Goal: Book appointment/travel/reservation

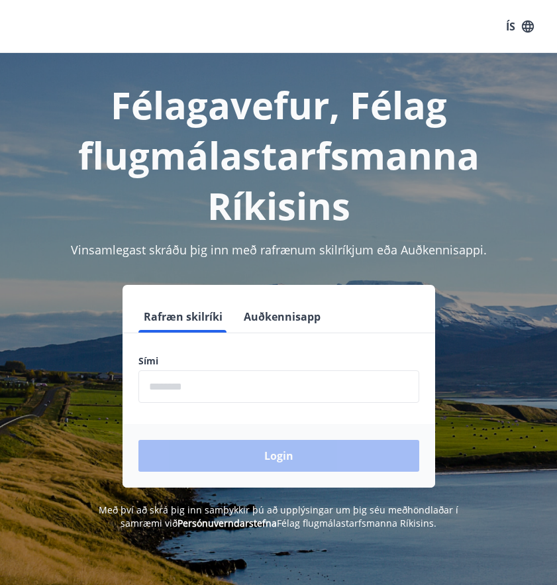
click at [257, 388] on input "phone" at bounding box center [278, 386] width 281 height 32
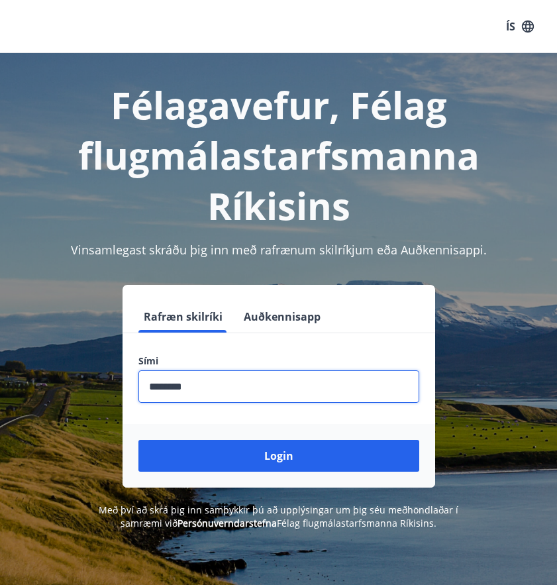
type input "********"
click at [278, 456] on button "Login" at bounding box center [278, 456] width 281 height 32
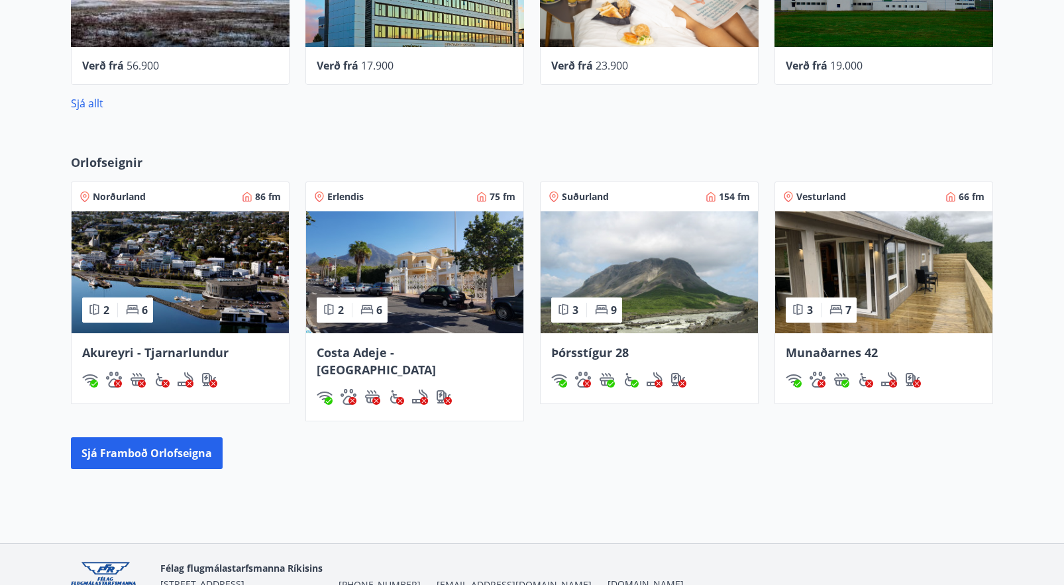
scroll to position [713, 0]
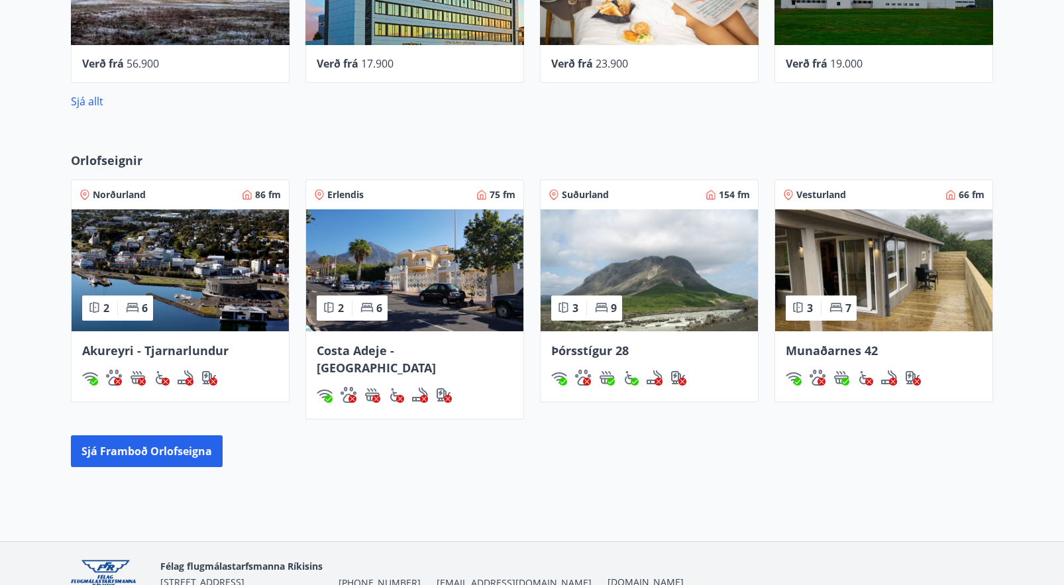
click at [556, 275] on img at bounding box center [648, 270] width 217 height 122
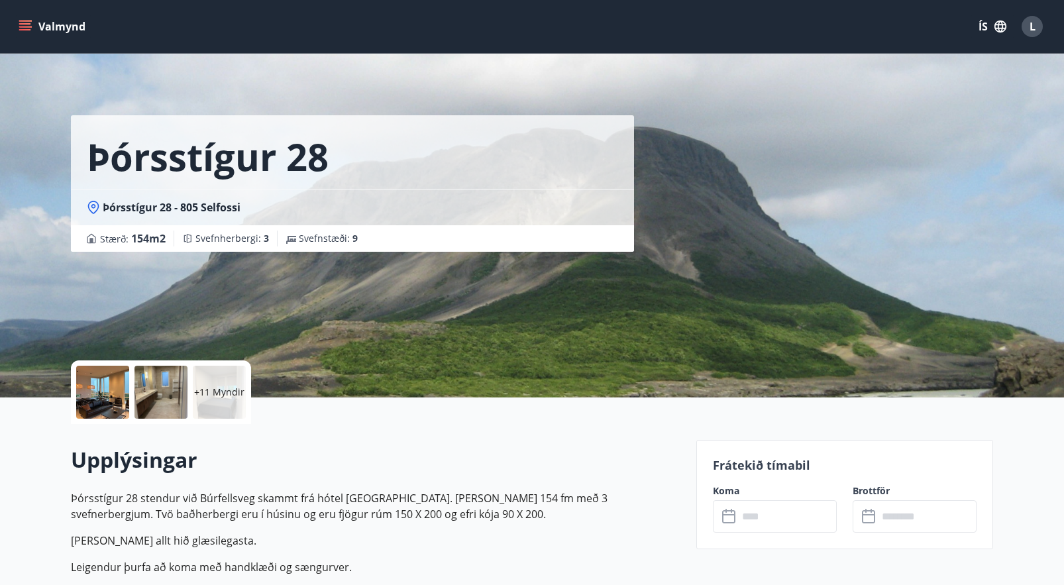
scroll to position [103, 0]
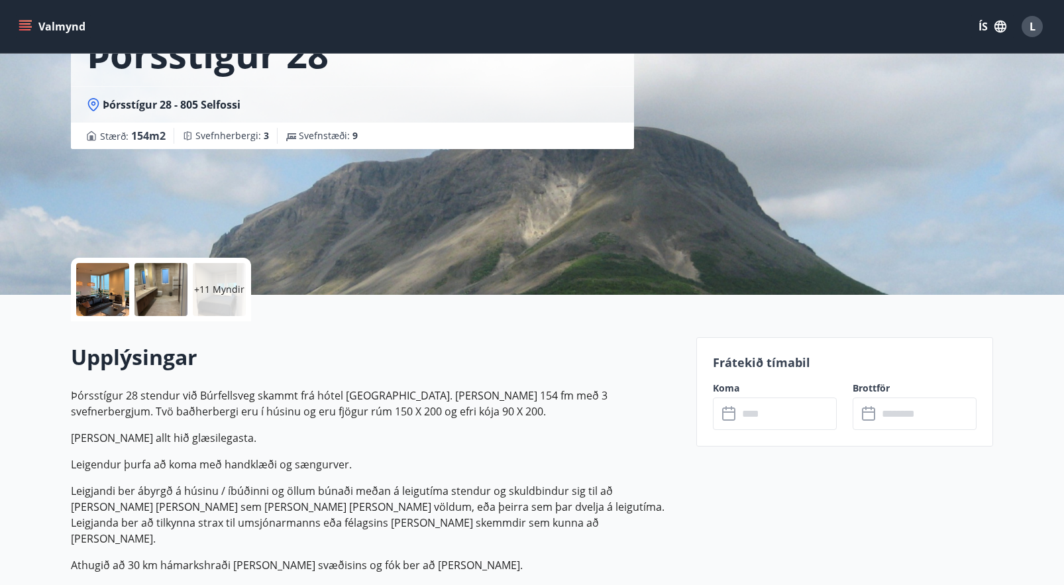
click at [556, 407] on icon at bounding box center [728, 413] width 13 height 13
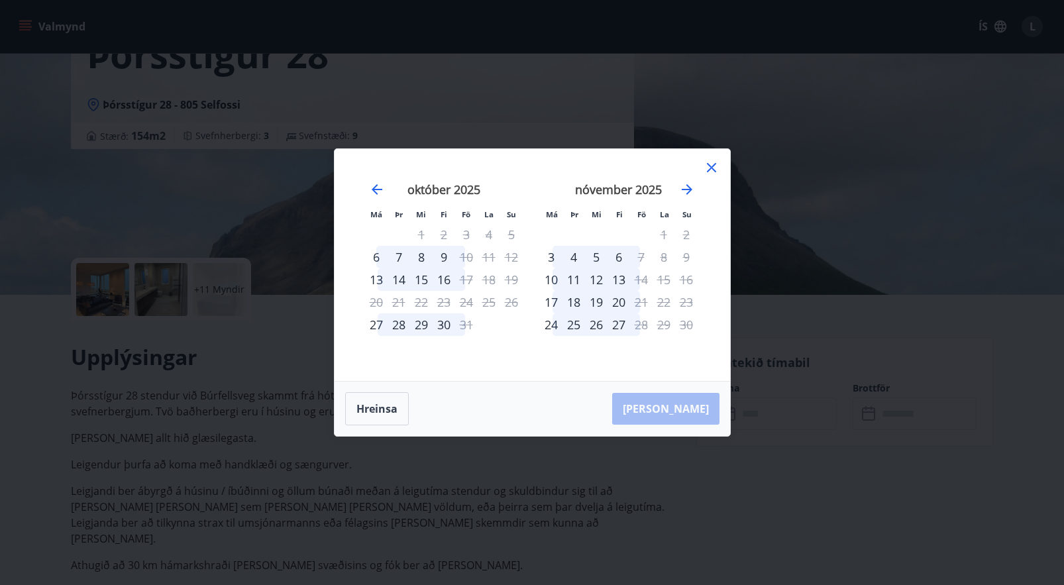
click at [556, 167] on icon at bounding box center [711, 168] width 16 height 16
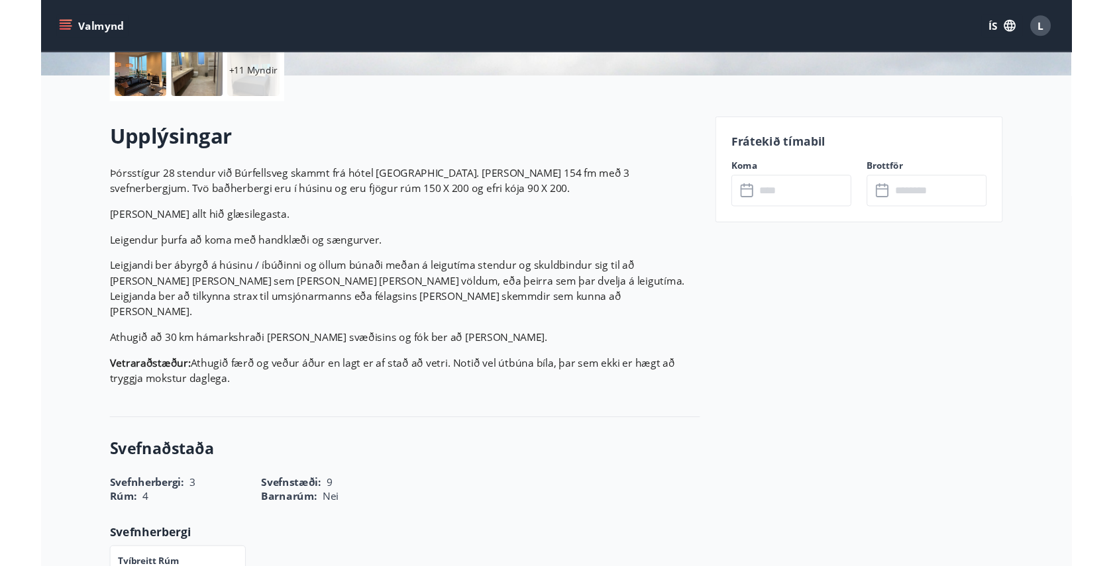
scroll to position [113, 0]
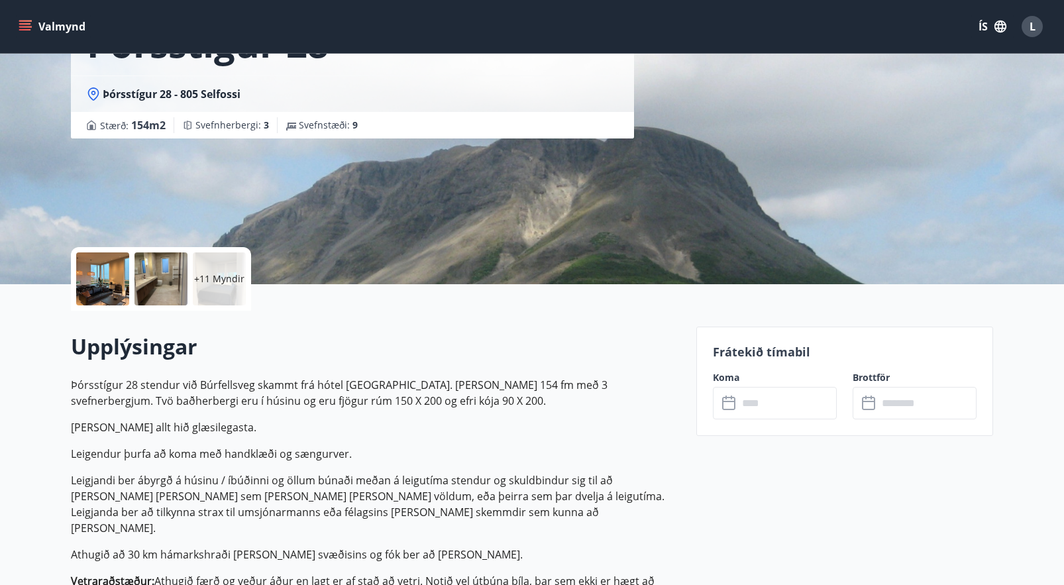
click at [556, 406] on icon at bounding box center [730, 403] width 16 height 16
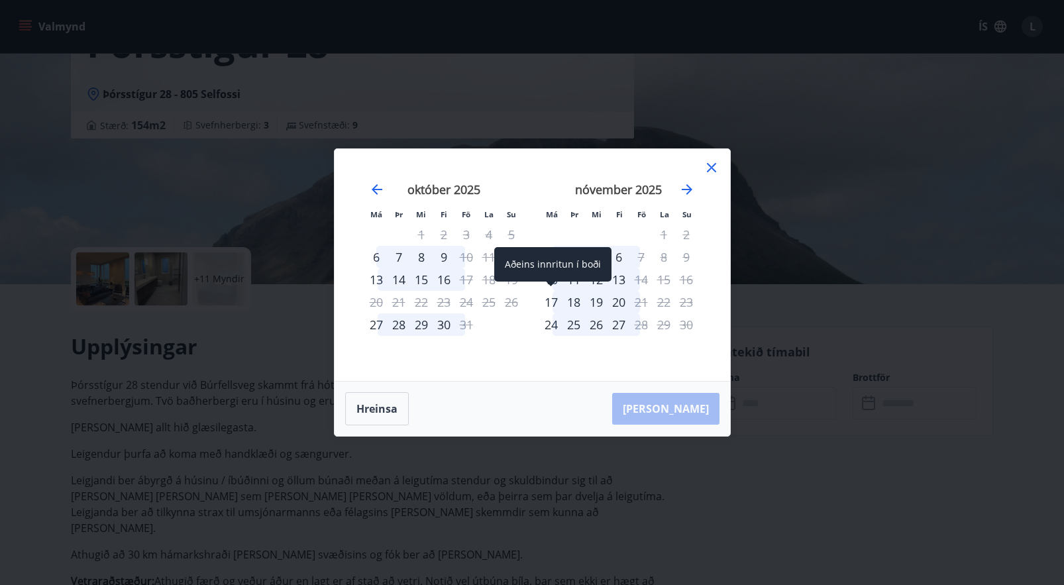
click at [556, 303] on div "17" at bounding box center [551, 302] width 23 height 23
click at [550, 302] on div "17" at bounding box center [551, 302] width 23 height 23
click at [552, 302] on div "17" at bounding box center [551, 302] width 23 height 23
click at [556, 303] on div "20" at bounding box center [618, 302] width 23 height 23
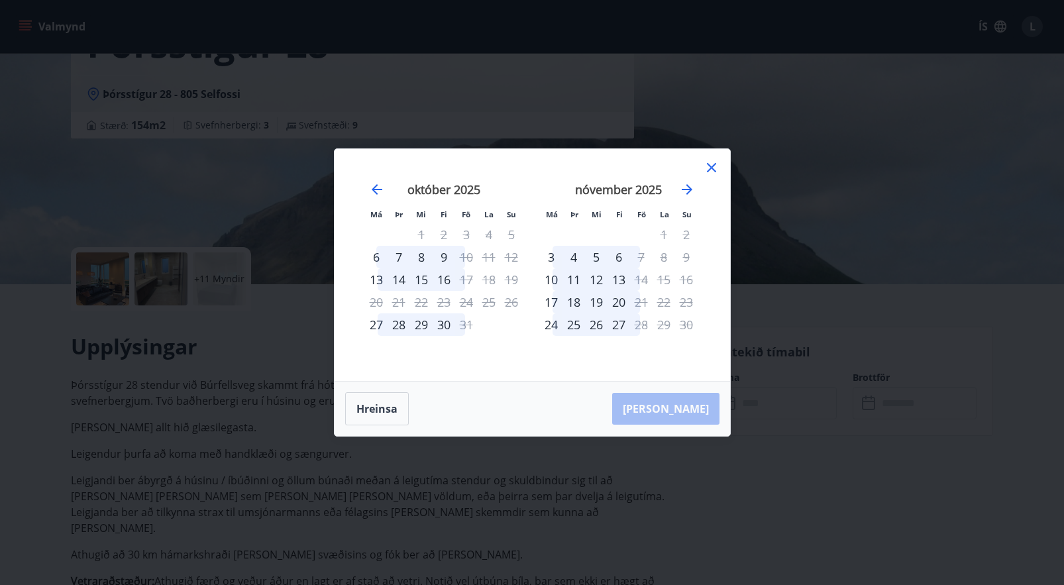
click at [556, 166] on icon at bounding box center [711, 168] width 16 height 16
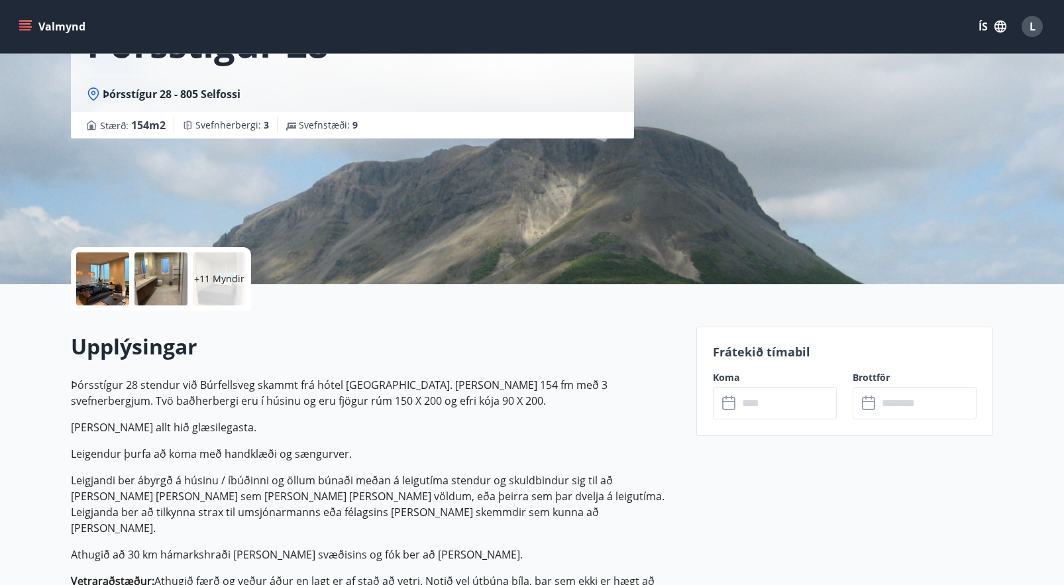
click at [556, 405] on icon at bounding box center [730, 403] width 16 height 16
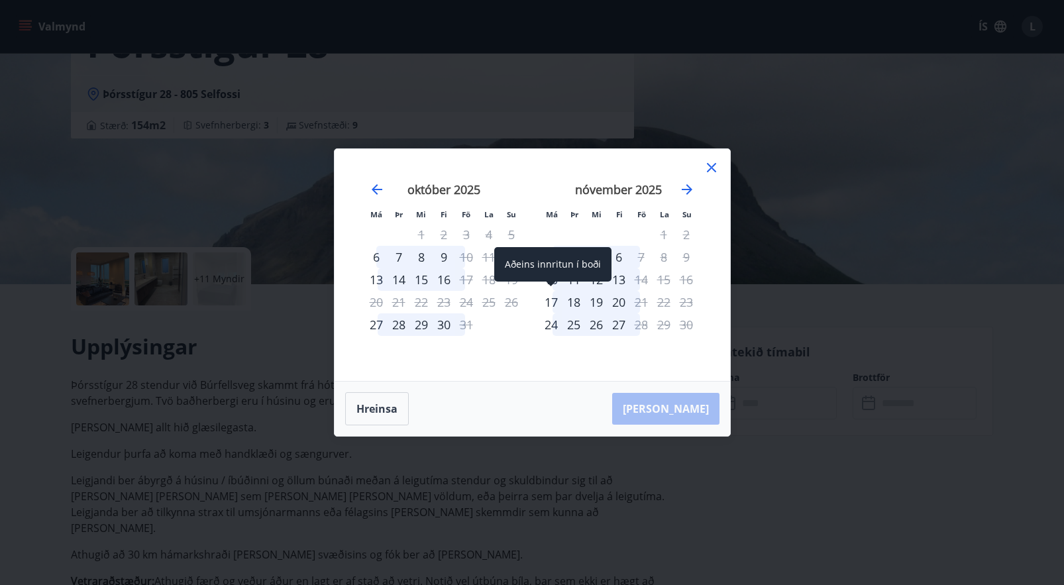
click at [554, 303] on div "17" at bounding box center [551, 302] width 23 height 23
click at [556, 303] on div "18" at bounding box center [573, 302] width 23 height 23
click at [556, 277] on div "11" at bounding box center [573, 279] width 23 height 23
click at [550, 275] on div "10" at bounding box center [551, 279] width 23 height 23
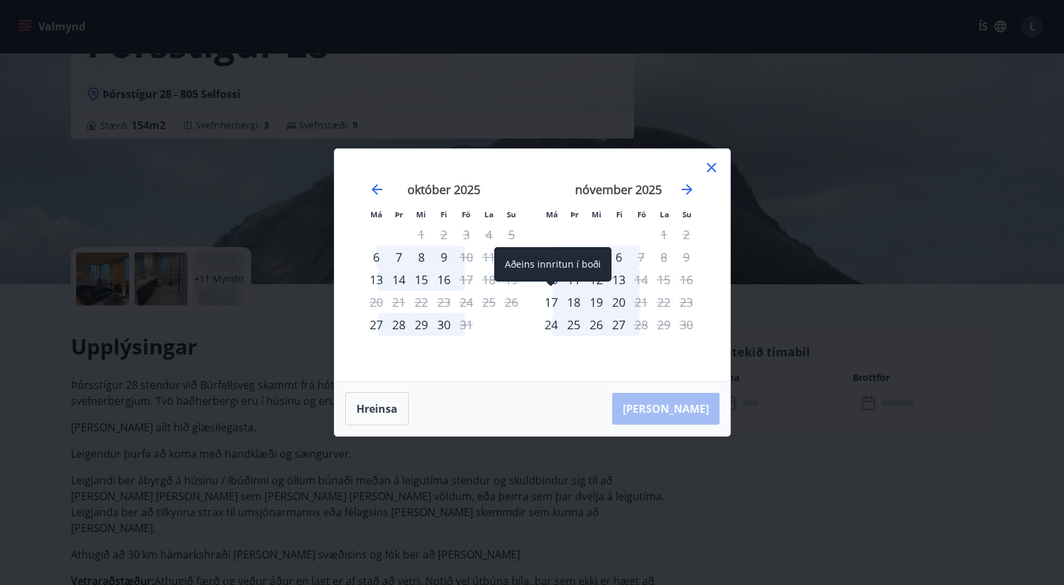
click at [554, 305] on div "17" at bounding box center [551, 302] width 23 height 23
click at [556, 301] on div "19" at bounding box center [596, 302] width 23 height 23
click at [556, 302] on div "18" at bounding box center [573, 302] width 23 height 23
click at [360, 421] on button "Hreinsa" at bounding box center [377, 408] width 64 height 33
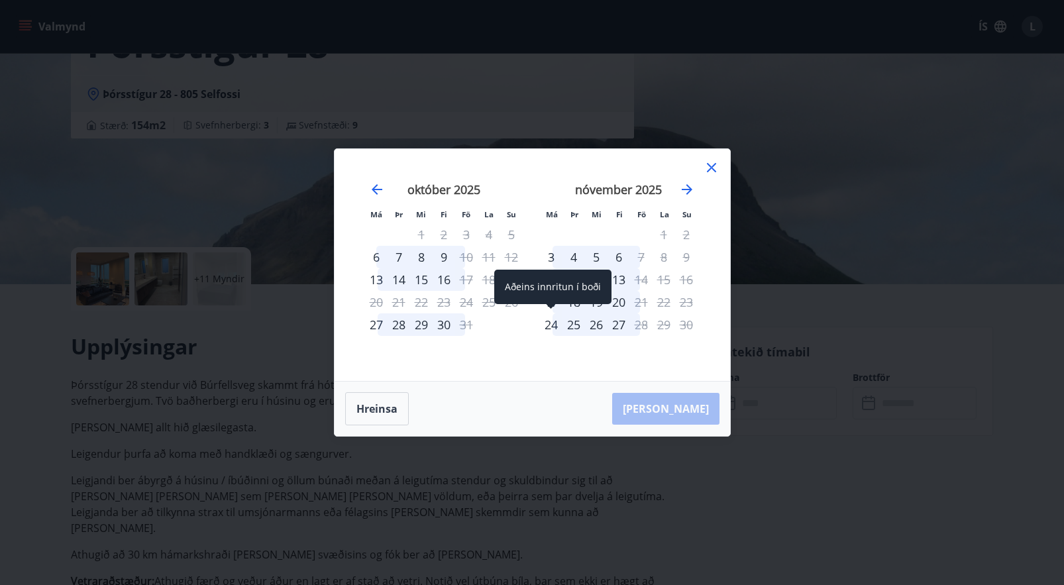
click at [550, 303] on div "Aðeins innritun í boði" at bounding box center [552, 287] width 117 height 34
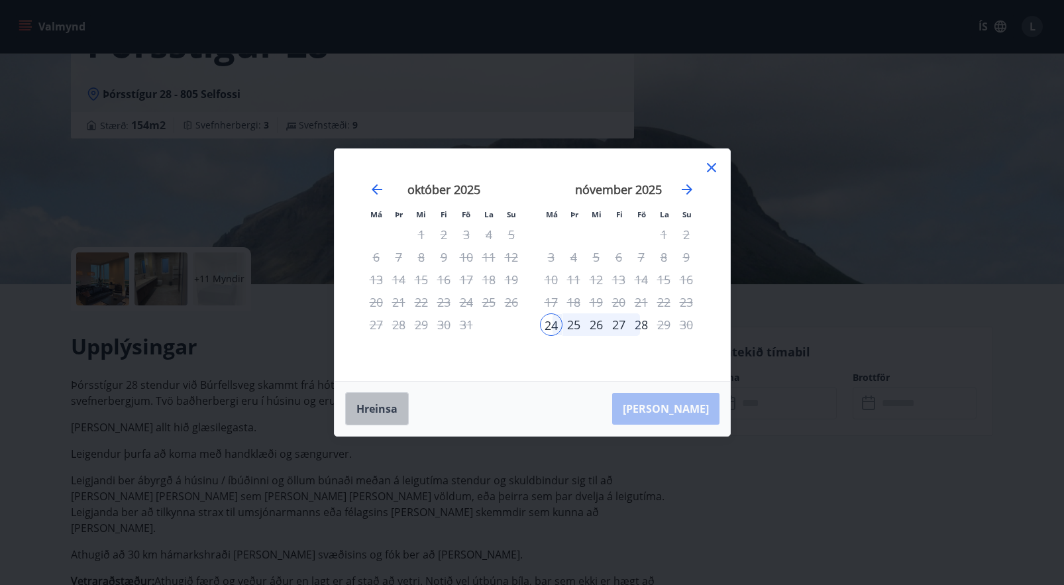
click at [381, 405] on button "Hreinsa" at bounding box center [377, 408] width 64 height 33
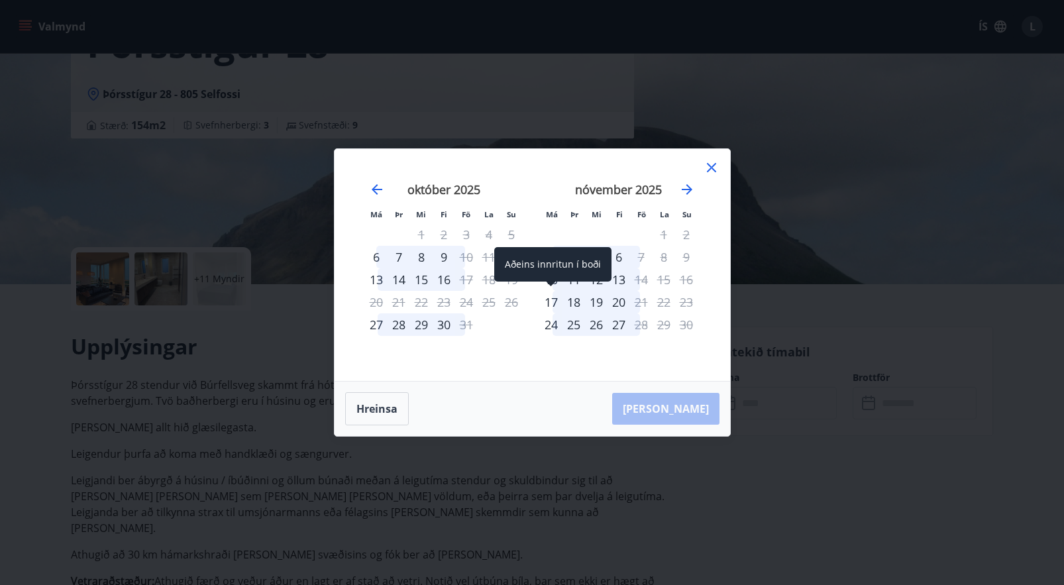
click at [547, 299] on div "17" at bounding box center [551, 302] width 23 height 23
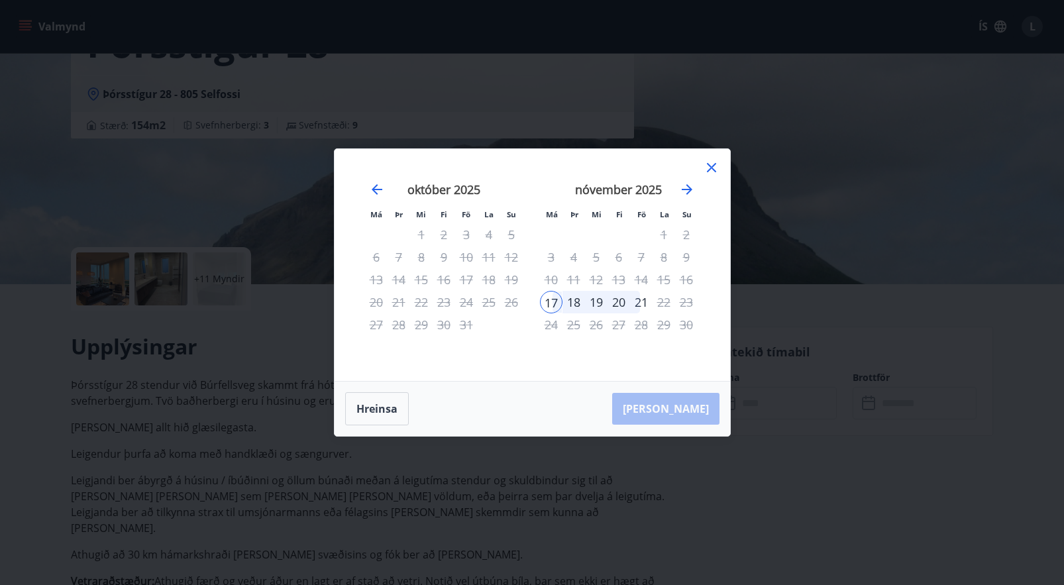
click at [556, 302] on div "20" at bounding box center [618, 302] width 23 height 23
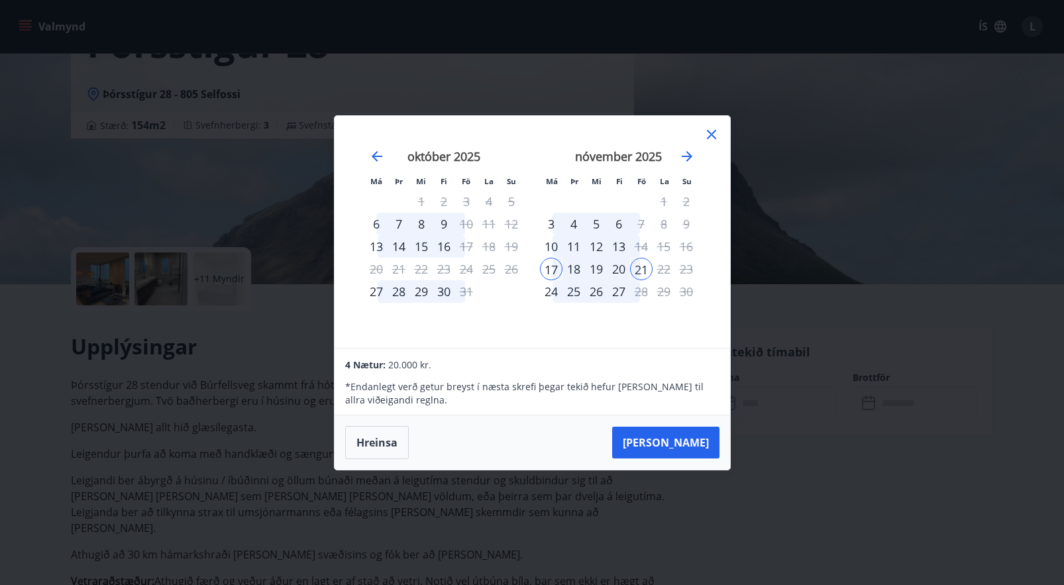
click at [556, 268] on div "20" at bounding box center [618, 269] width 23 height 23
click at [358, 459] on div "[PERSON_NAME]" at bounding box center [531, 442] width 395 height 54
click at [375, 444] on button "Hreinsa" at bounding box center [377, 442] width 64 height 33
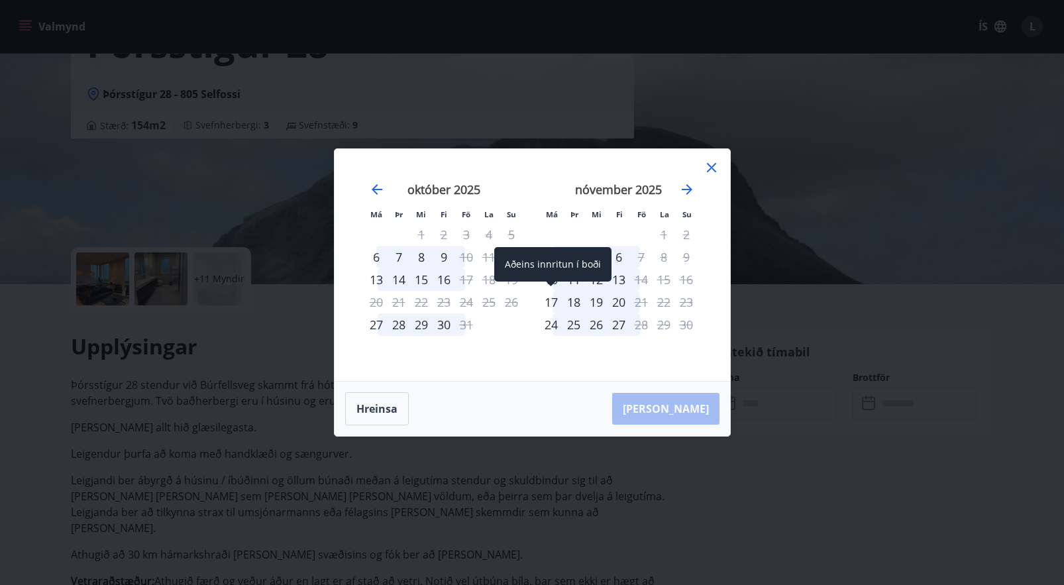
click at [553, 301] on div "17" at bounding box center [551, 302] width 23 height 23
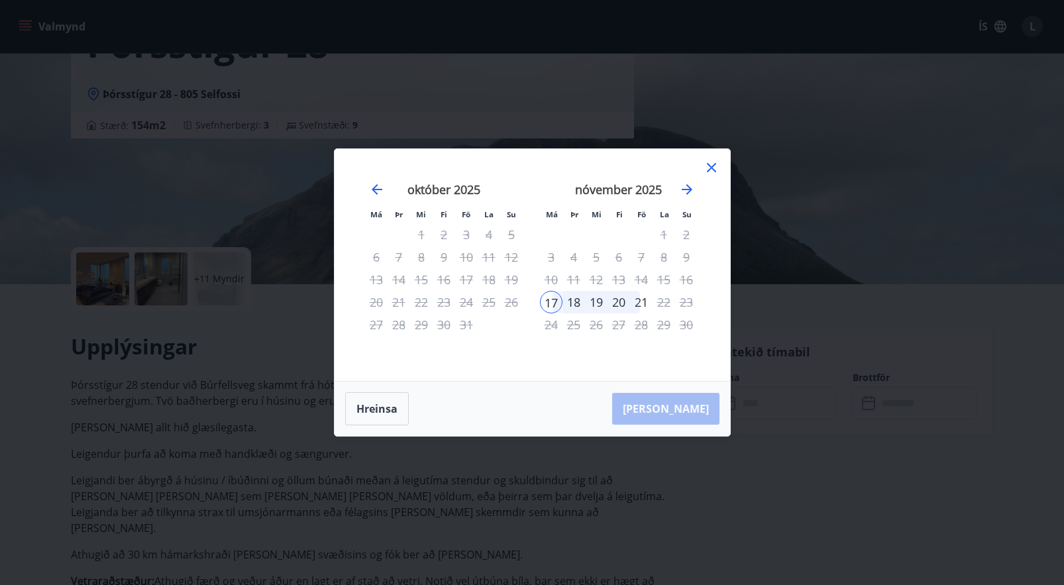
click at [556, 302] on div "20" at bounding box center [618, 302] width 23 height 23
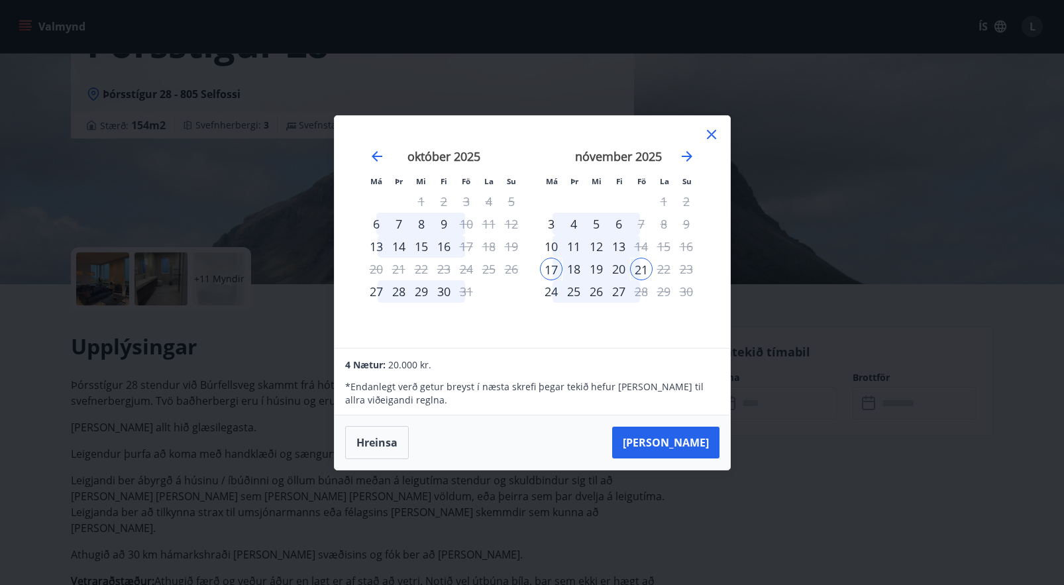
click at [556, 270] on div "20" at bounding box center [618, 269] width 23 height 23
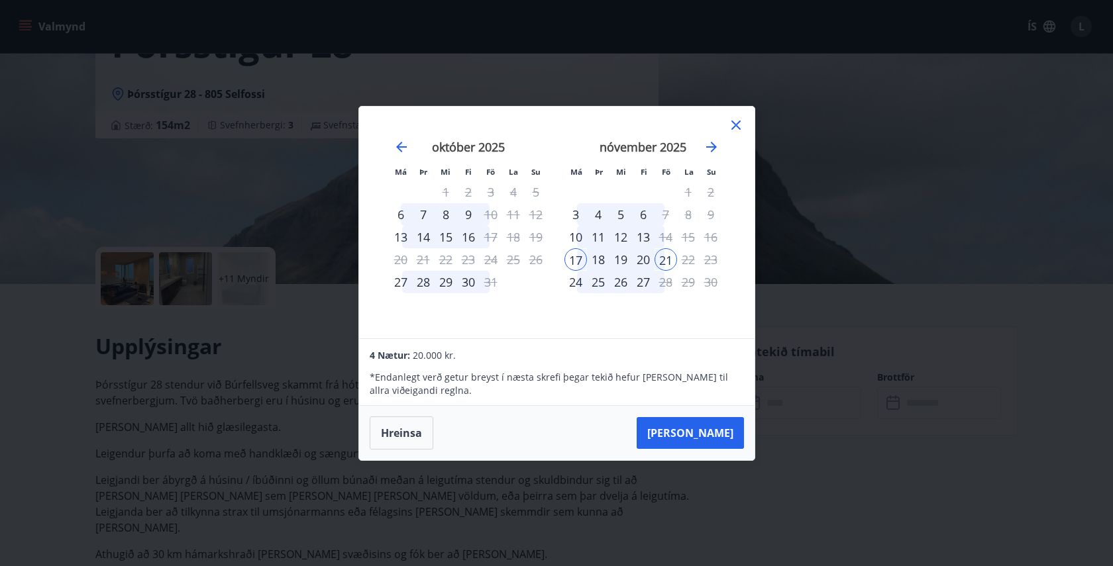
click at [556, 121] on icon at bounding box center [736, 125] width 16 height 16
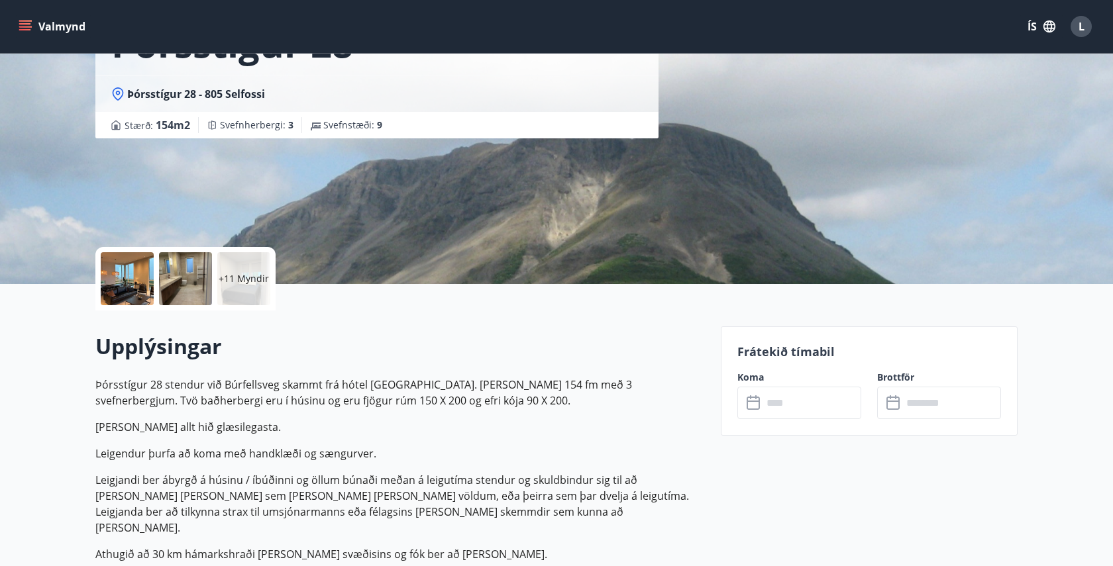
click at [125, 283] on div at bounding box center [127, 278] width 53 height 53
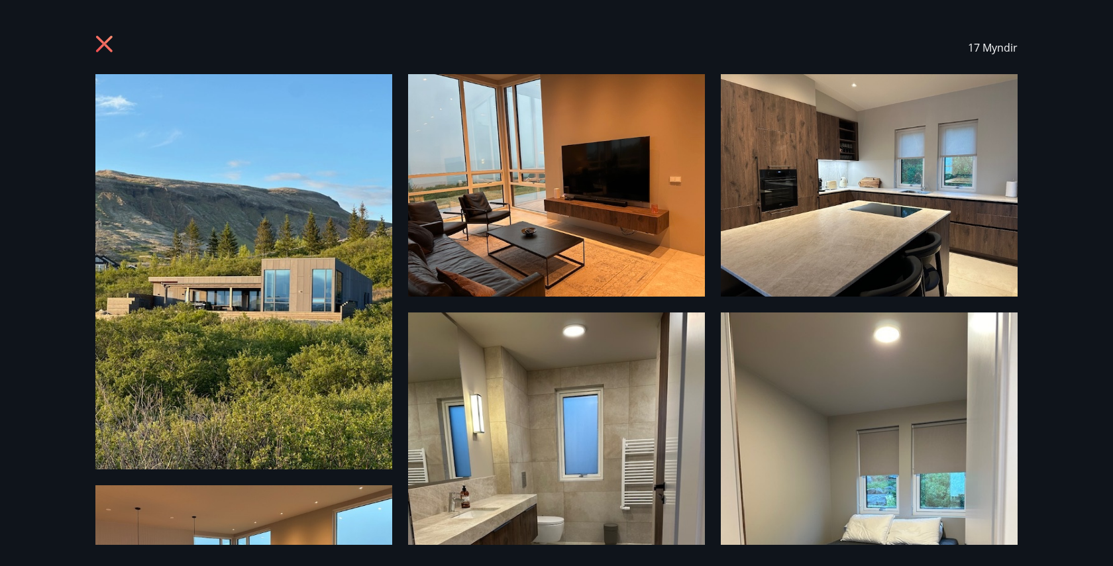
click at [262, 203] on img at bounding box center [243, 271] width 297 height 395
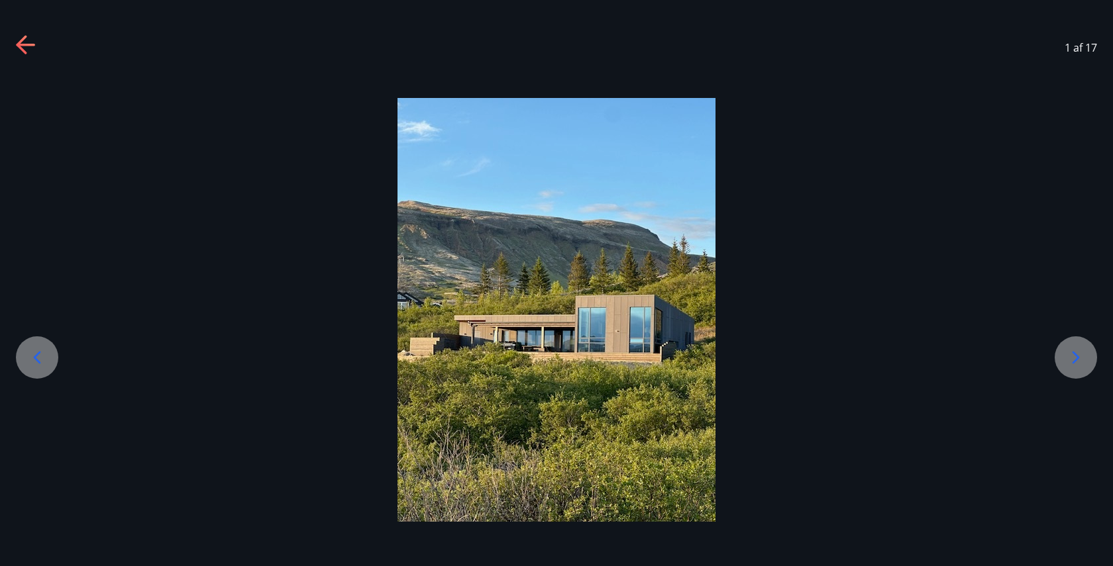
click at [556, 359] on icon at bounding box center [1075, 357] width 7 height 13
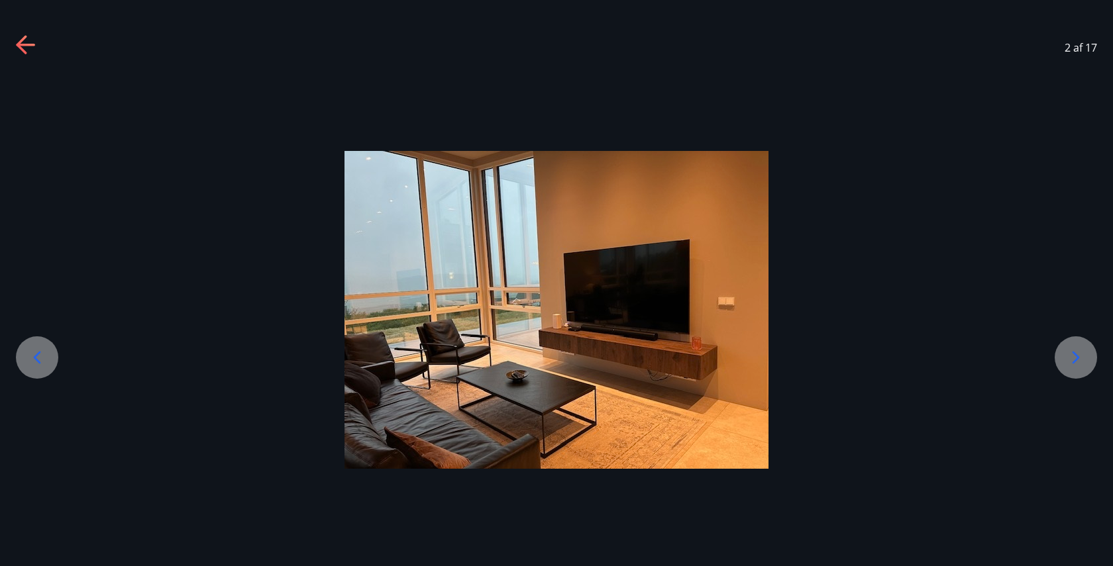
click at [556, 359] on icon at bounding box center [1075, 357] width 7 height 13
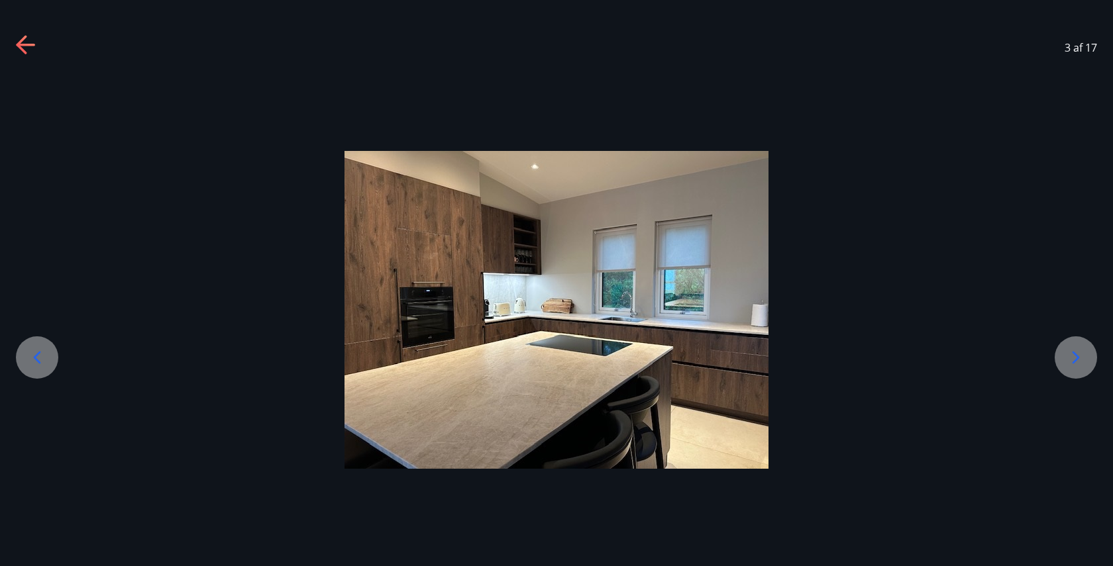
click at [556, 359] on icon at bounding box center [1075, 357] width 7 height 13
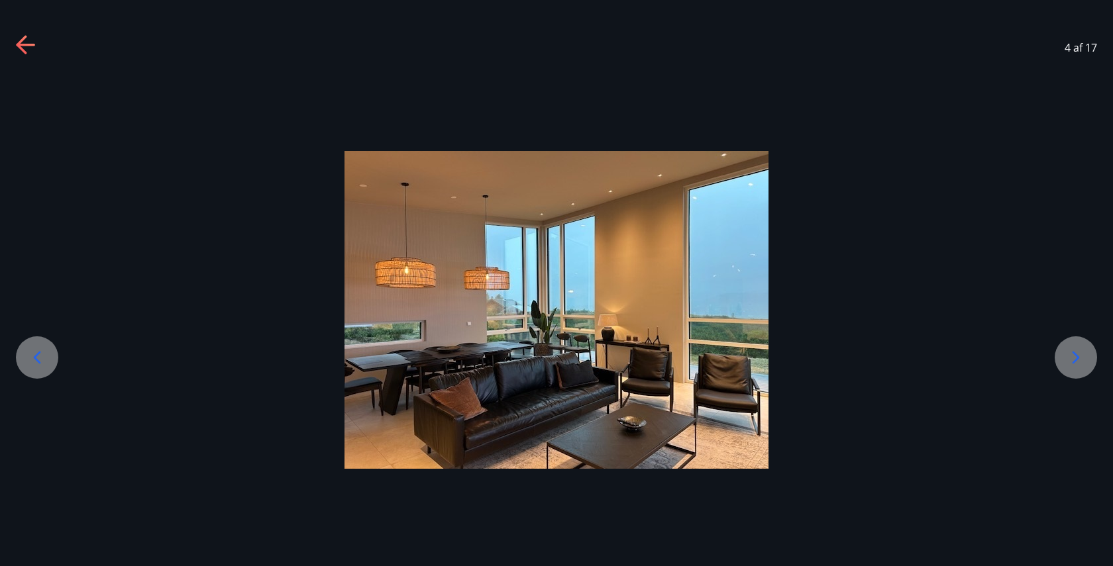
click at [556, 359] on icon at bounding box center [1075, 357] width 7 height 13
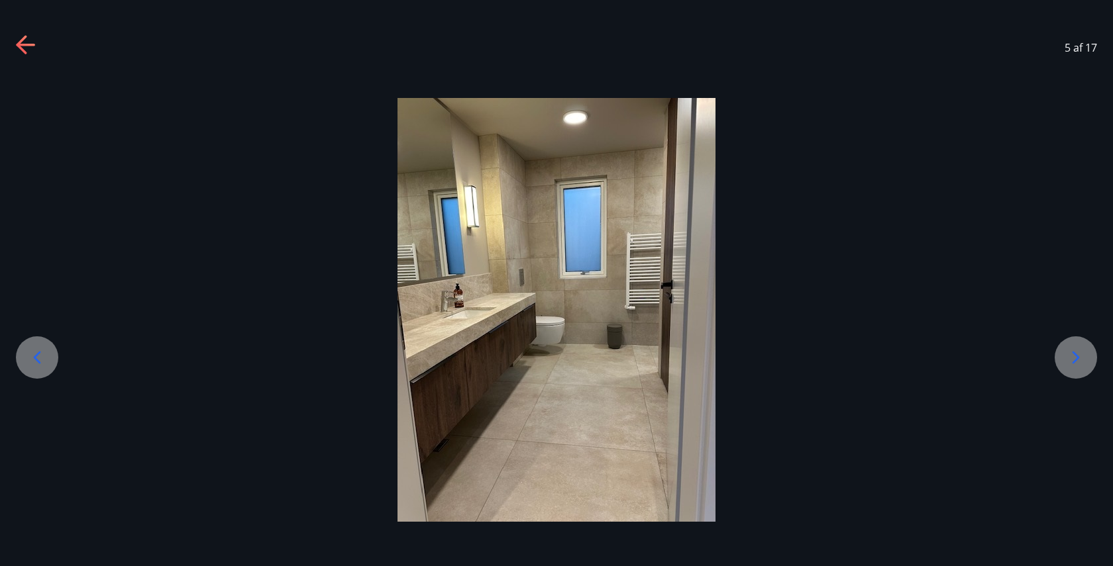
click at [556, 359] on icon at bounding box center [1075, 357] width 7 height 13
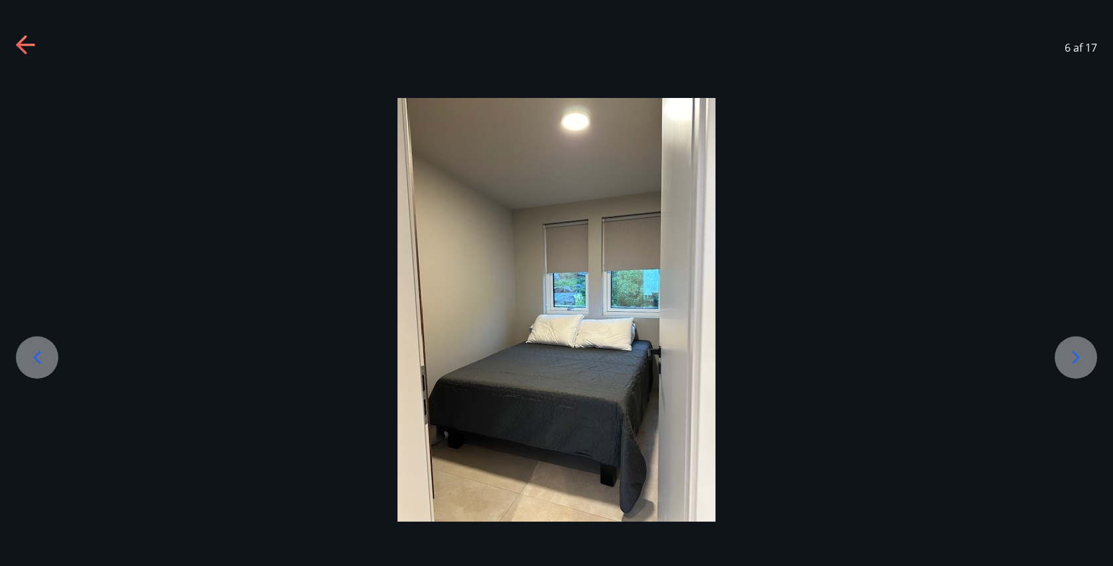
click at [556, 359] on icon at bounding box center [1075, 357] width 7 height 13
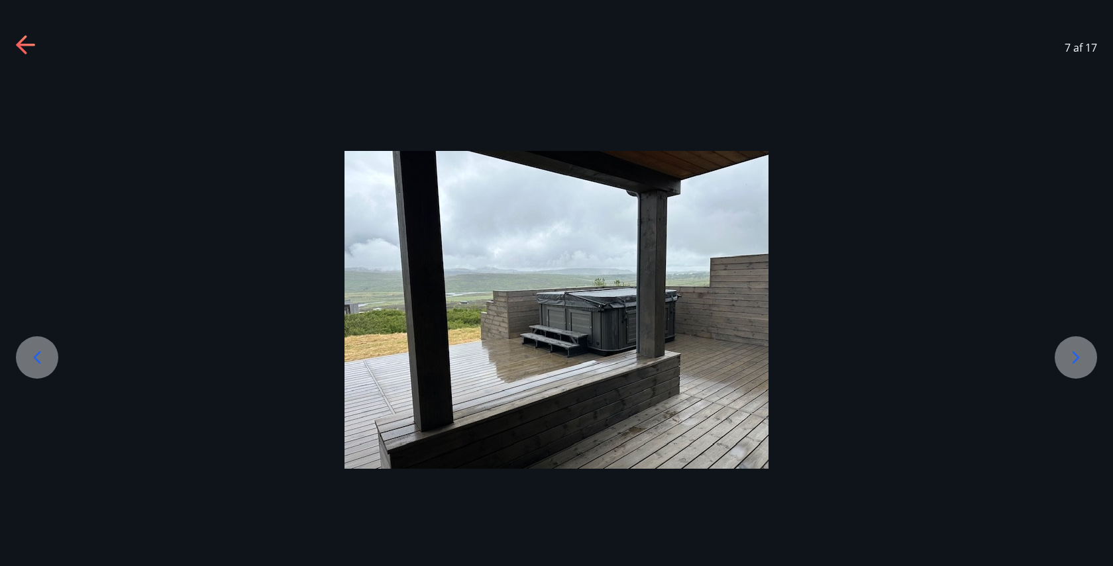
click at [556, 359] on icon at bounding box center [1075, 357] width 7 height 13
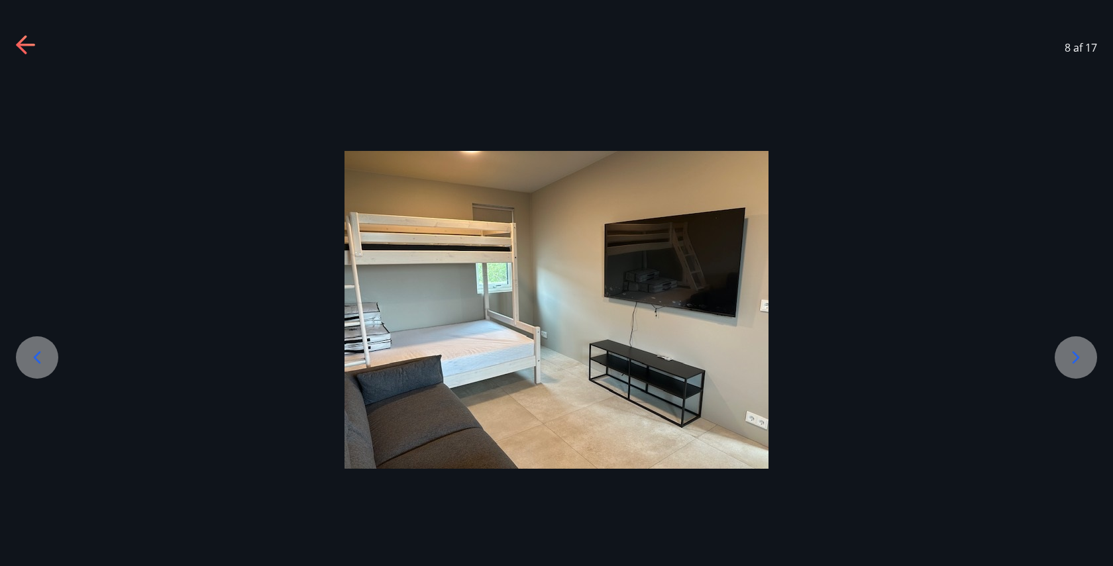
click at [556, 359] on icon at bounding box center [1075, 357] width 7 height 13
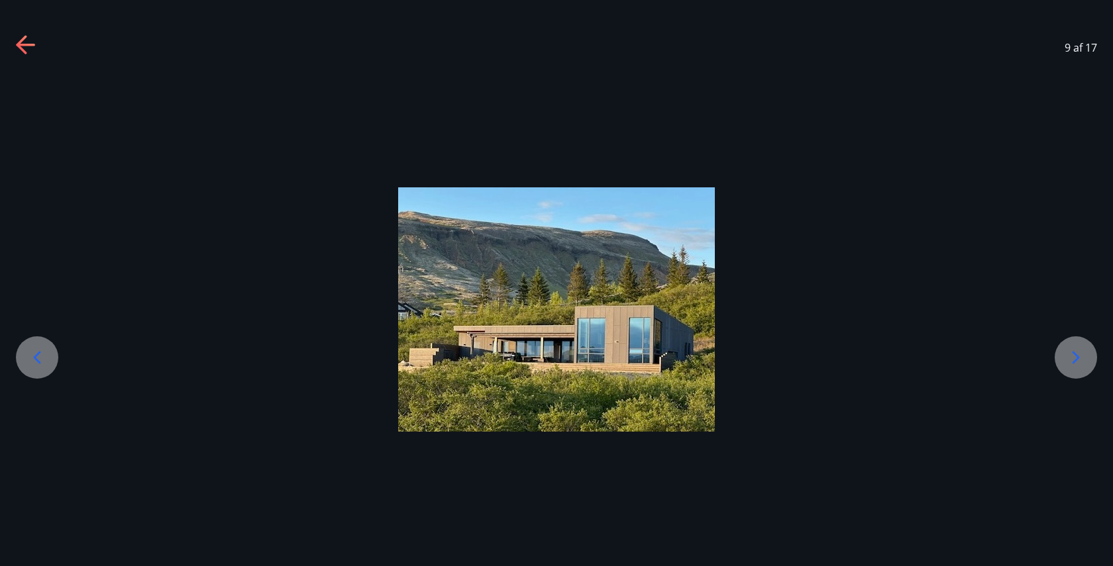
click at [556, 359] on icon at bounding box center [1075, 357] width 7 height 13
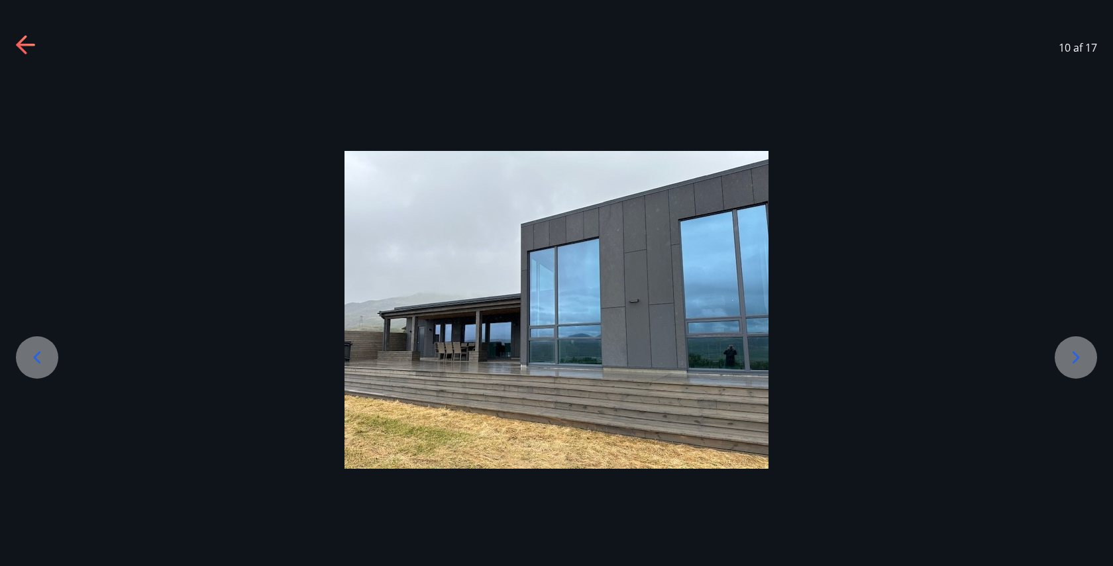
click at [556, 359] on icon at bounding box center [1075, 357] width 7 height 13
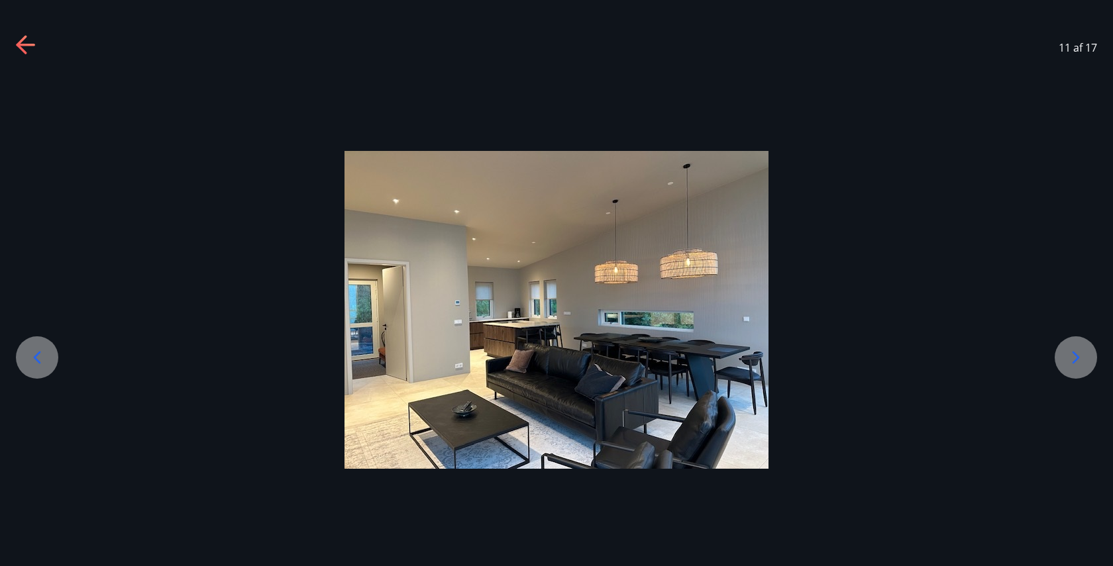
click at [556, 359] on icon at bounding box center [1075, 357] width 7 height 13
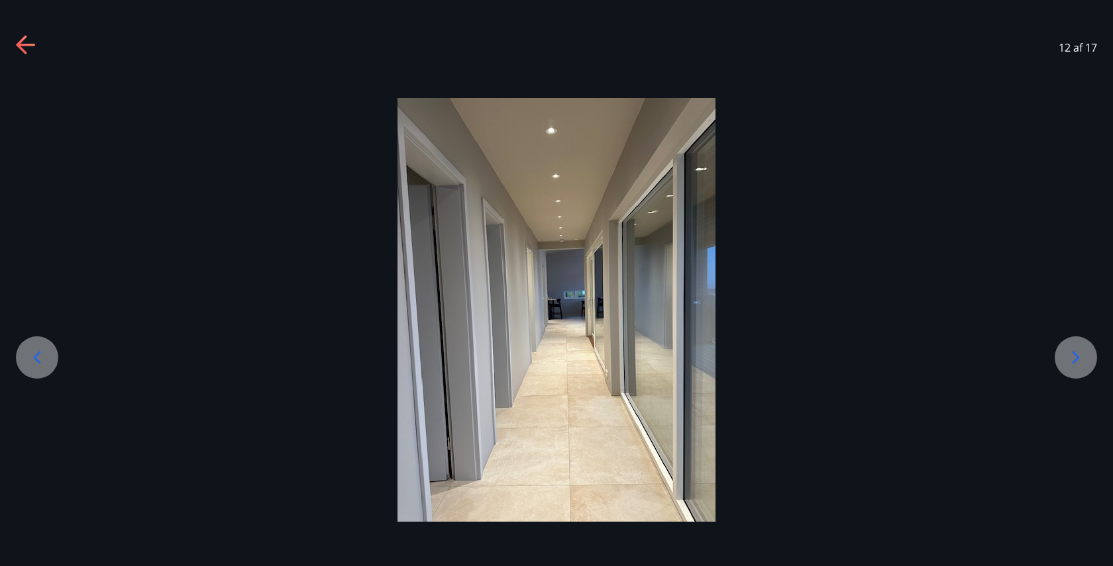
click at [556, 359] on icon at bounding box center [1075, 357] width 7 height 13
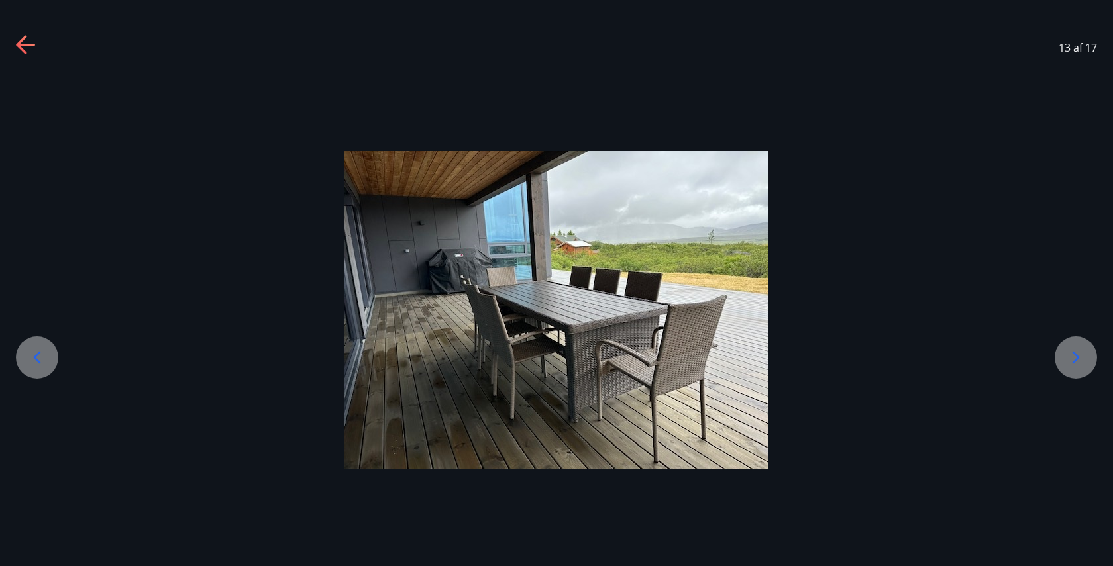
click at [556, 359] on icon at bounding box center [1075, 357] width 7 height 13
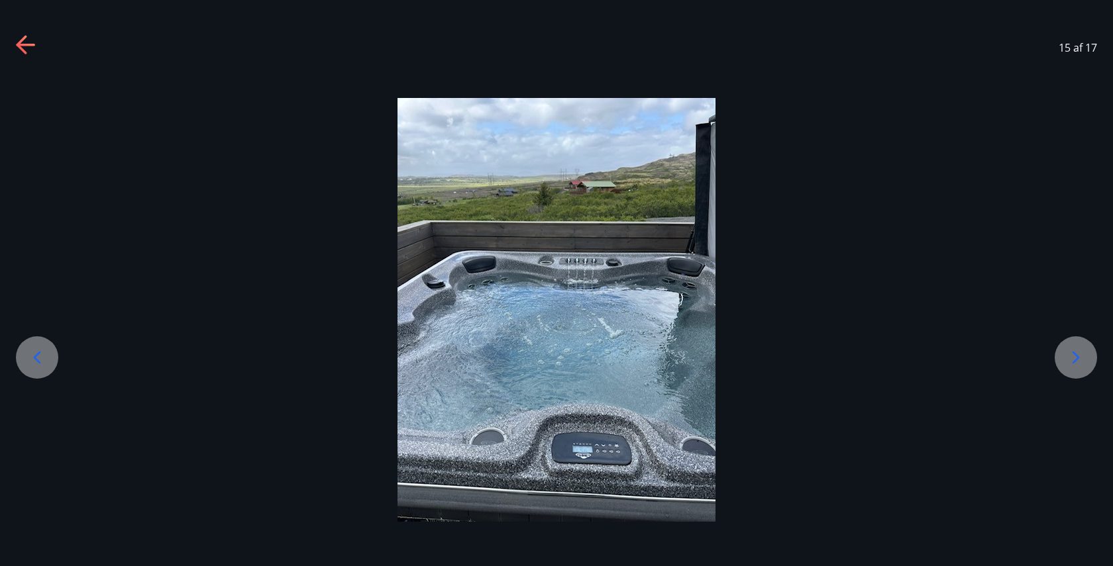
click at [556, 359] on icon at bounding box center [1075, 357] width 7 height 13
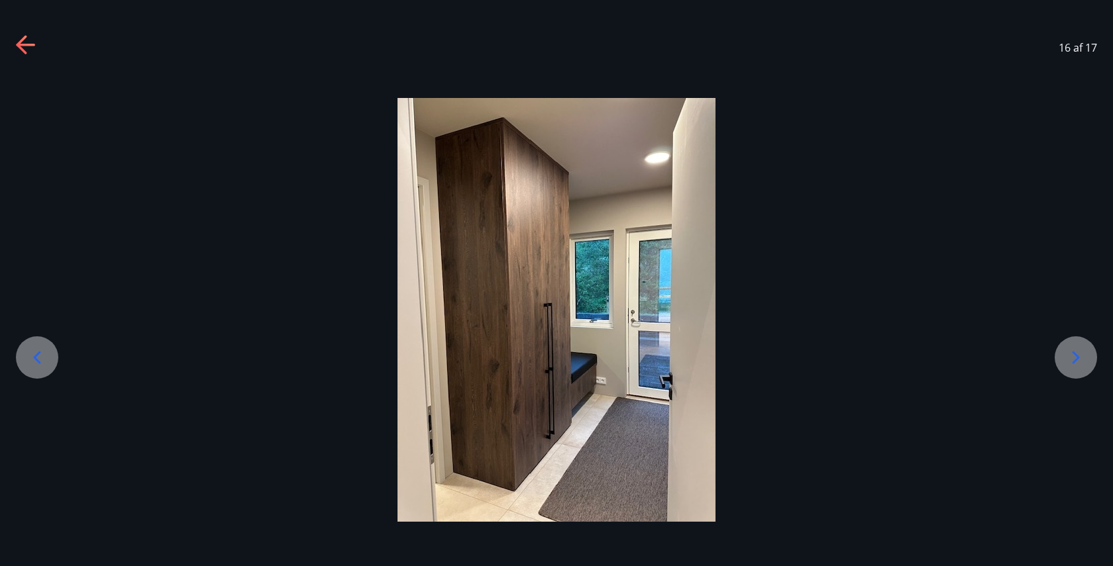
click at [556, 359] on icon at bounding box center [1075, 357] width 7 height 13
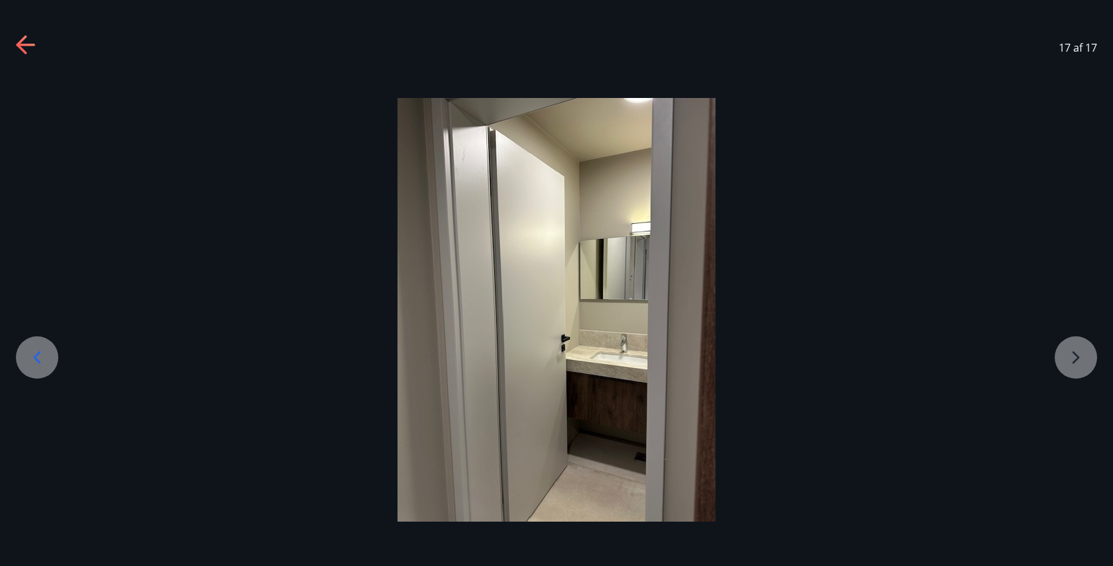
click at [556, 359] on div at bounding box center [556, 310] width 1113 height 424
click at [48, 361] on div at bounding box center [37, 357] width 42 height 42
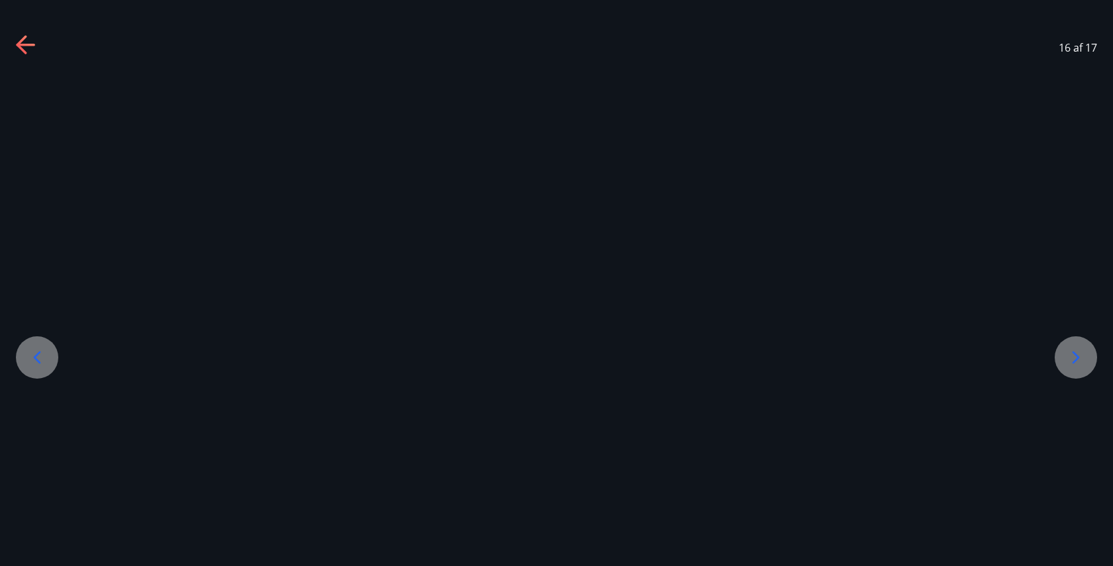
click at [48, 361] on div at bounding box center [37, 357] width 42 height 42
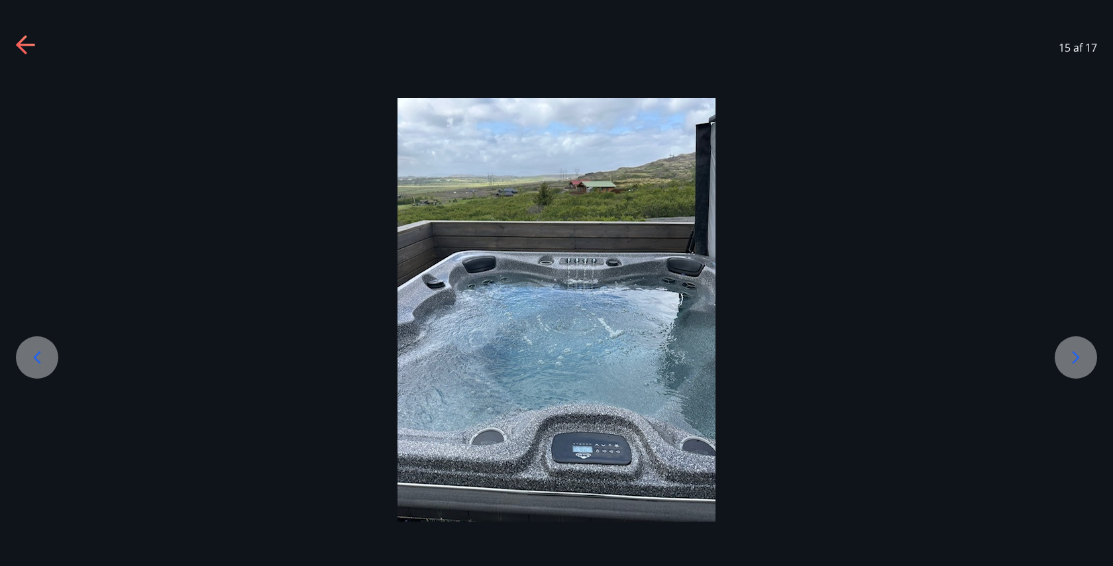
click at [48, 361] on div at bounding box center [37, 357] width 42 height 42
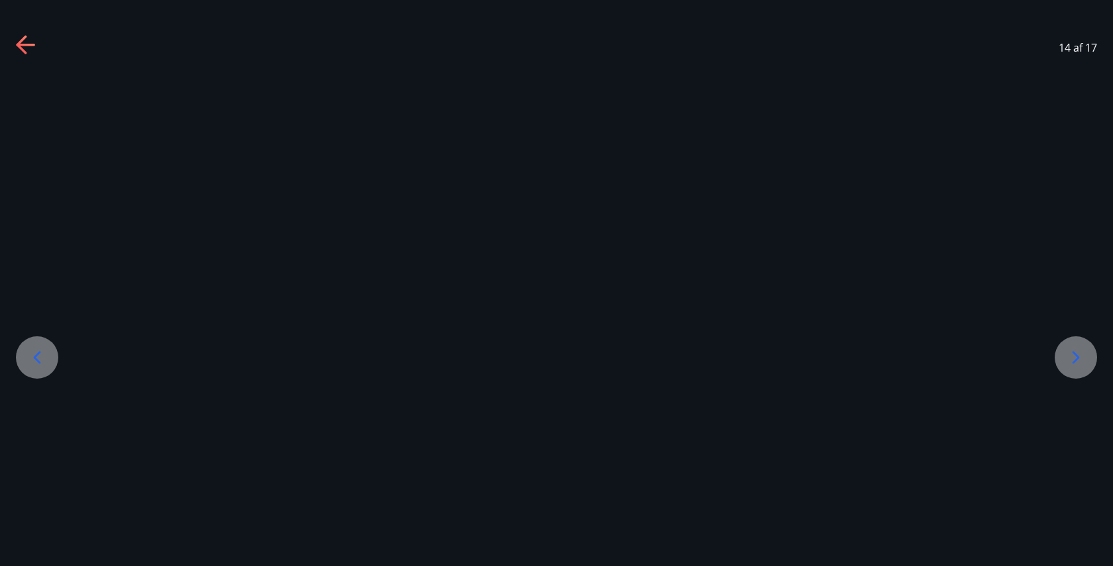
click at [48, 361] on div at bounding box center [37, 357] width 42 height 42
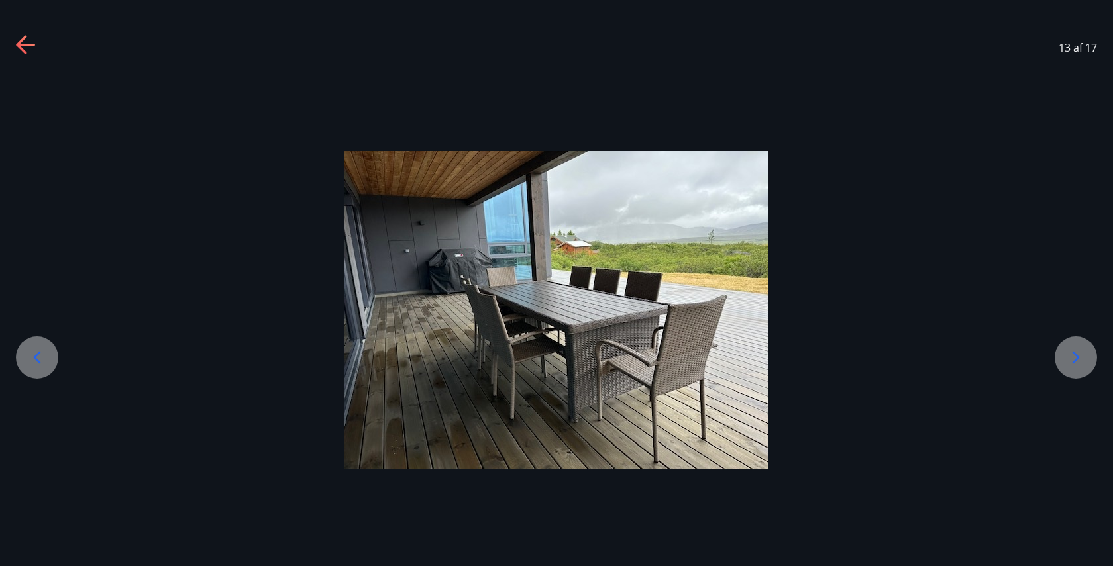
click at [48, 361] on div at bounding box center [37, 357] width 42 height 42
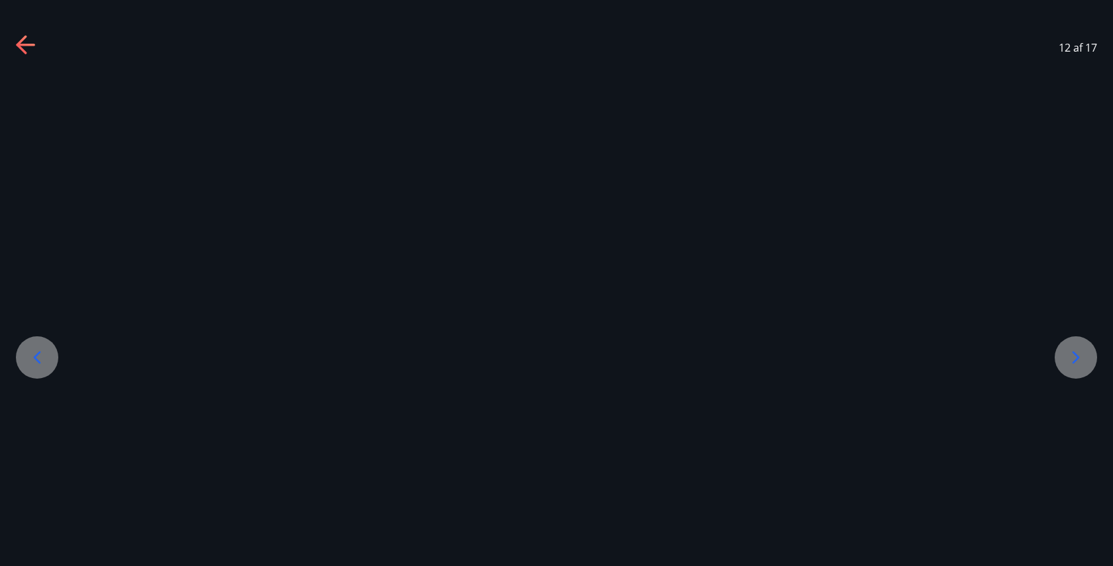
click at [48, 361] on div at bounding box center [37, 357] width 42 height 42
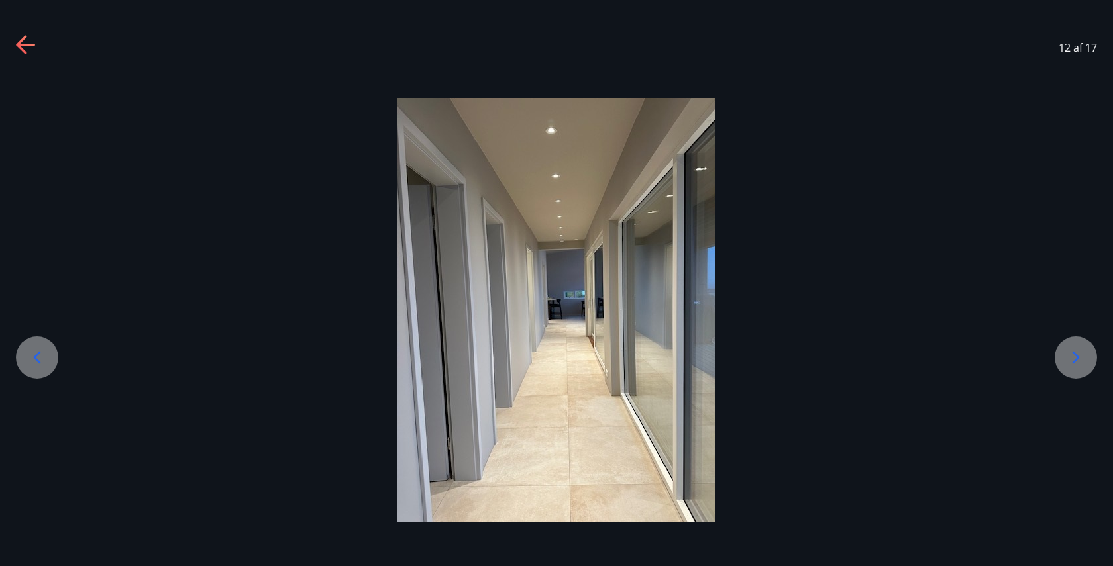
click at [48, 361] on div at bounding box center [37, 357] width 42 height 42
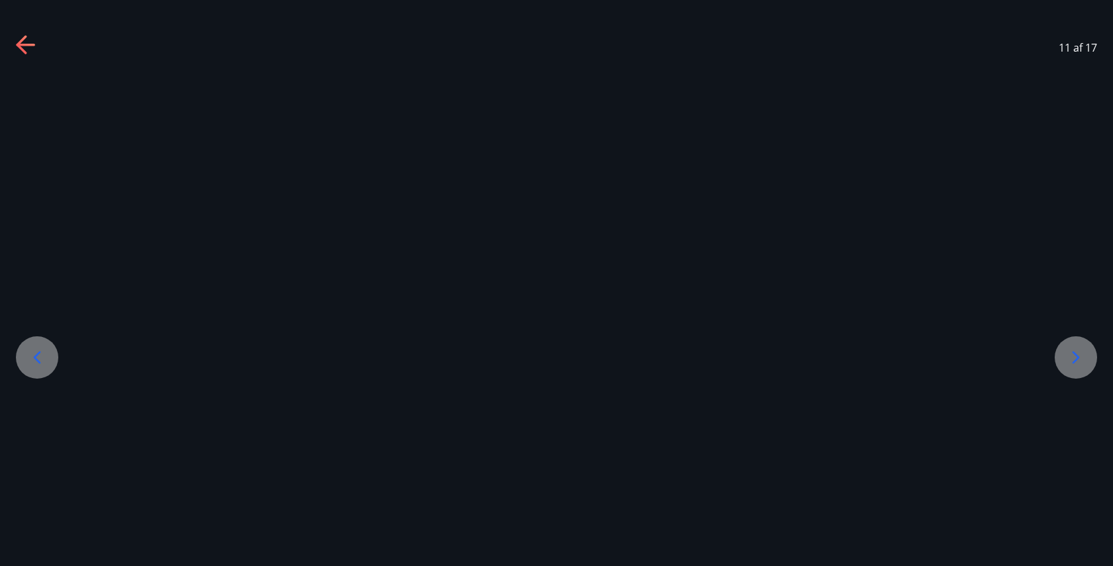
click at [48, 361] on div at bounding box center [37, 357] width 42 height 42
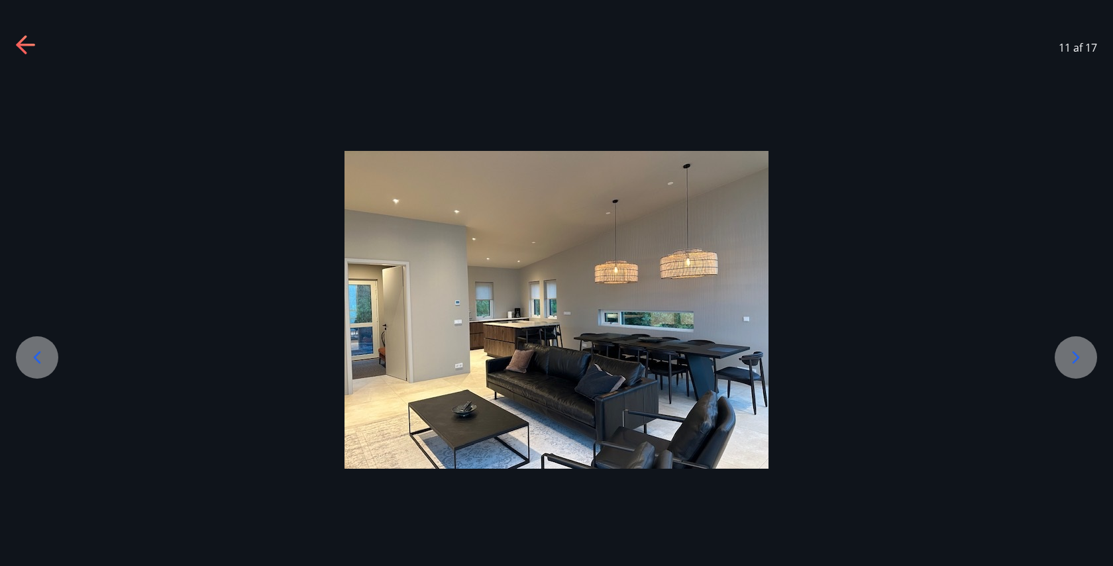
click at [48, 361] on div at bounding box center [37, 357] width 42 height 42
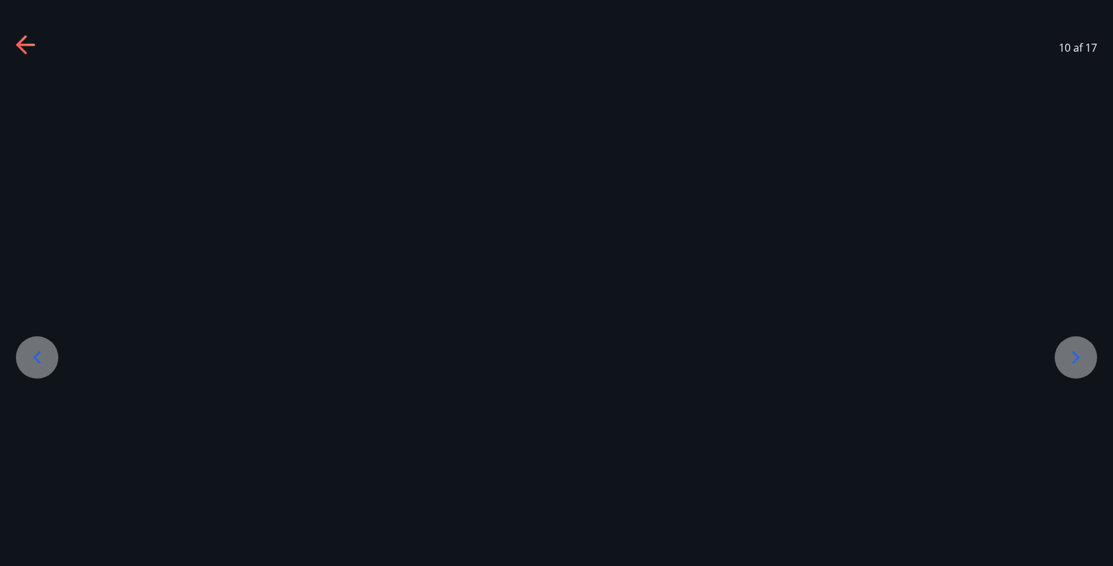
click at [48, 361] on div at bounding box center [37, 357] width 42 height 42
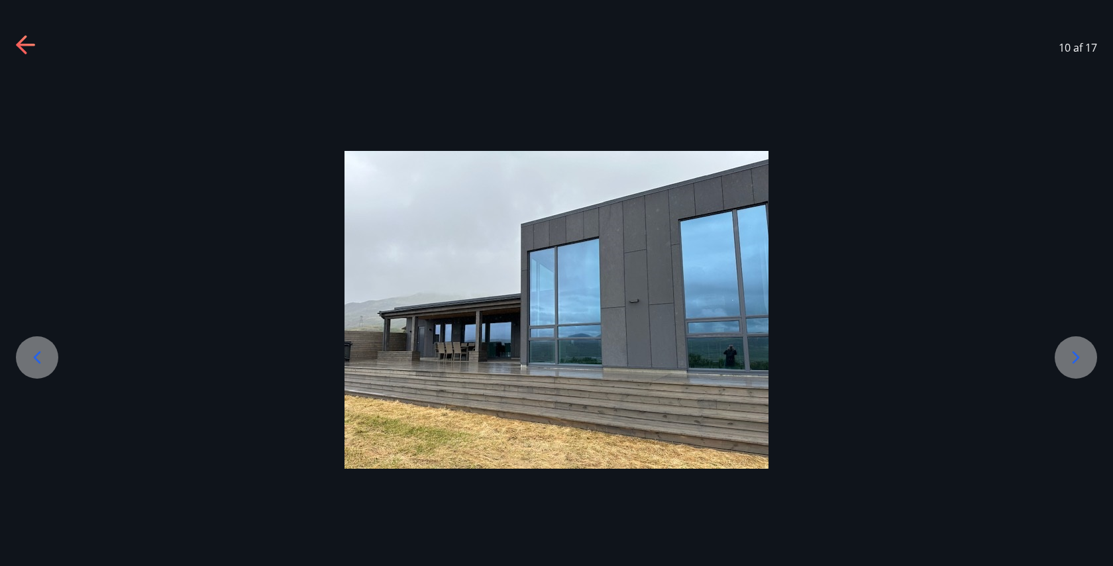
click at [48, 361] on div at bounding box center [37, 357] width 42 height 42
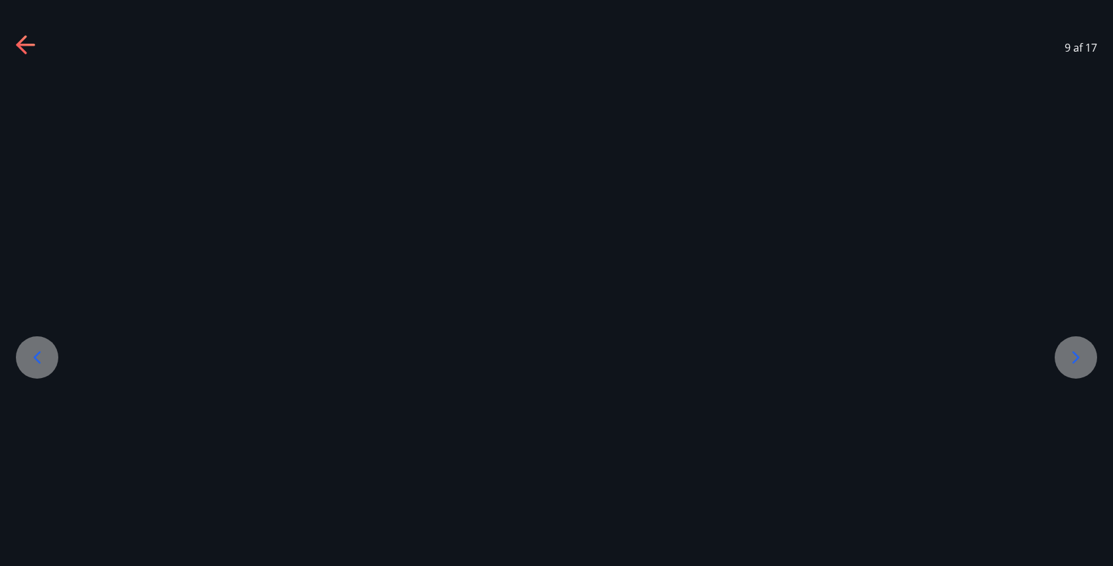
click at [48, 361] on div at bounding box center [37, 357] width 42 height 42
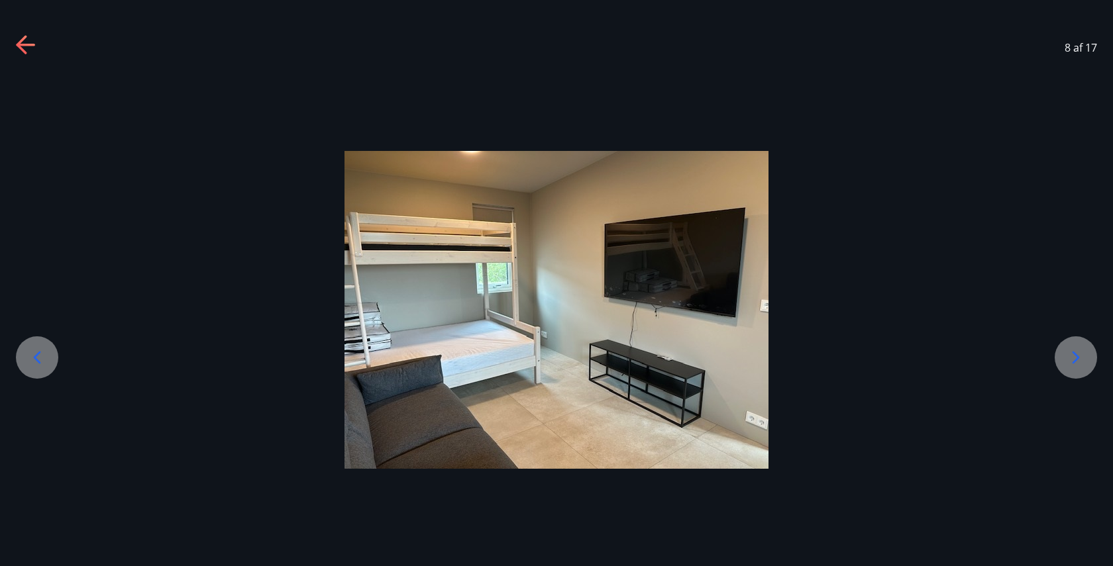
click at [48, 361] on div at bounding box center [37, 357] width 42 height 42
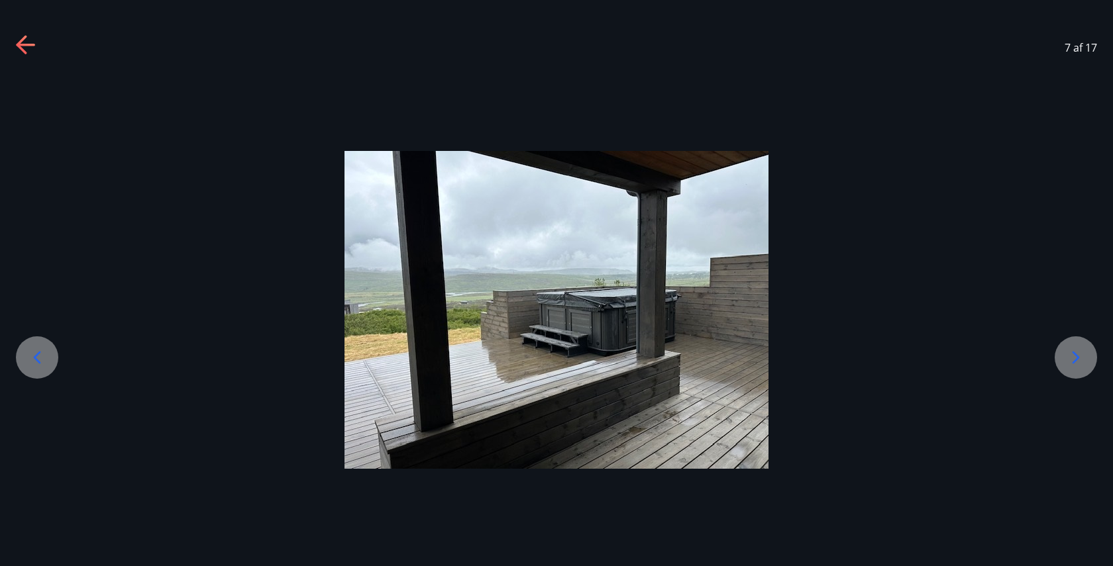
click at [48, 361] on div at bounding box center [37, 357] width 42 height 42
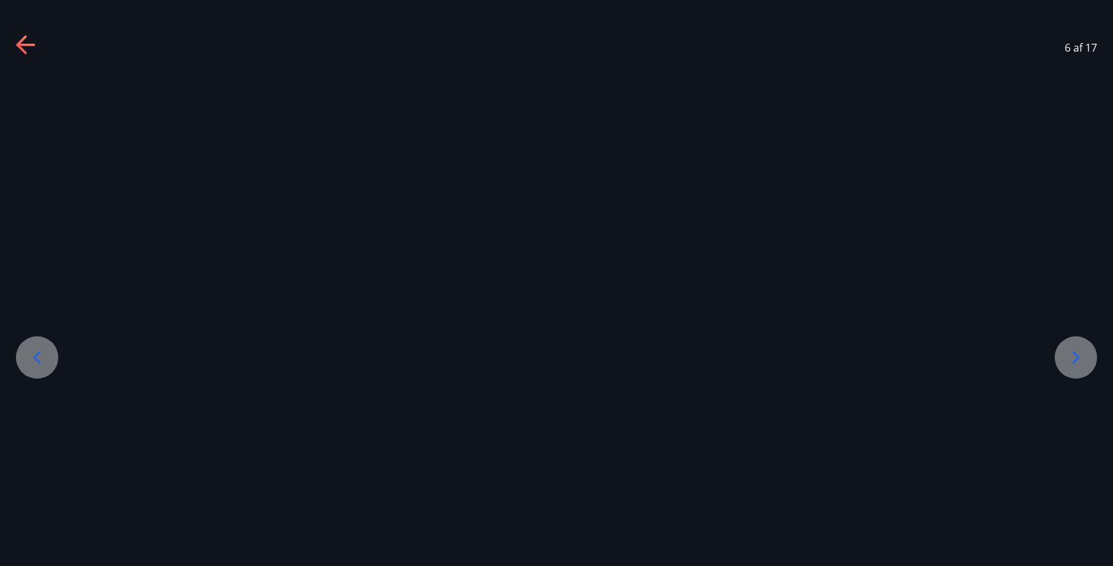
click at [48, 361] on div at bounding box center [37, 357] width 42 height 42
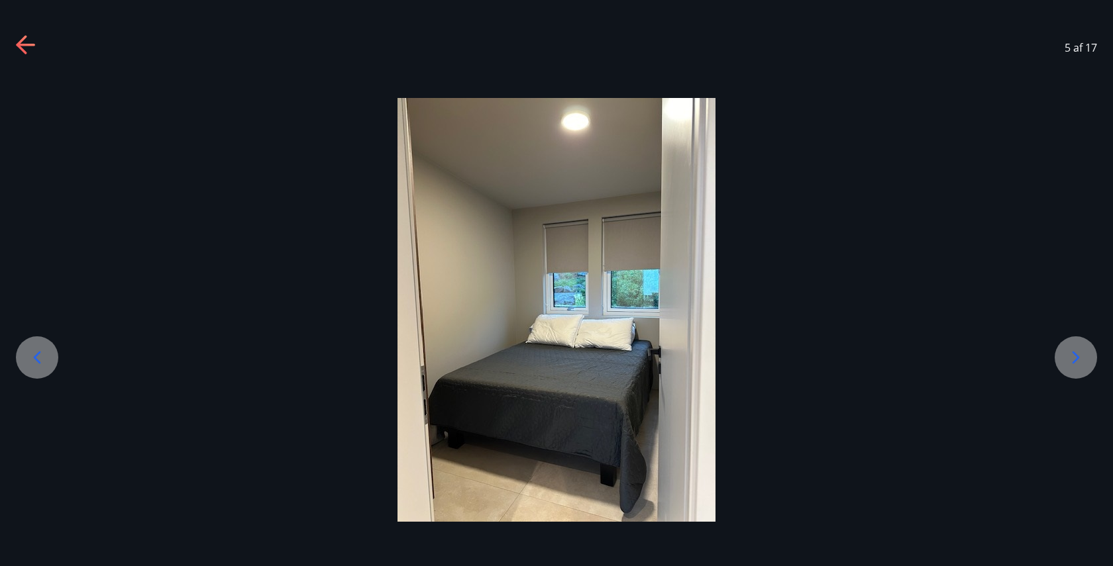
click at [48, 361] on div at bounding box center [37, 357] width 42 height 42
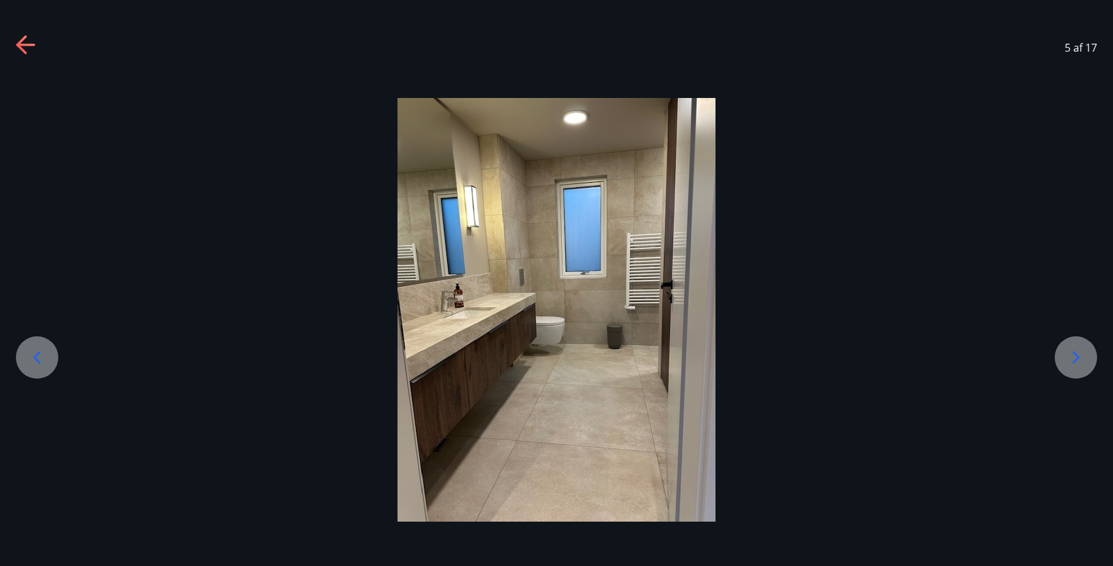
click at [48, 361] on div at bounding box center [37, 357] width 42 height 42
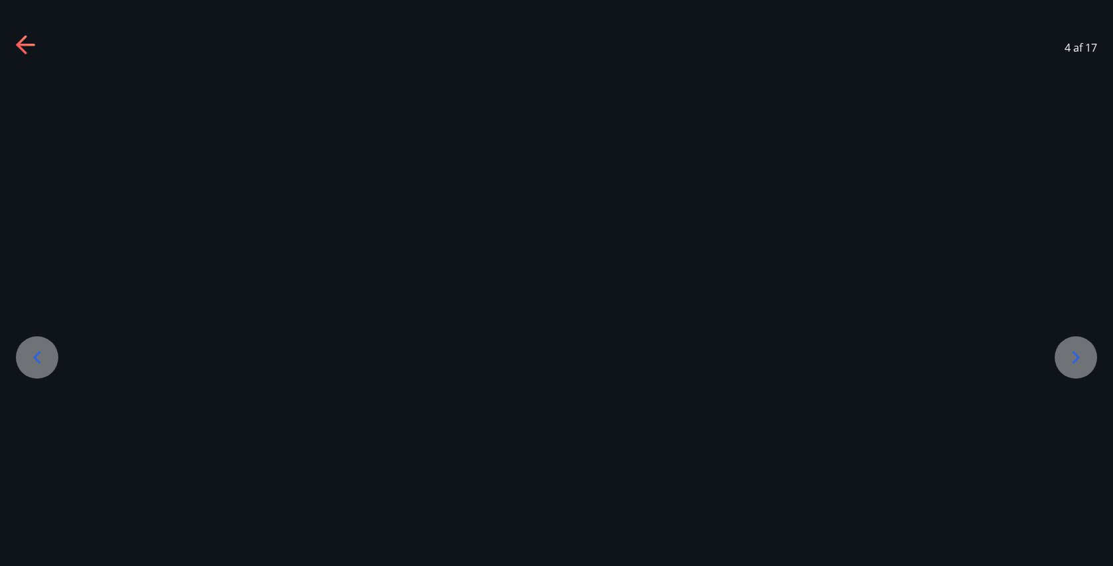
click at [48, 361] on div at bounding box center [37, 357] width 42 height 42
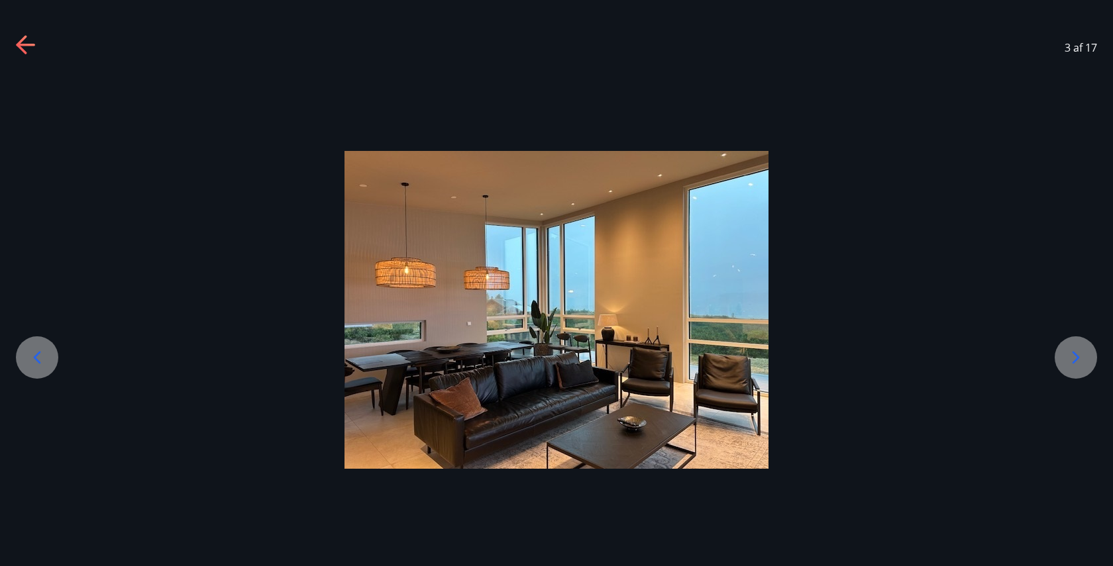
click at [48, 361] on div at bounding box center [37, 357] width 42 height 42
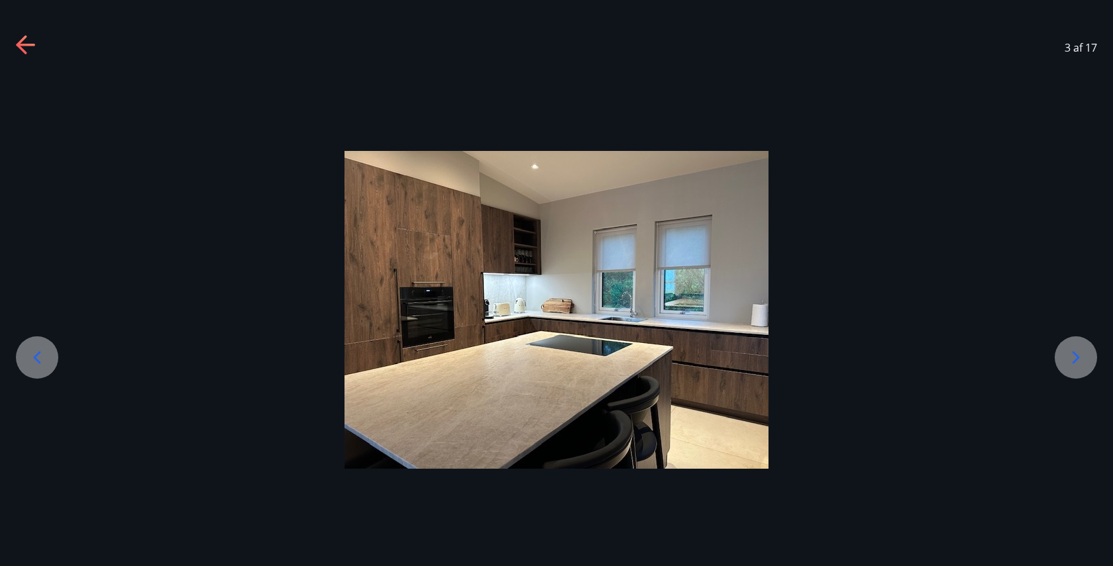
click at [48, 361] on div at bounding box center [37, 357] width 42 height 42
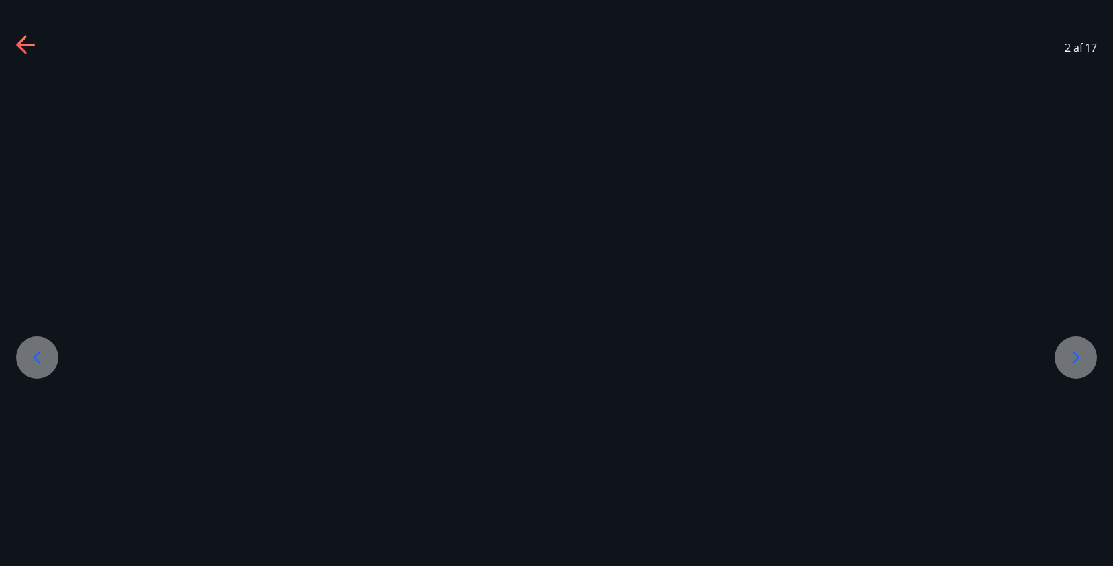
click at [48, 361] on div at bounding box center [37, 357] width 42 height 42
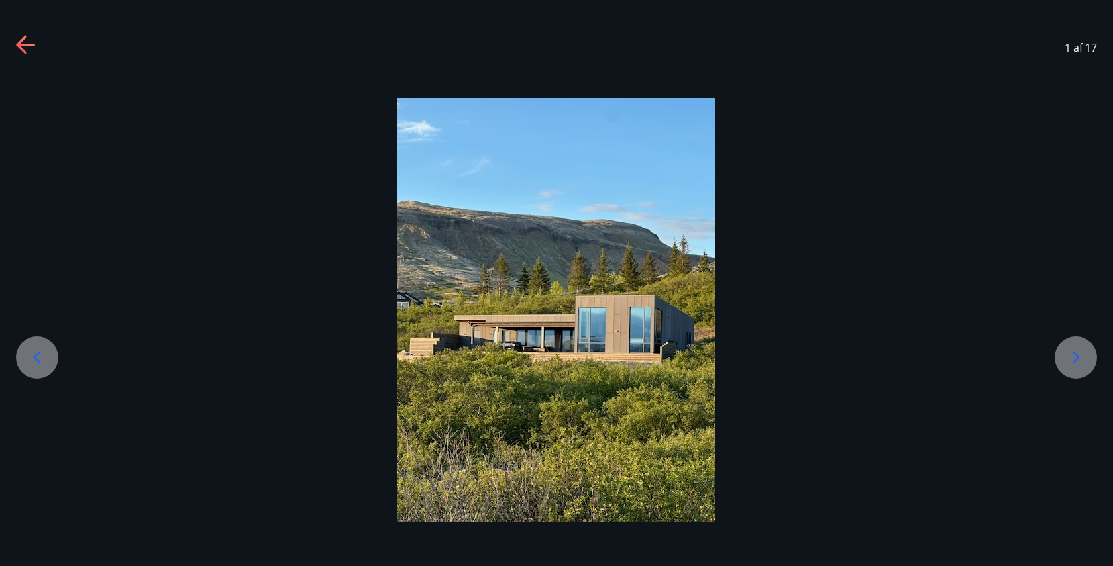
click at [48, 361] on div at bounding box center [37, 357] width 42 height 42
click at [556, 354] on icon at bounding box center [1075, 357] width 21 height 21
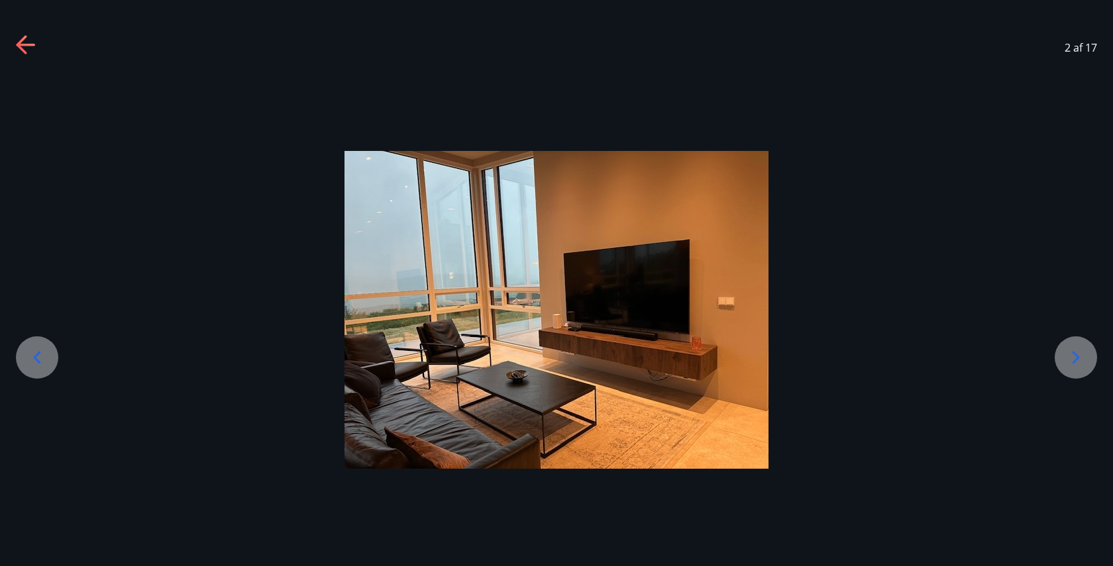
click at [556, 354] on icon at bounding box center [1075, 357] width 21 height 21
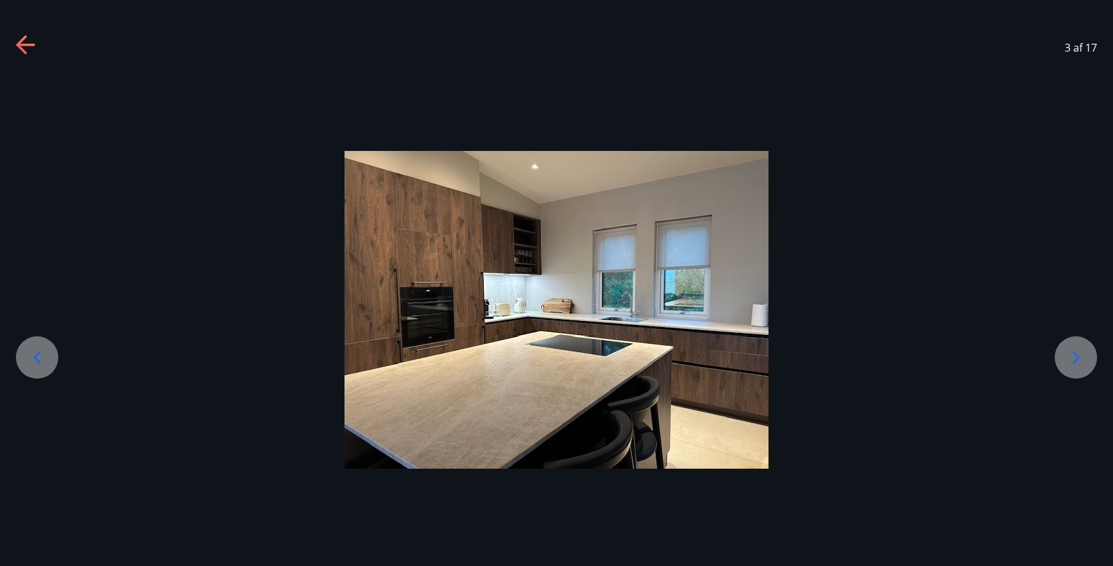
click at [556, 354] on icon at bounding box center [1075, 357] width 21 height 21
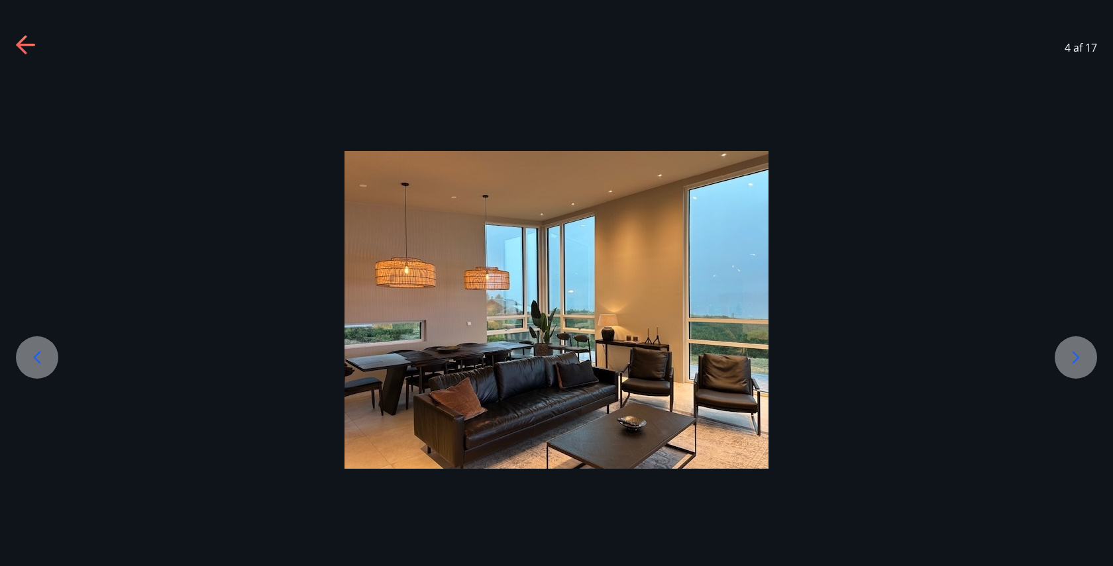
click at [556, 354] on icon at bounding box center [1075, 357] width 21 height 21
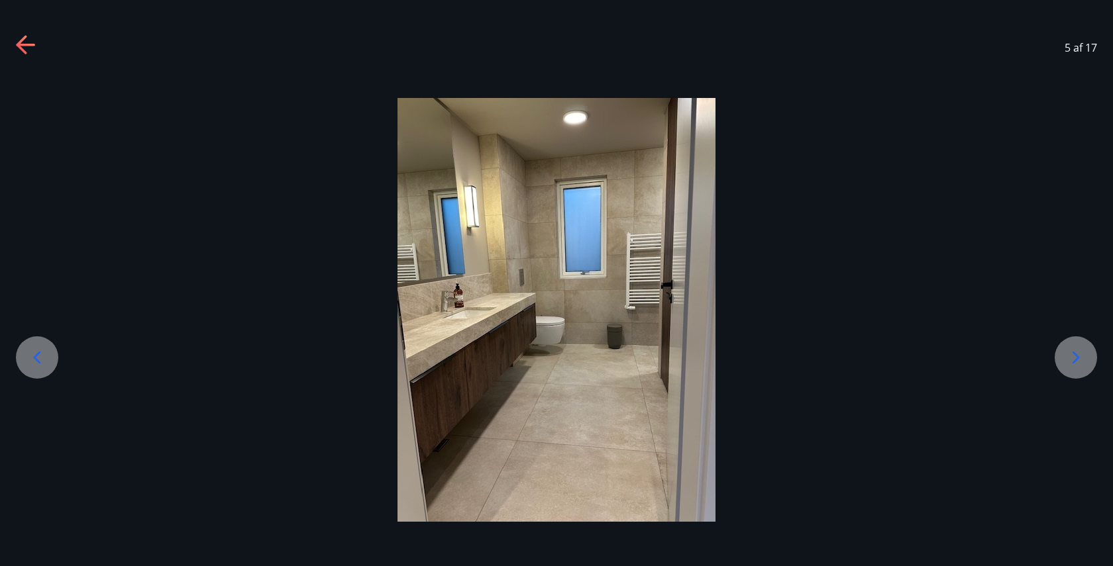
click at [556, 354] on icon at bounding box center [1075, 357] width 21 height 21
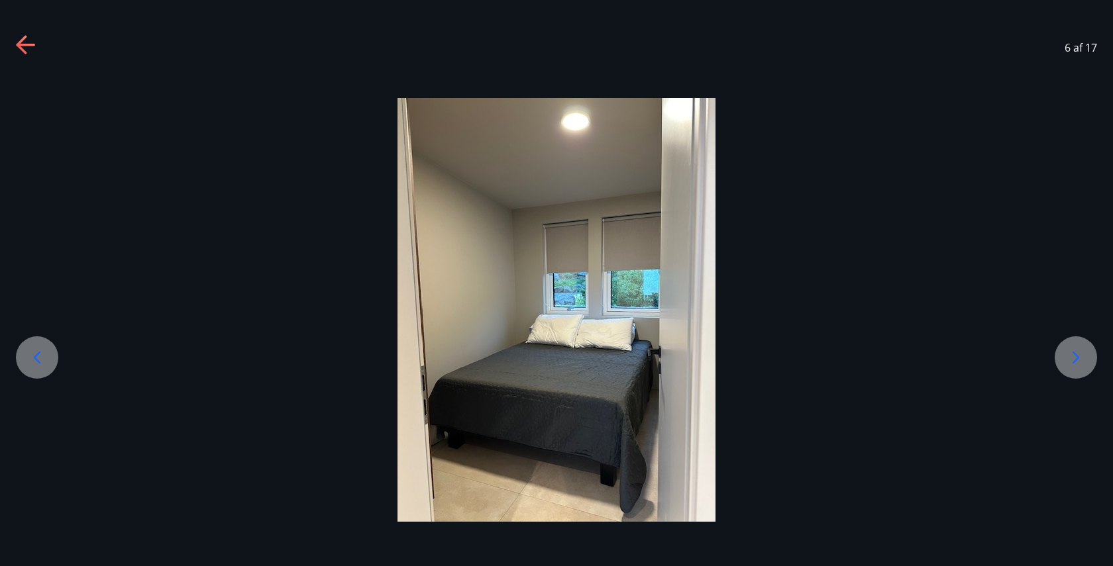
click at [556, 354] on icon at bounding box center [1075, 357] width 21 height 21
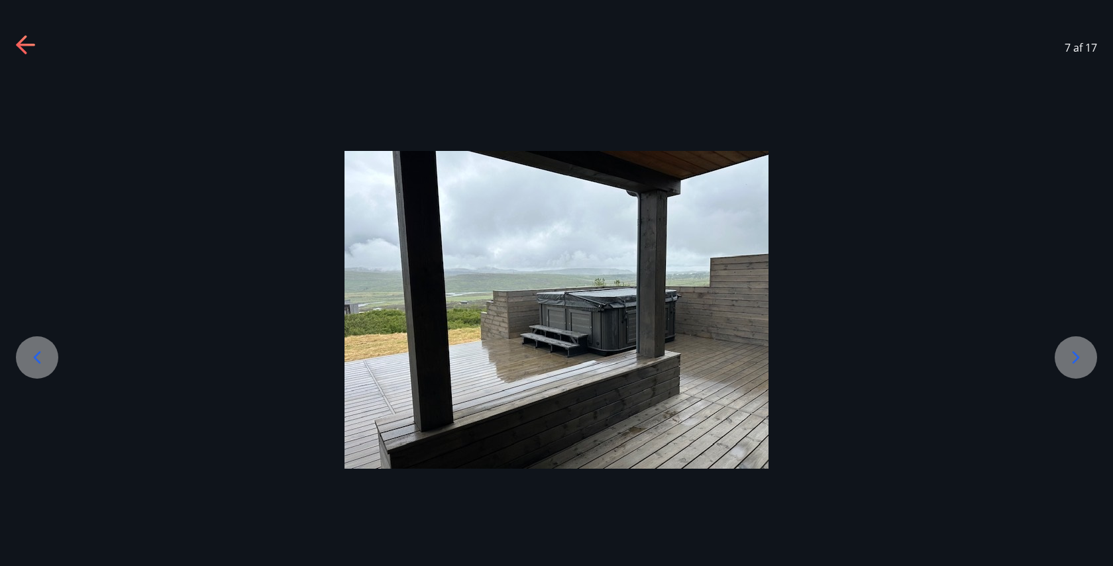
click at [556, 354] on icon at bounding box center [1075, 357] width 21 height 21
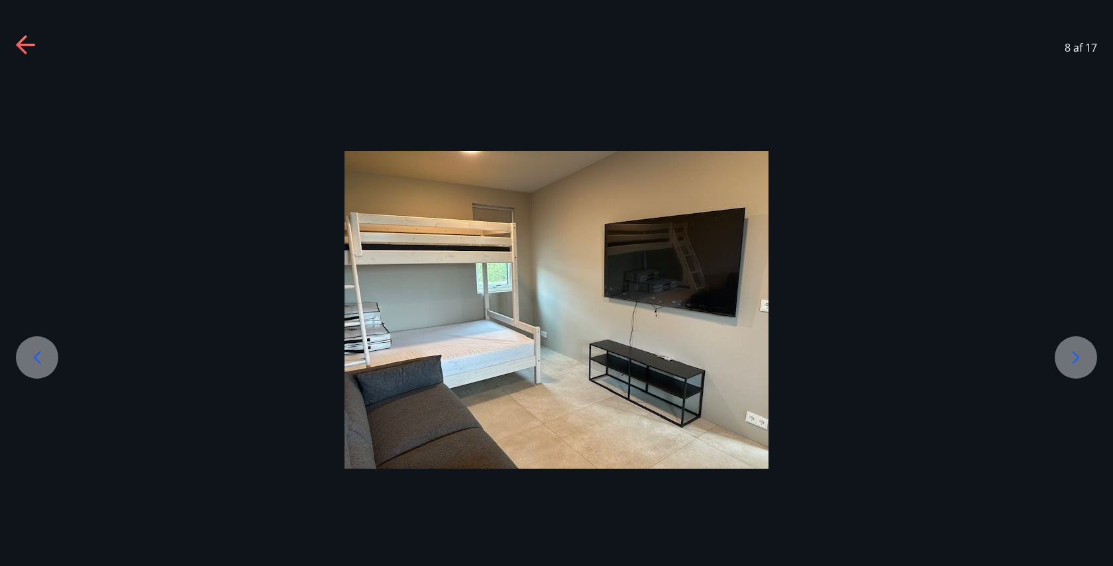
click at [556, 354] on icon at bounding box center [1075, 357] width 21 height 21
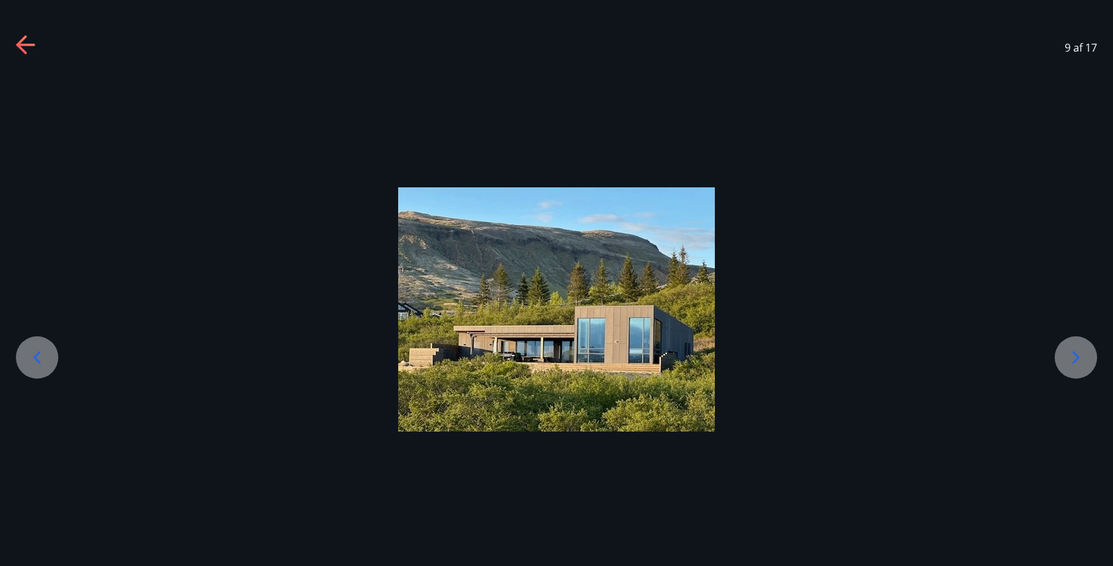
click at [556, 354] on icon at bounding box center [1075, 357] width 21 height 21
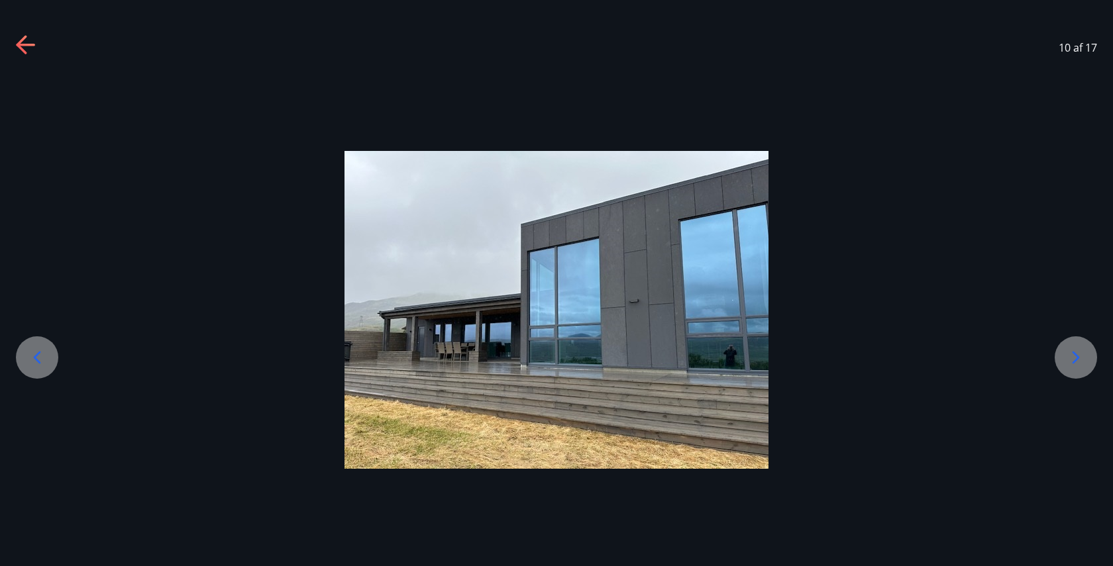
click at [556, 354] on icon at bounding box center [1075, 357] width 21 height 21
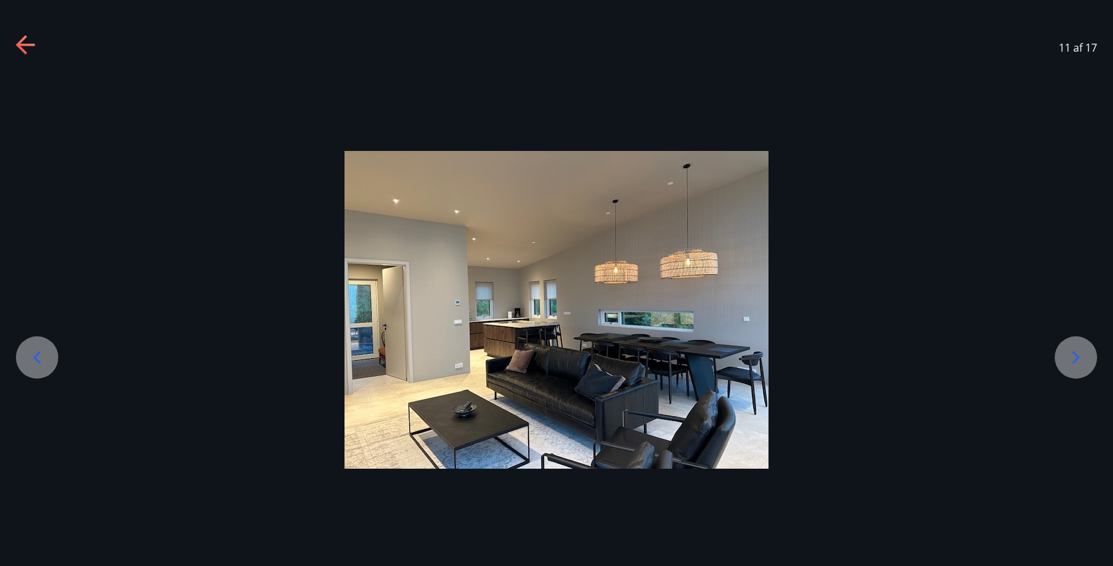
click at [556, 354] on icon at bounding box center [1075, 357] width 21 height 21
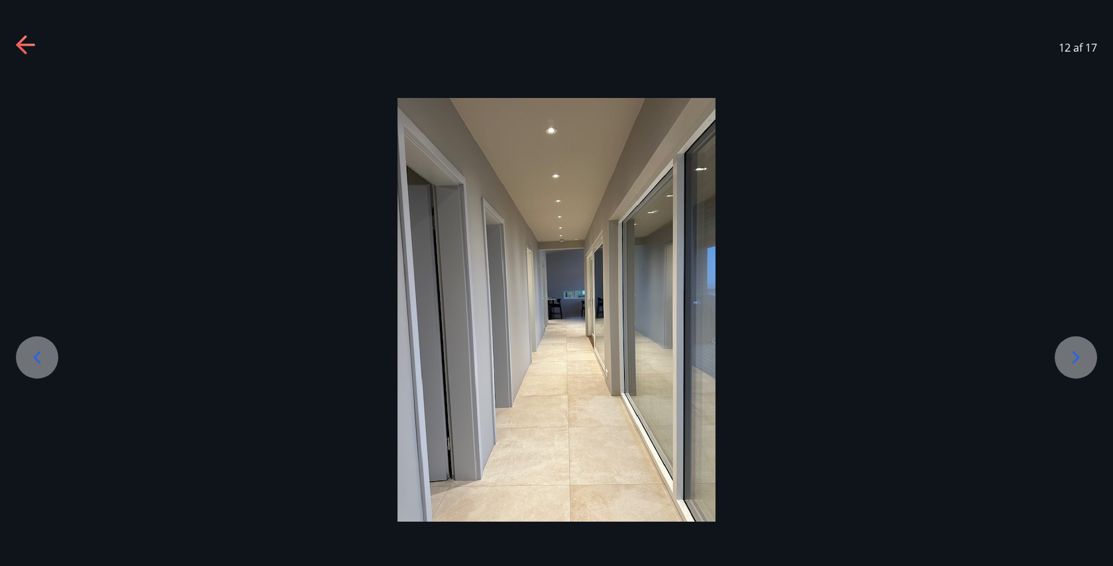
click at [556, 354] on icon at bounding box center [1075, 357] width 21 height 21
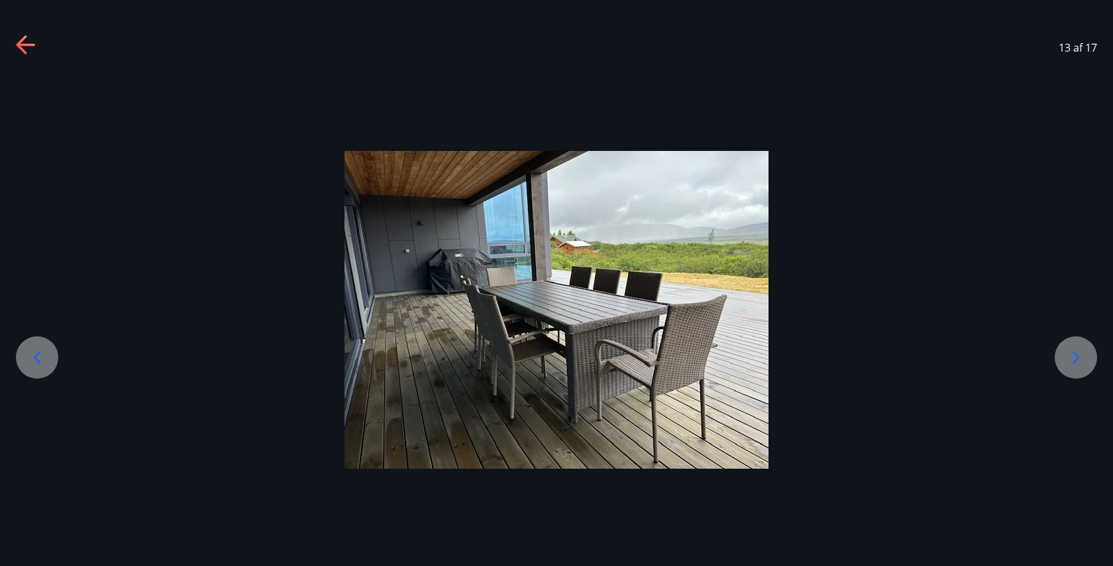
click at [556, 354] on icon at bounding box center [1075, 357] width 21 height 21
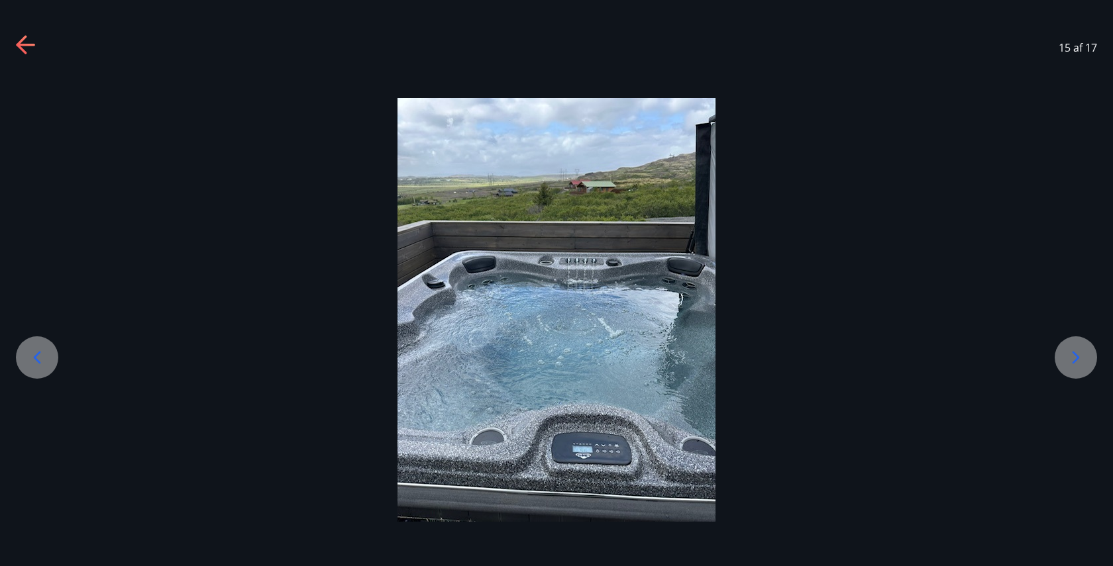
click at [556, 354] on icon at bounding box center [1075, 357] width 21 height 21
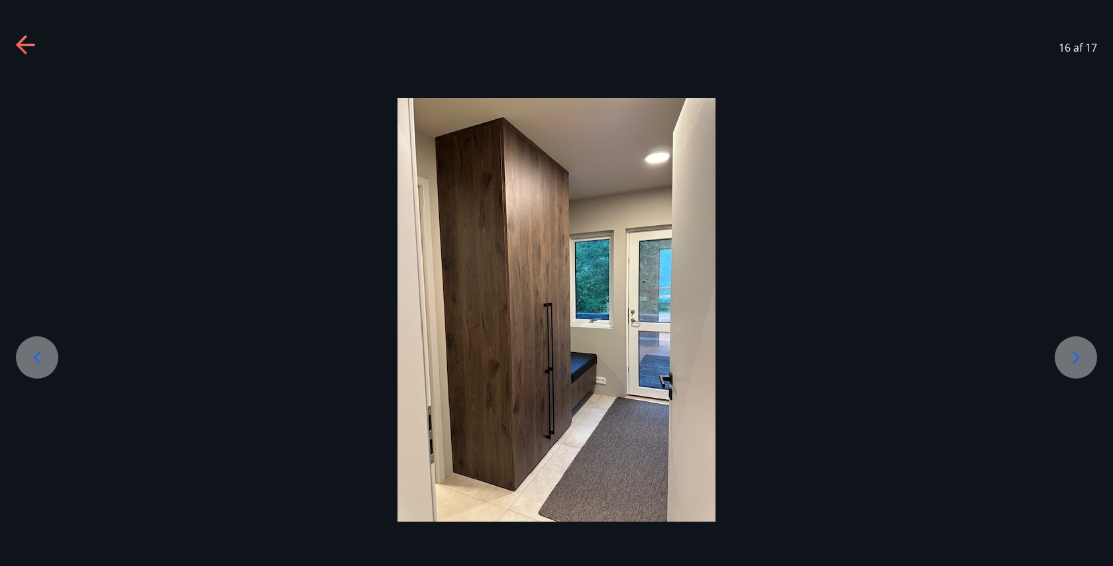
click at [556, 354] on icon at bounding box center [1075, 357] width 21 height 21
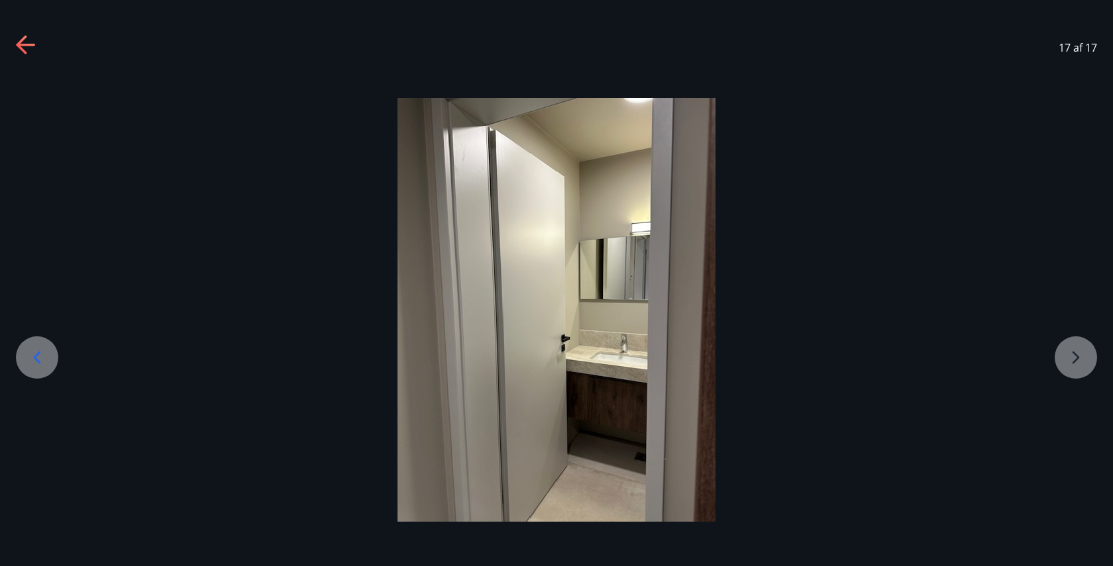
click at [556, 354] on div at bounding box center [556, 310] width 1113 height 424
click at [21, 54] on icon at bounding box center [26, 45] width 21 height 21
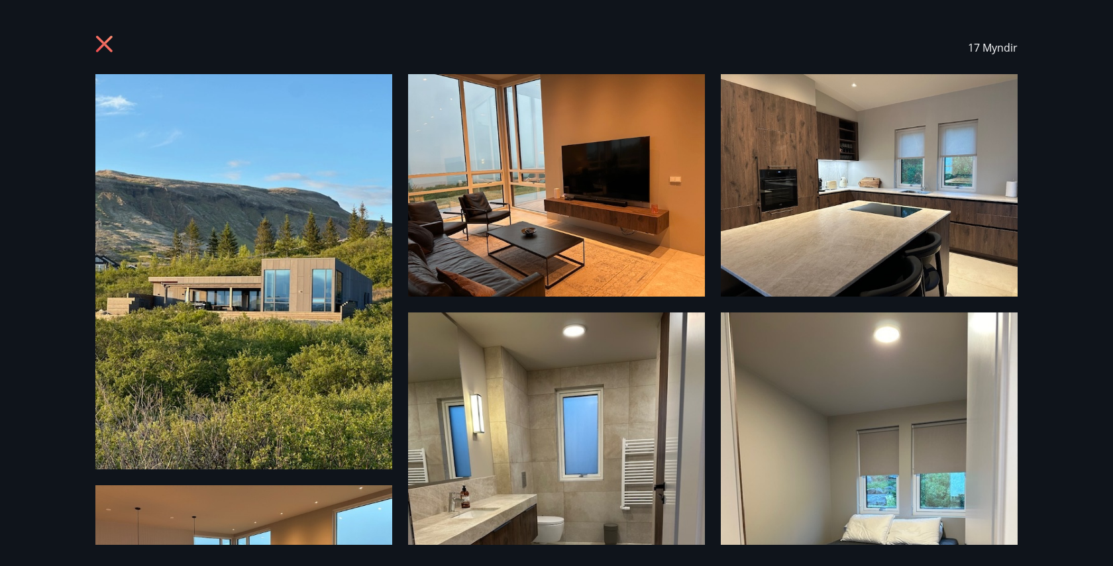
click at [106, 54] on icon at bounding box center [105, 45] width 21 height 21
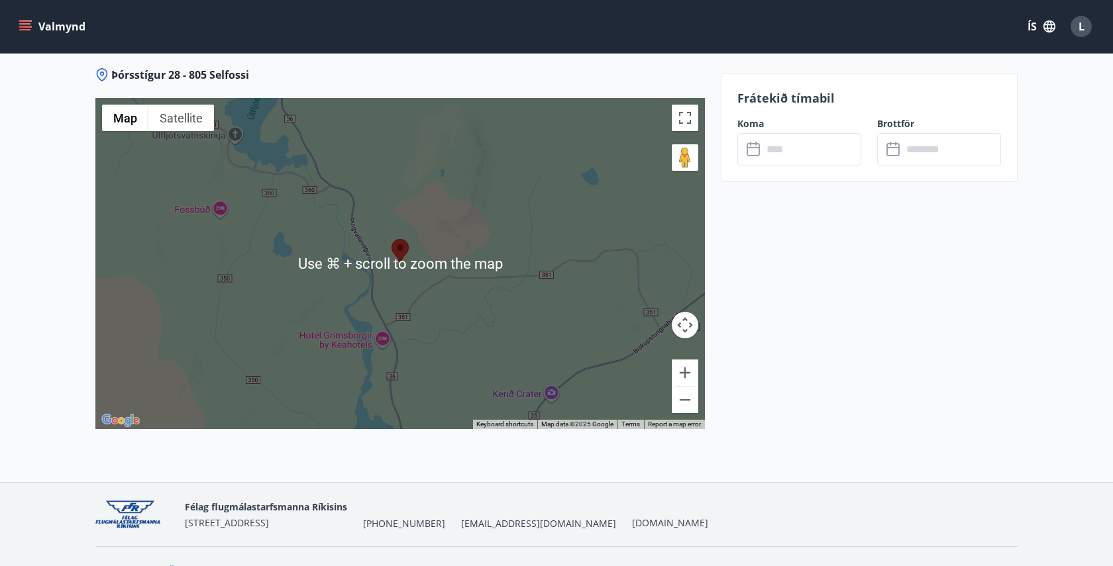
scroll to position [2051, 0]
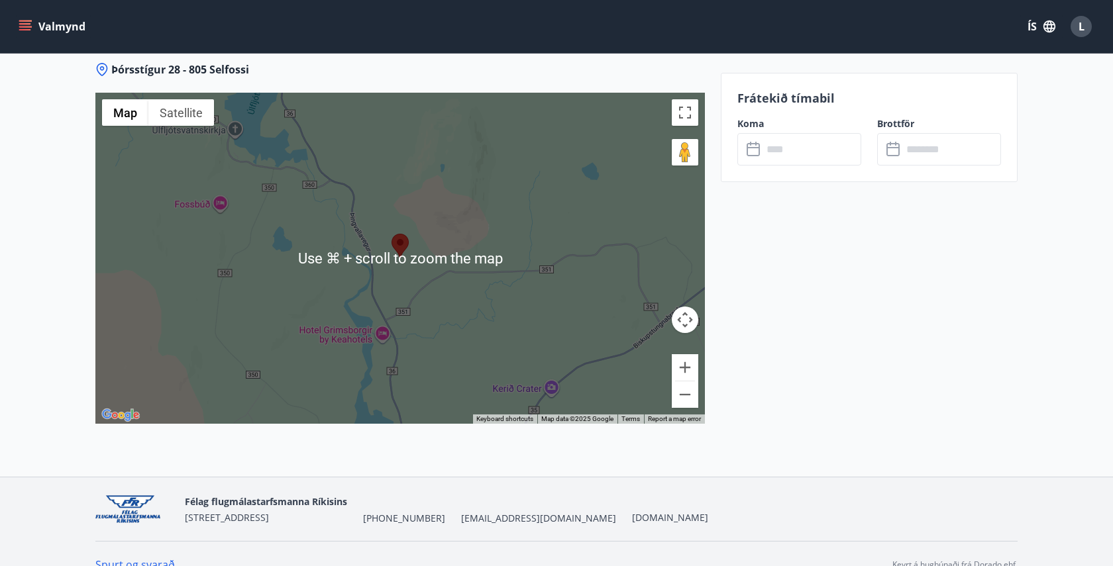
click at [400, 267] on div at bounding box center [399, 258] width 609 height 331
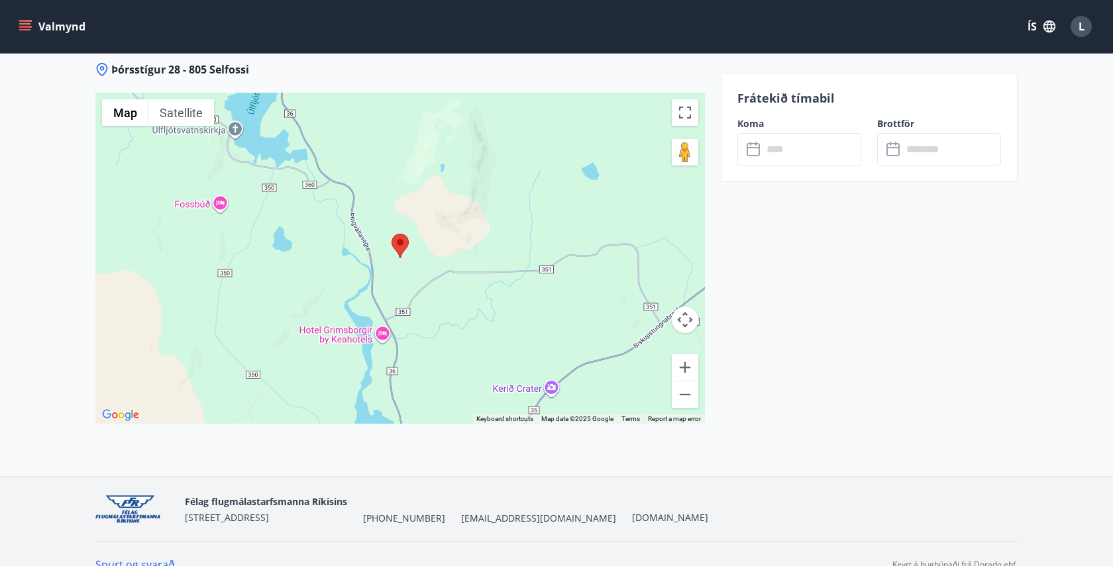
click at [391, 234] on area at bounding box center [391, 234] width 0 height 0
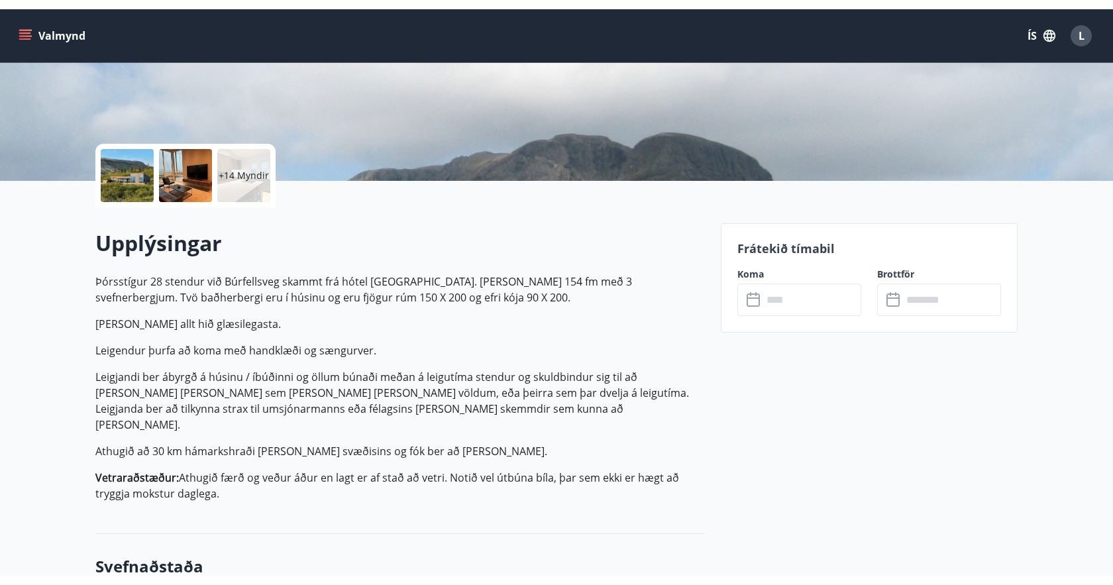
scroll to position [235, 0]
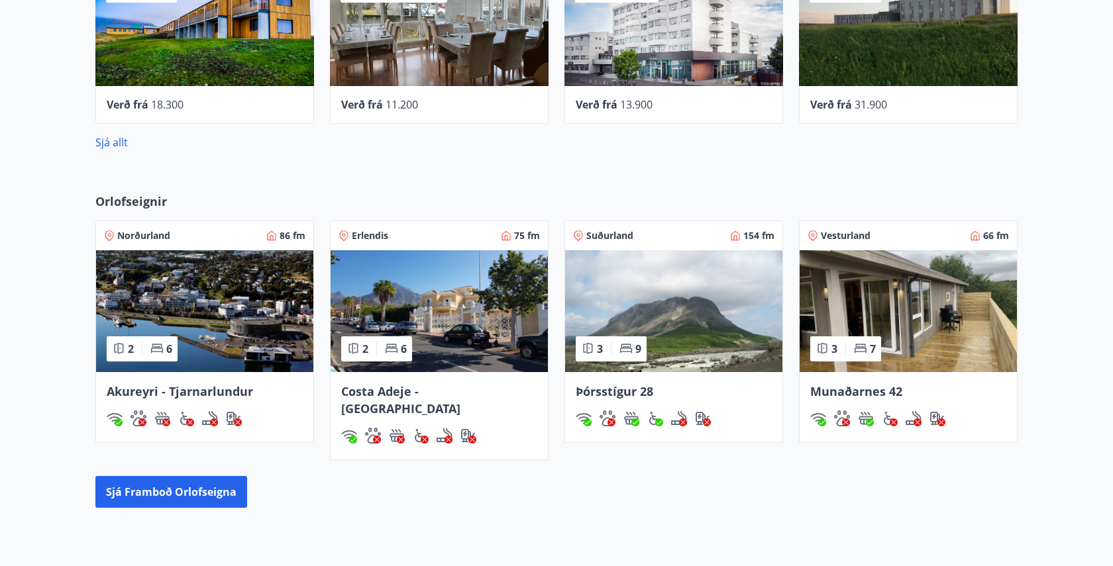
scroll to position [674, 0]
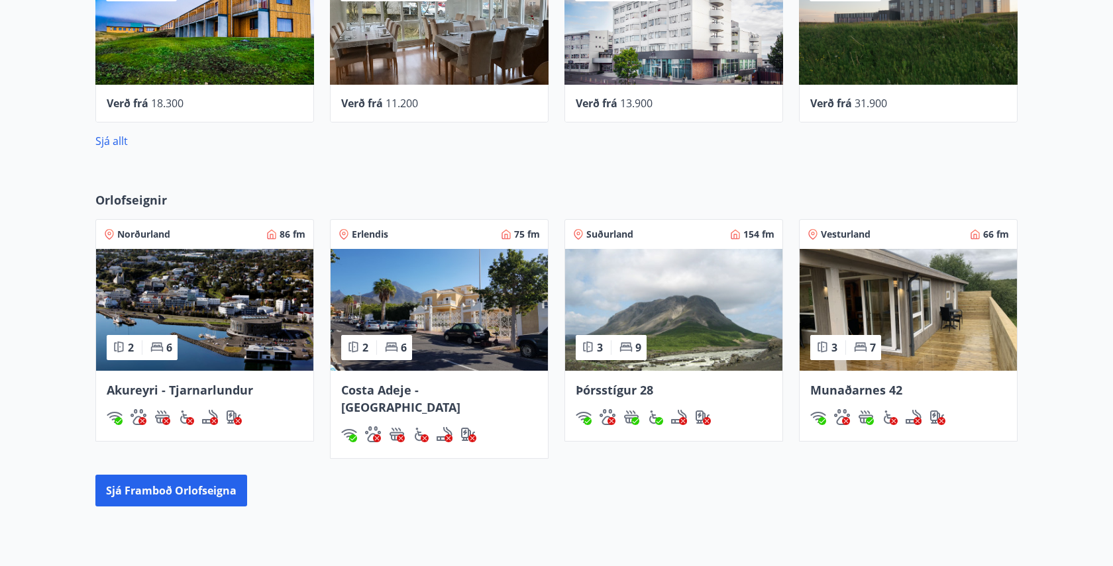
click at [862, 311] on img at bounding box center [907, 310] width 217 height 122
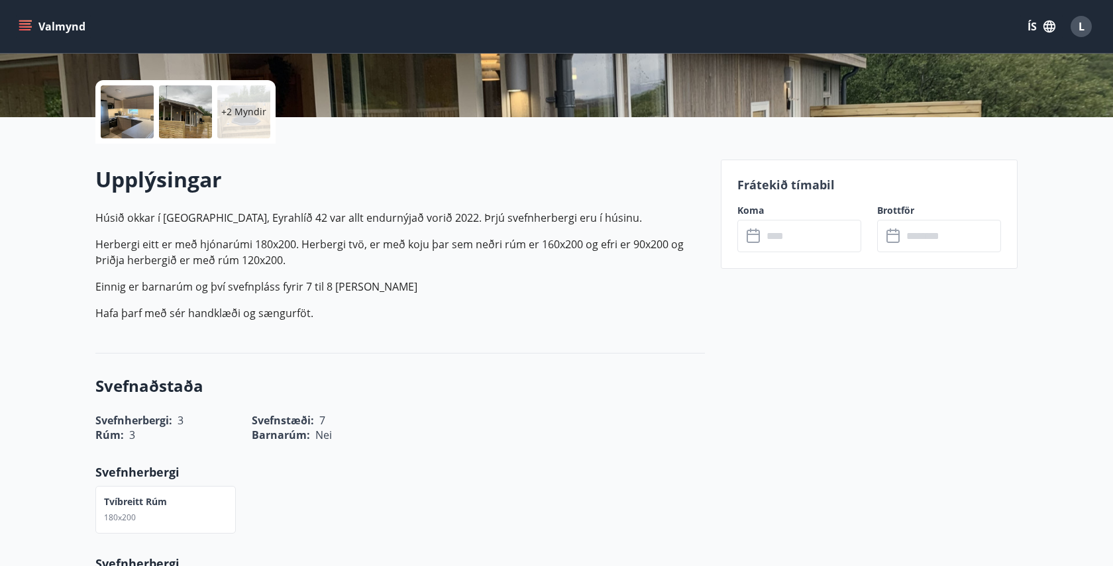
scroll to position [281, 0]
click at [754, 233] on icon at bounding box center [752, 233] width 13 height 1
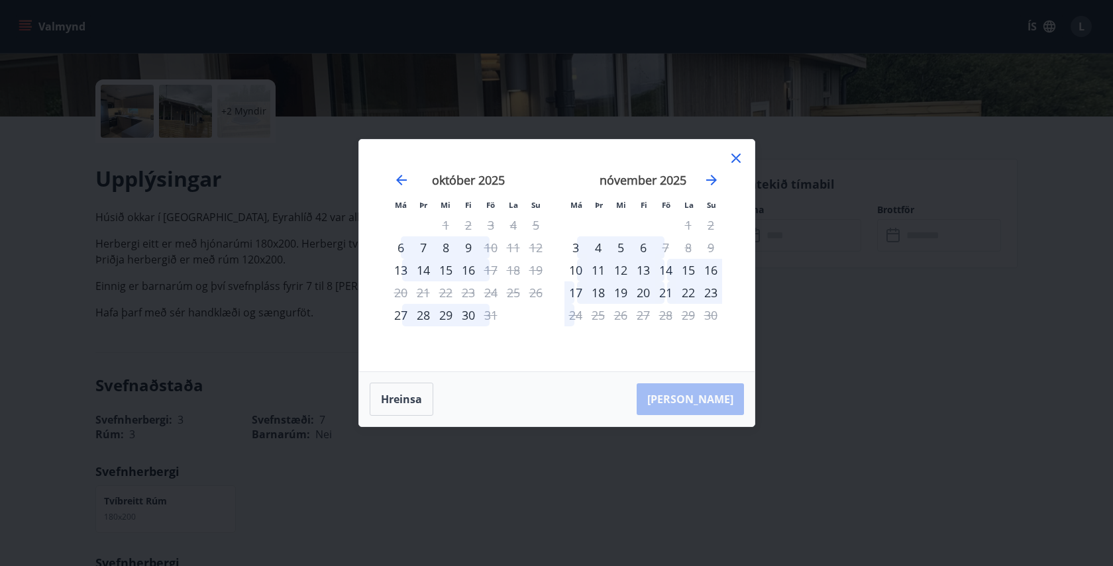
click at [573, 298] on div "17" at bounding box center [575, 292] width 23 height 23
click at [402, 395] on button "Hreinsa" at bounding box center [402, 399] width 64 height 33
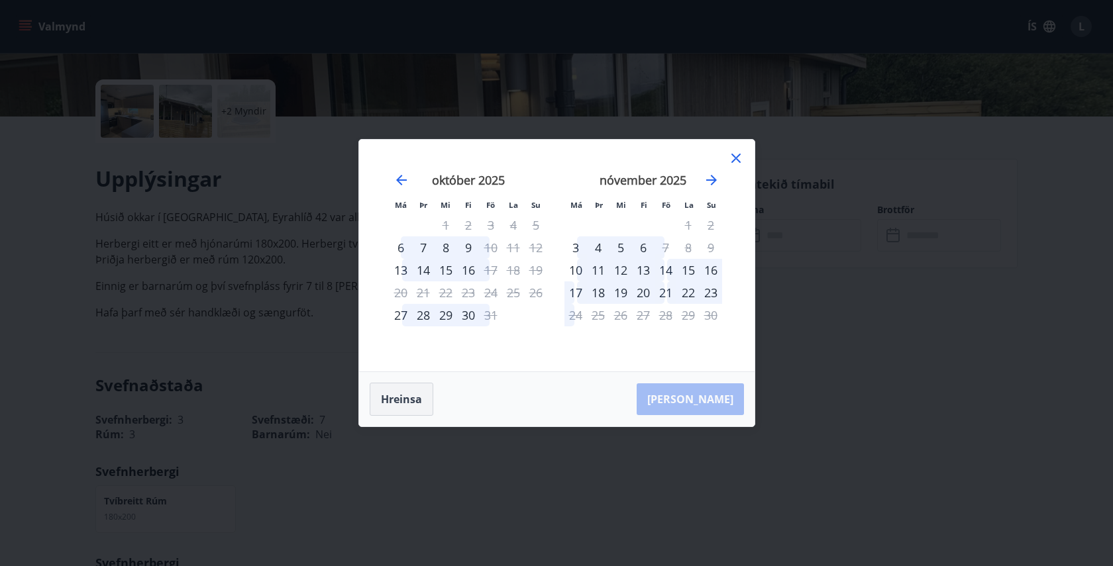
click at [402, 395] on button "Hreinsa" at bounding box center [402, 399] width 64 height 33
click at [577, 293] on div "17" at bounding box center [575, 292] width 23 height 23
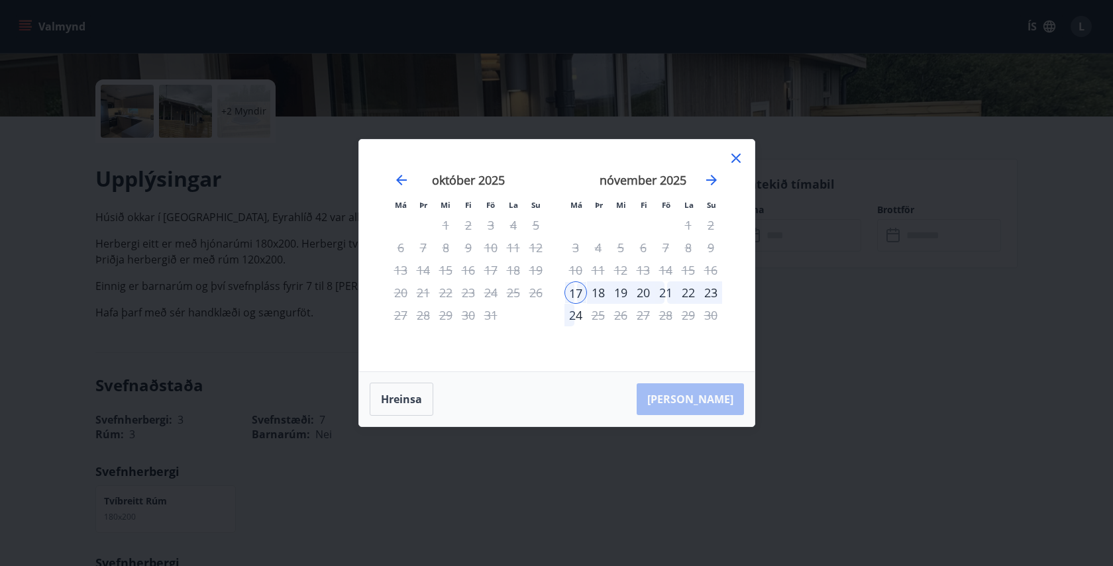
click at [642, 295] on div "20" at bounding box center [643, 292] width 23 height 23
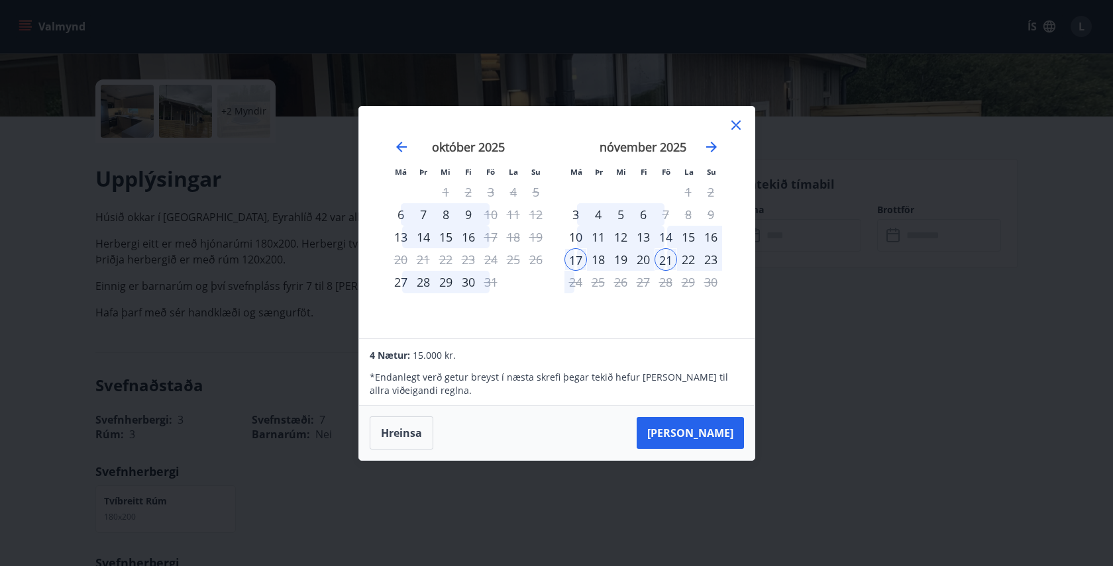
click at [730, 134] on div at bounding box center [736, 127] width 16 height 20
click at [732, 130] on icon at bounding box center [736, 125] width 16 height 16
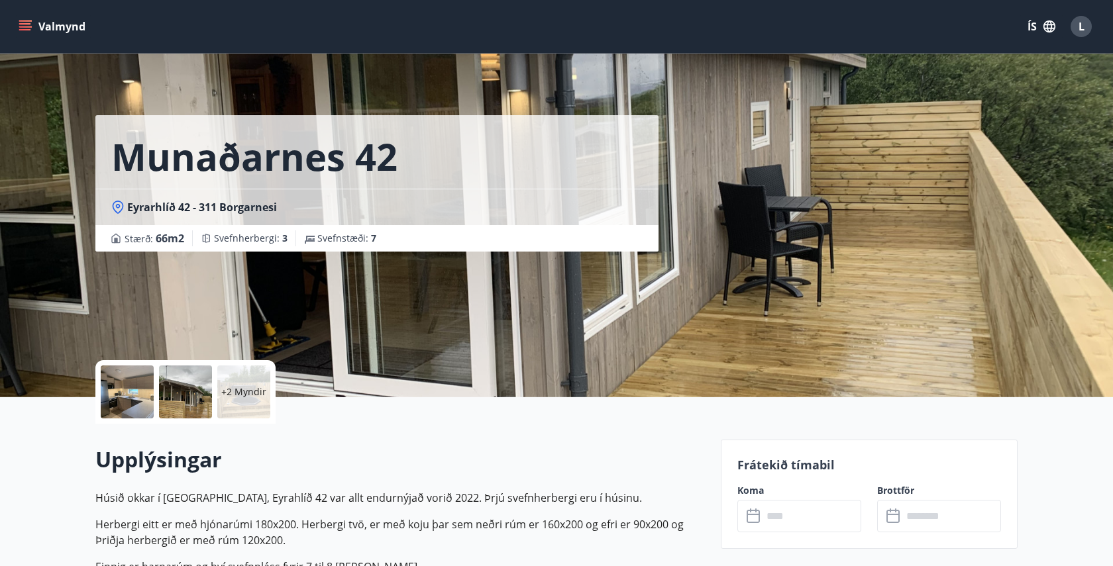
scroll to position [0, 0]
click at [150, 380] on div at bounding box center [127, 392] width 53 height 53
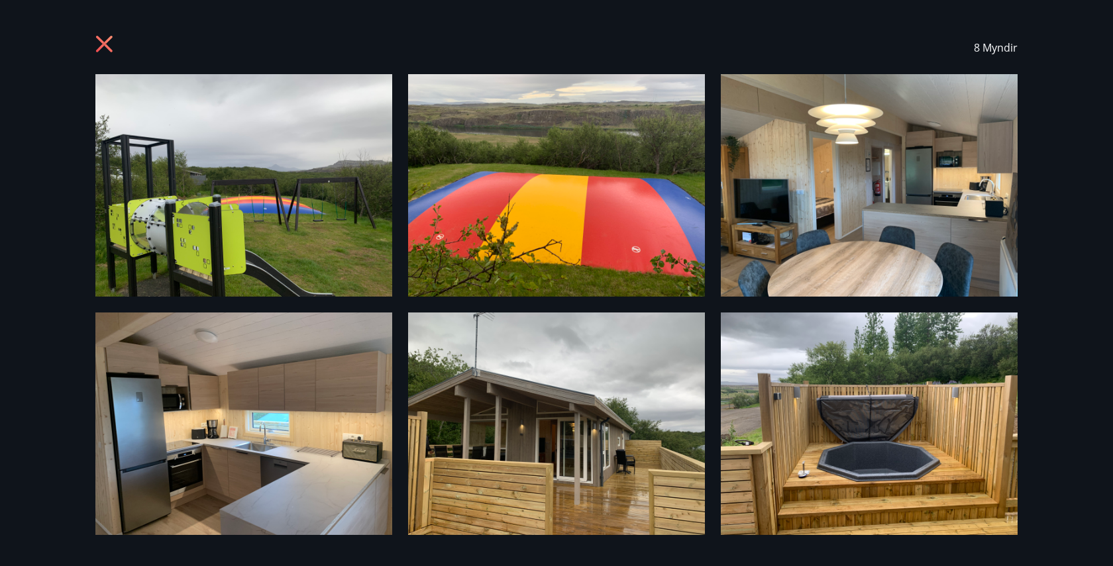
click at [250, 140] on img at bounding box center [243, 185] width 297 height 223
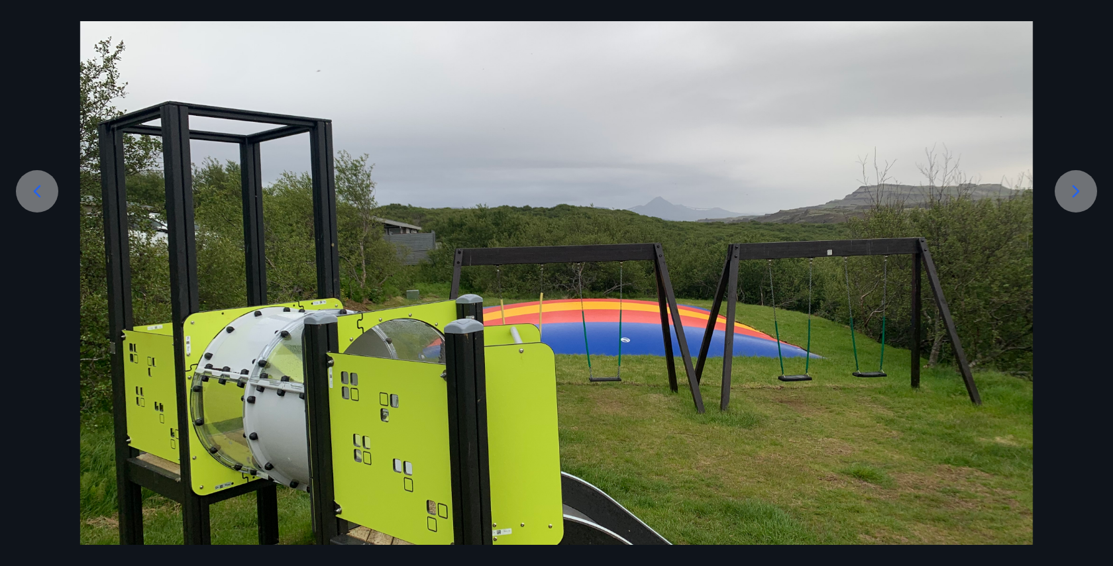
scroll to position [179, 0]
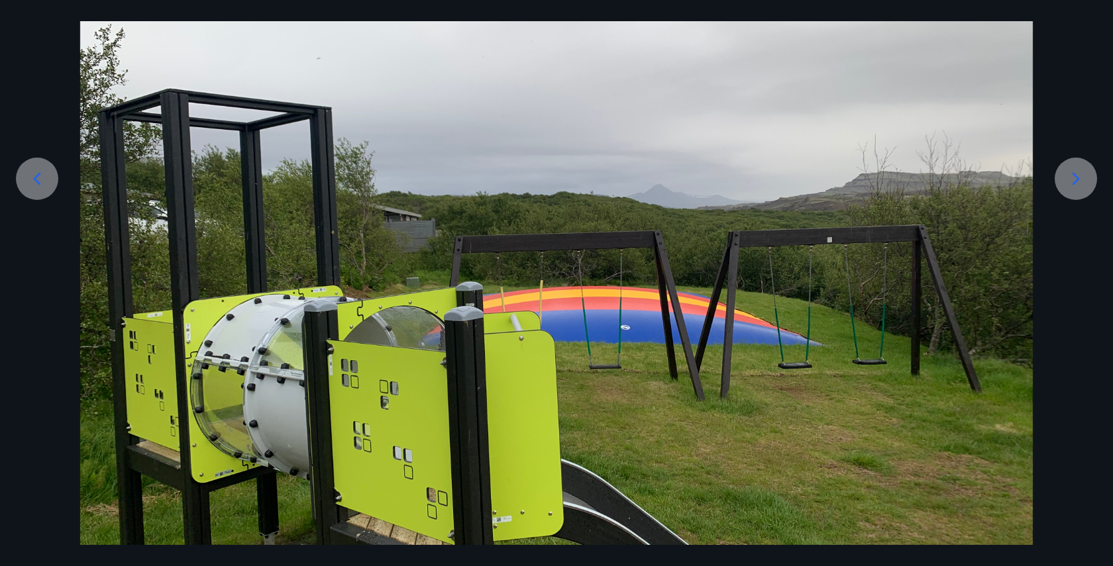
click at [1060, 187] on div at bounding box center [1075, 179] width 42 height 42
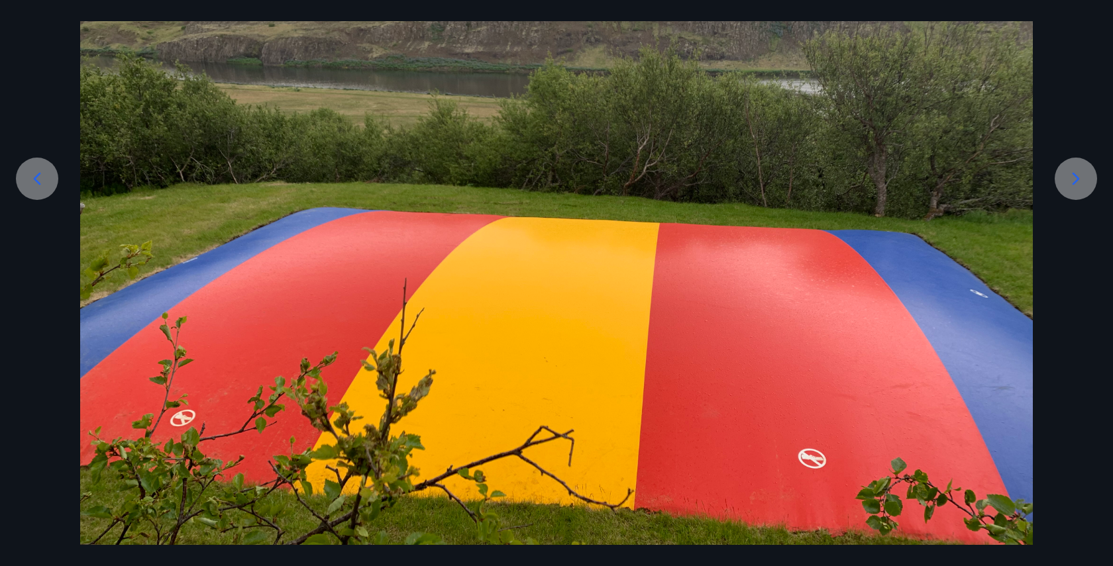
click at [1060, 187] on div at bounding box center [1075, 179] width 42 height 42
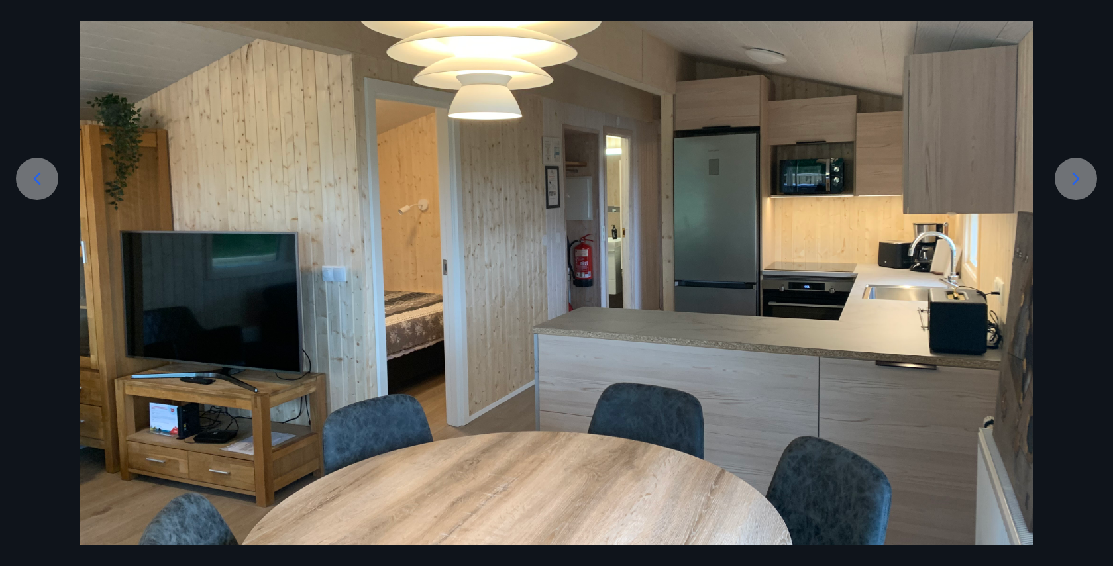
click at [1060, 187] on div at bounding box center [1075, 179] width 42 height 42
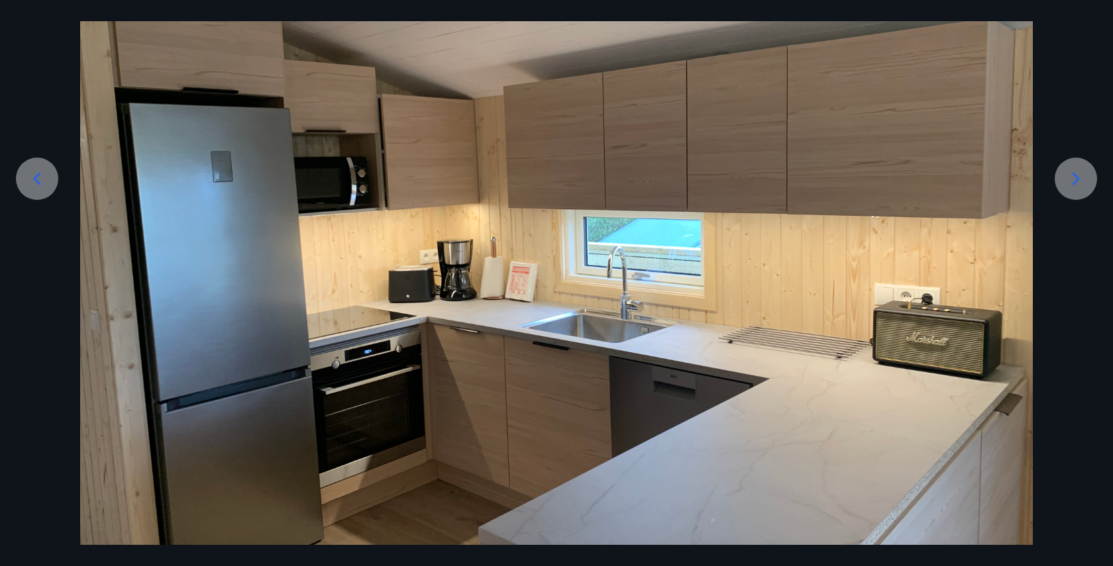
click at [1060, 187] on div at bounding box center [1075, 179] width 42 height 42
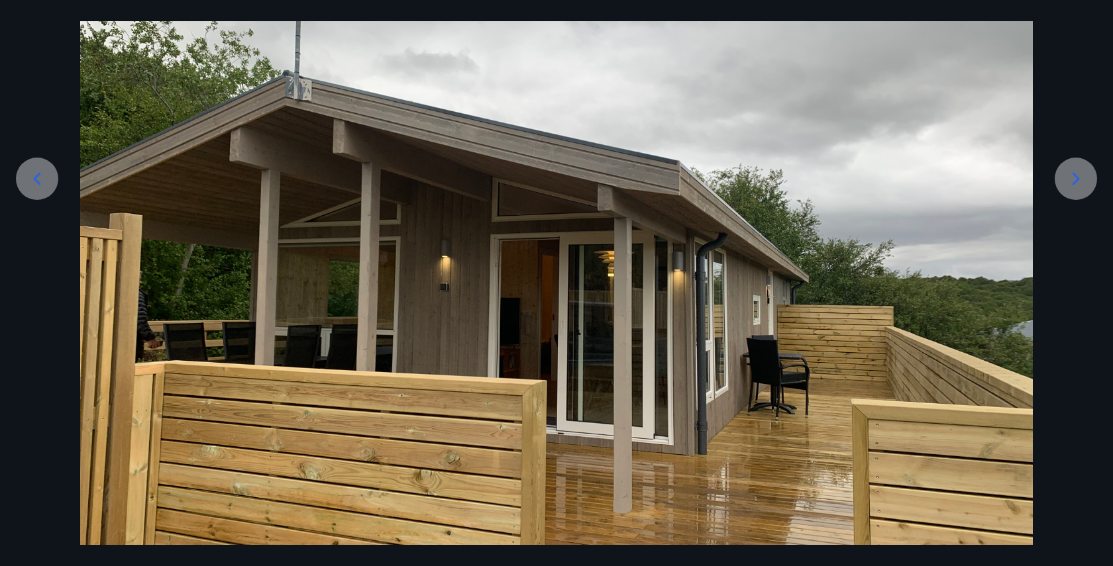
click at [1060, 187] on div at bounding box center [1075, 179] width 42 height 42
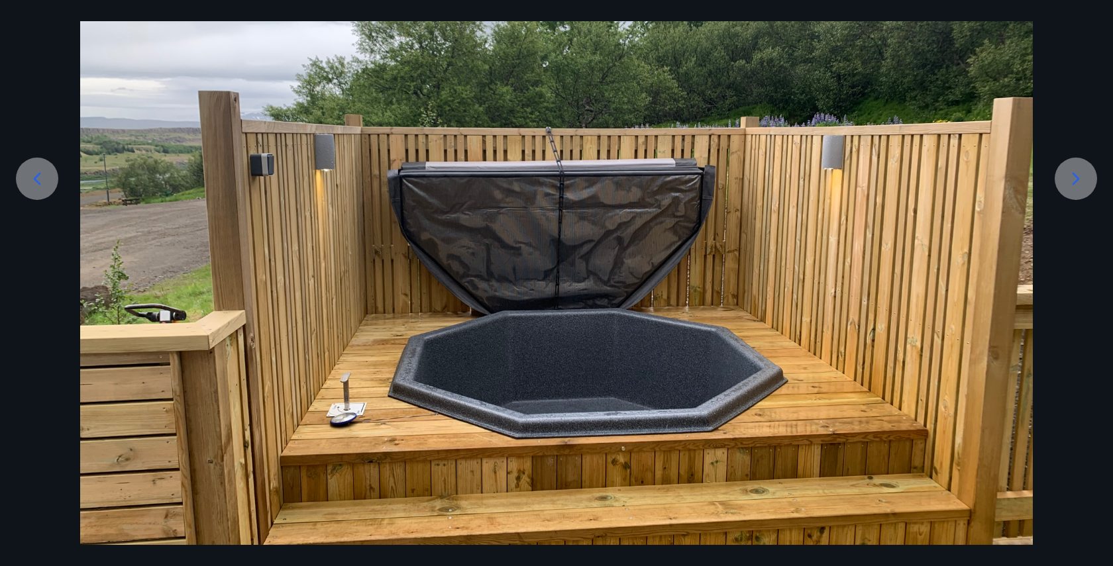
click at [1060, 187] on div at bounding box center [1075, 179] width 42 height 42
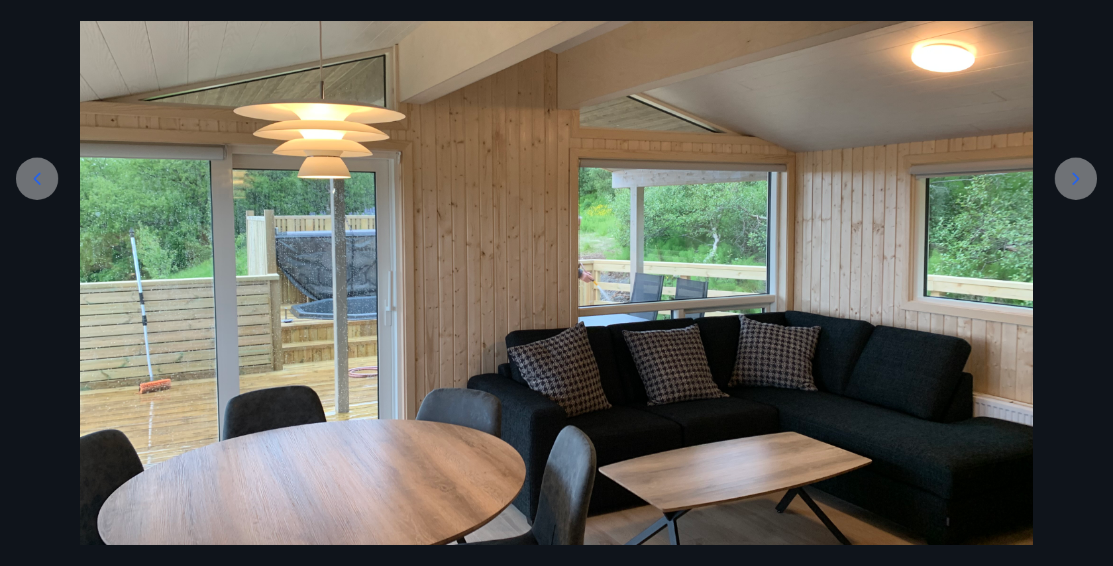
click at [1060, 187] on div at bounding box center [1075, 179] width 42 height 42
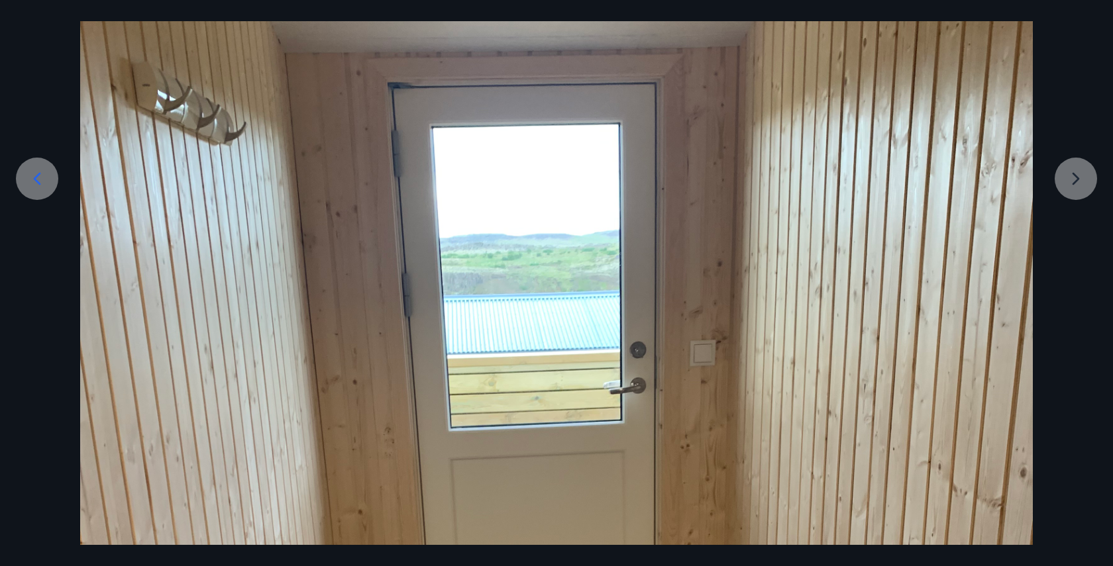
click at [1060, 187] on div at bounding box center [556, 530] width 1113 height 1270
click at [1063, 196] on div at bounding box center [556, 530] width 1113 height 1270
click at [1063, 185] on div at bounding box center [556, 530] width 1113 height 1270
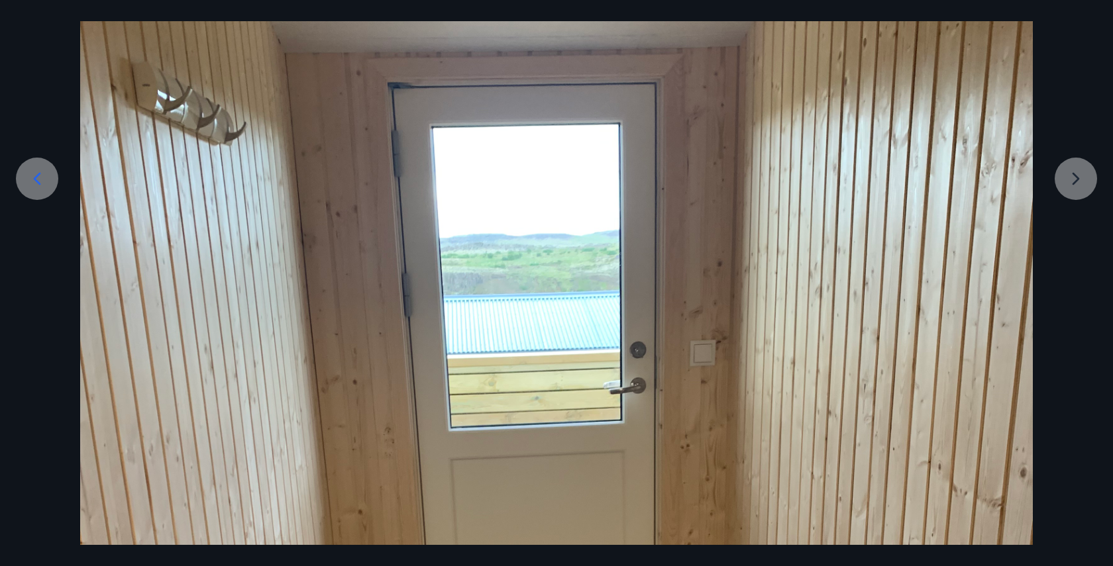
click at [1063, 185] on div at bounding box center [556, 530] width 1113 height 1270
click at [28, 177] on icon at bounding box center [36, 178] width 21 height 21
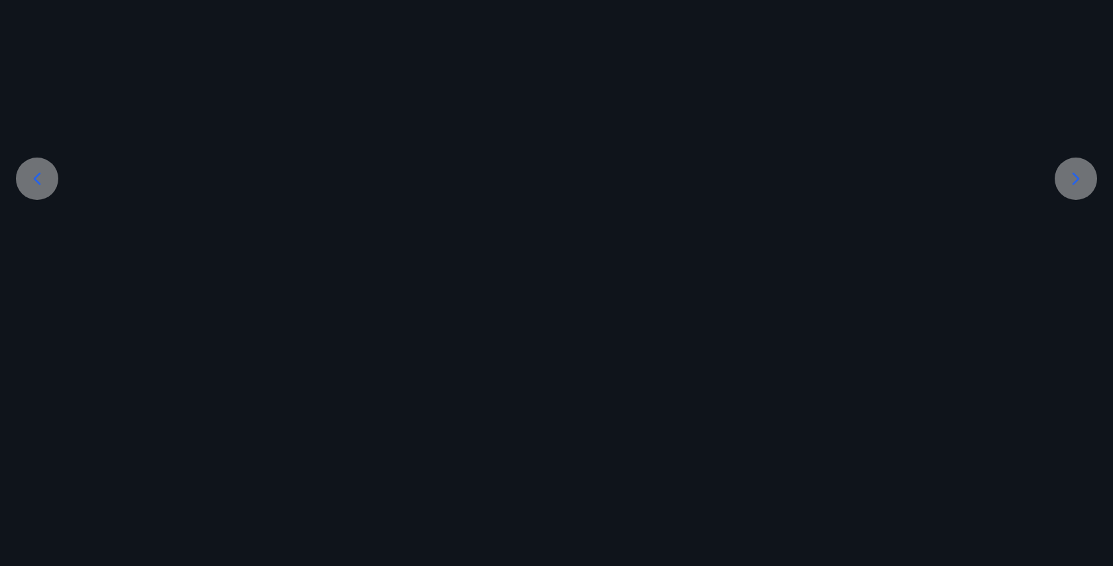
click at [28, 177] on icon at bounding box center [36, 178] width 21 height 21
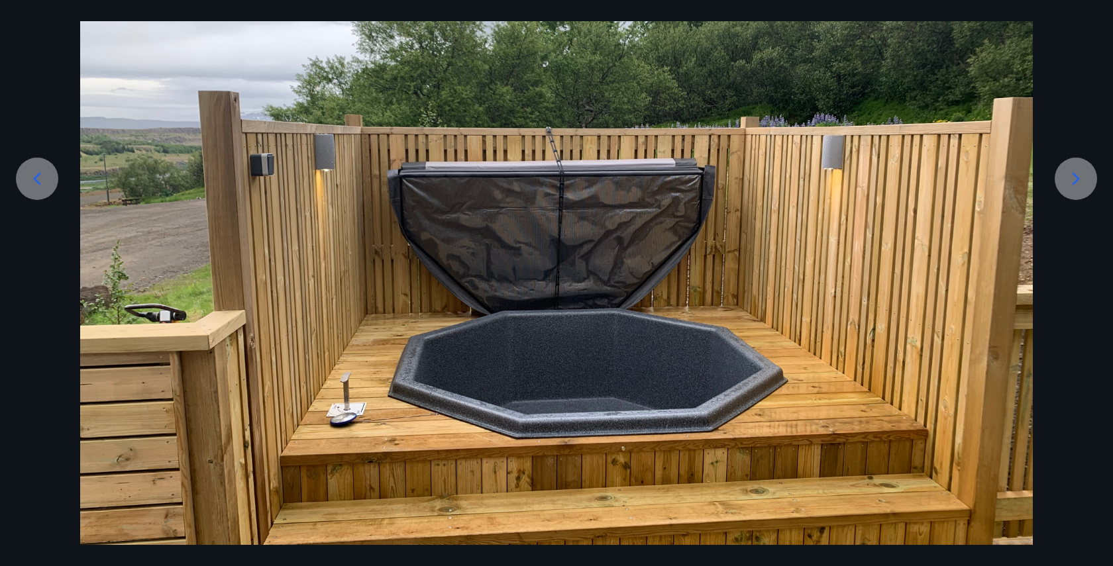
click at [28, 177] on icon at bounding box center [36, 178] width 21 height 21
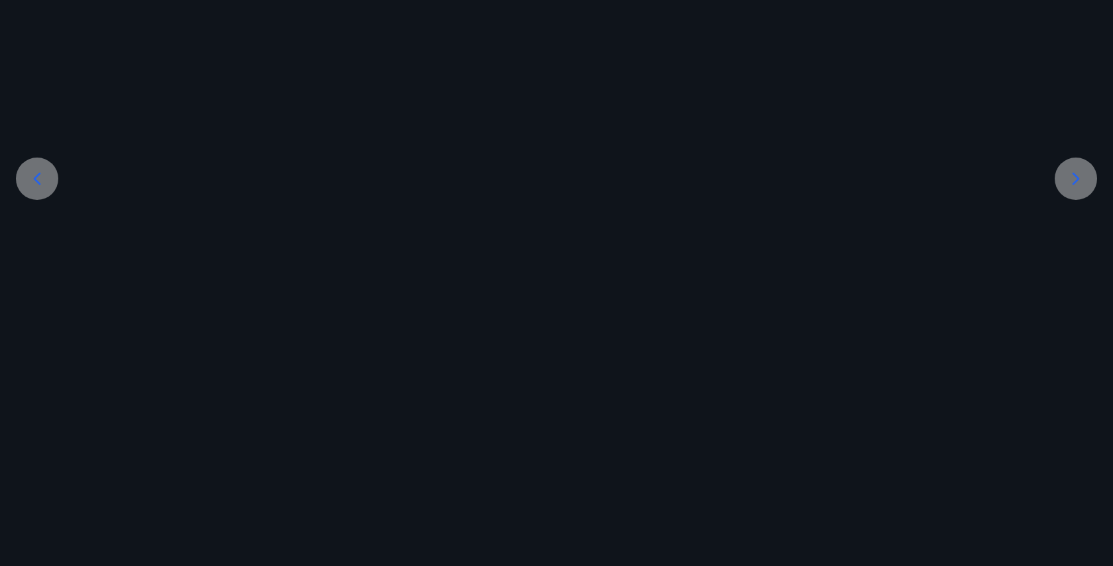
click at [28, 177] on icon at bounding box center [36, 178] width 21 height 21
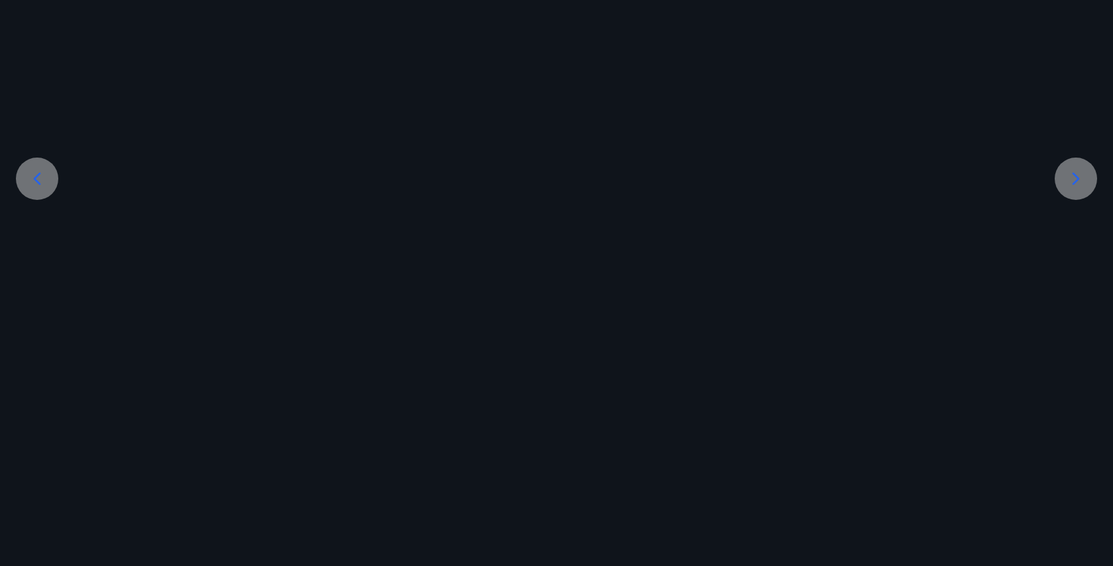
click at [28, 177] on icon at bounding box center [36, 178] width 21 height 21
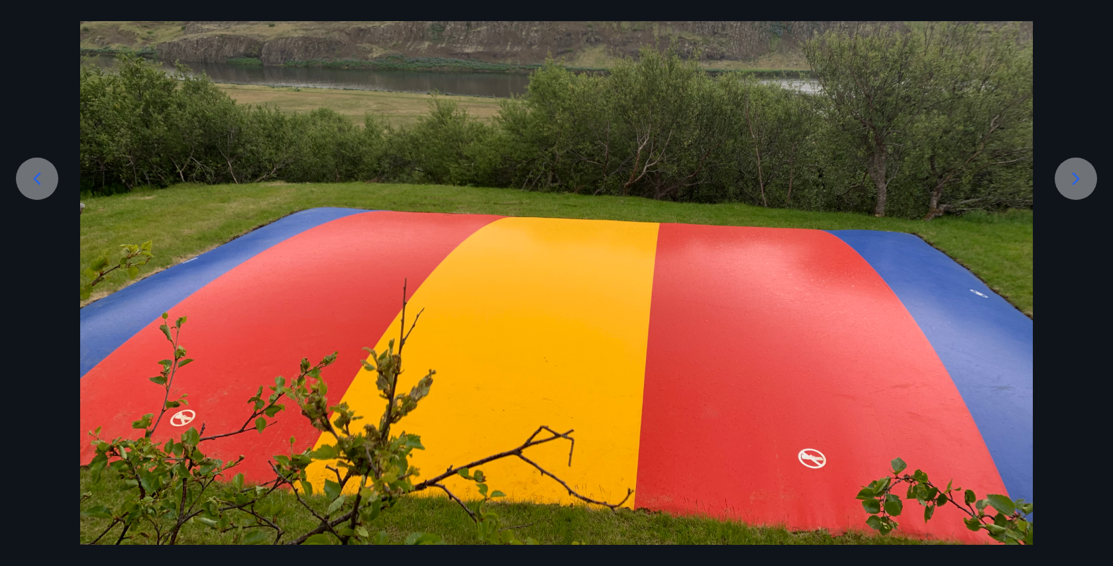
click at [28, 177] on icon at bounding box center [36, 178] width 21 height 21
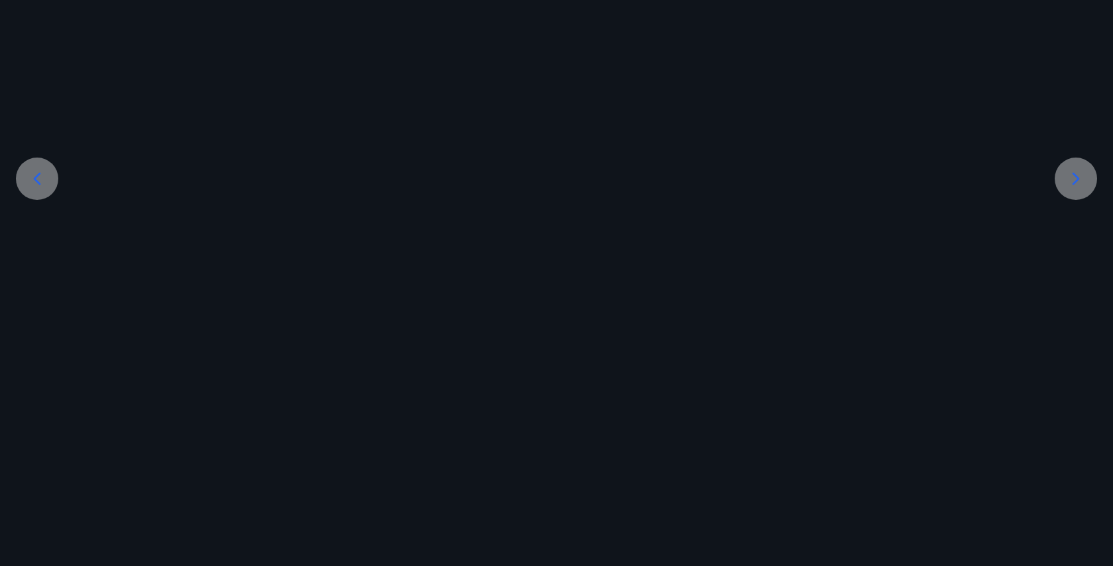
click at [28, 177] on icon at bounding box center [36, 178] width 21 height 21
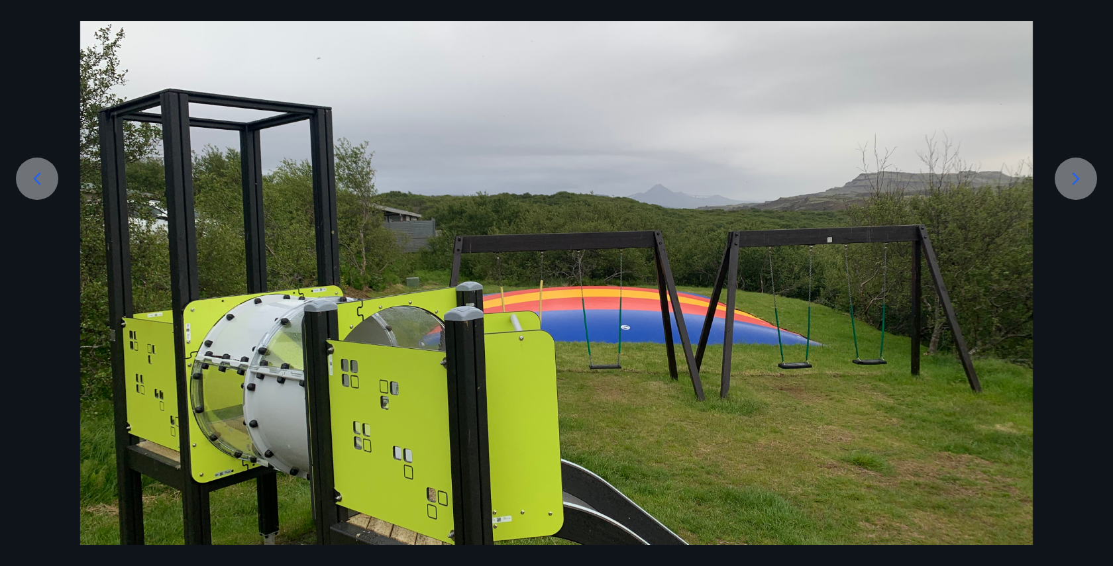
click at [28, 177] on icon at bounding box center [36, 178] width 21 height 21
click at [1063, 181] on icon at bounding box center [1075, 178] width 21 height 21
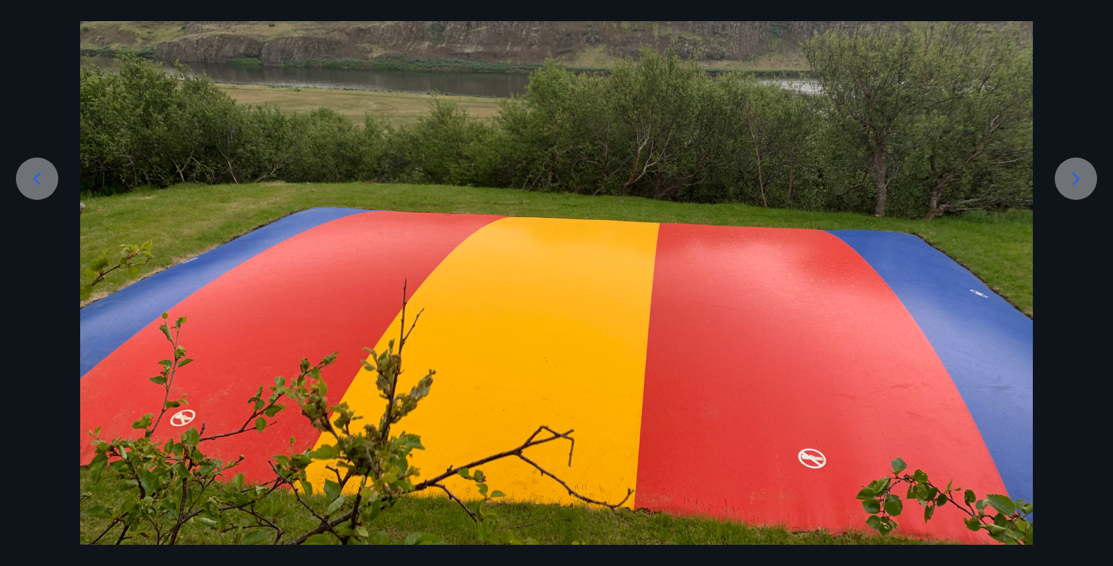
click at [1063, 181] on icon at bounding box center [1075, 178] width 21 height 21
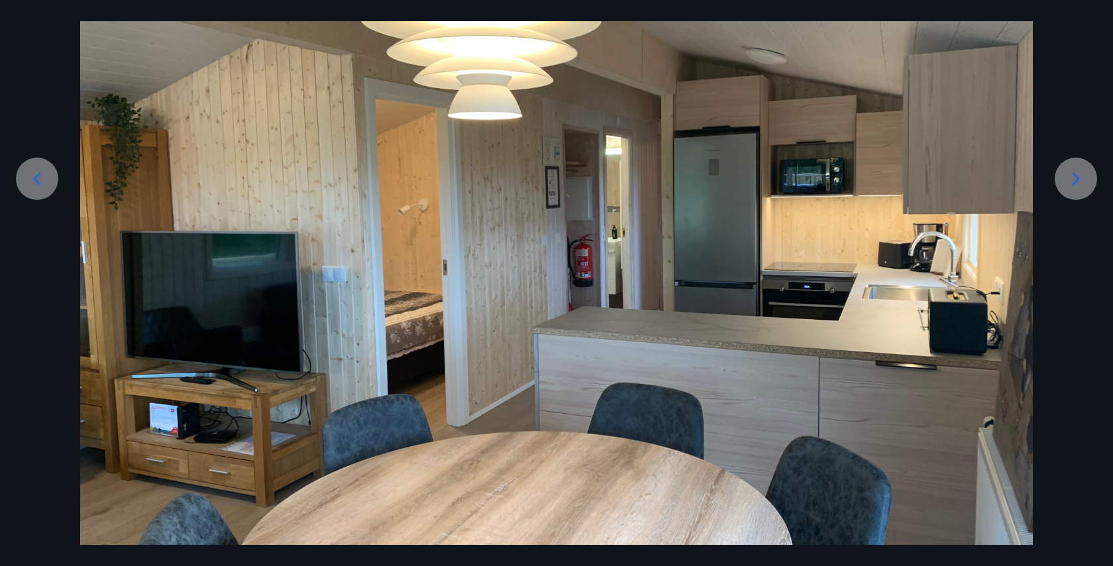
click at [1063, 181] on icon at bounding box center [1075, 178] width 21 height 21
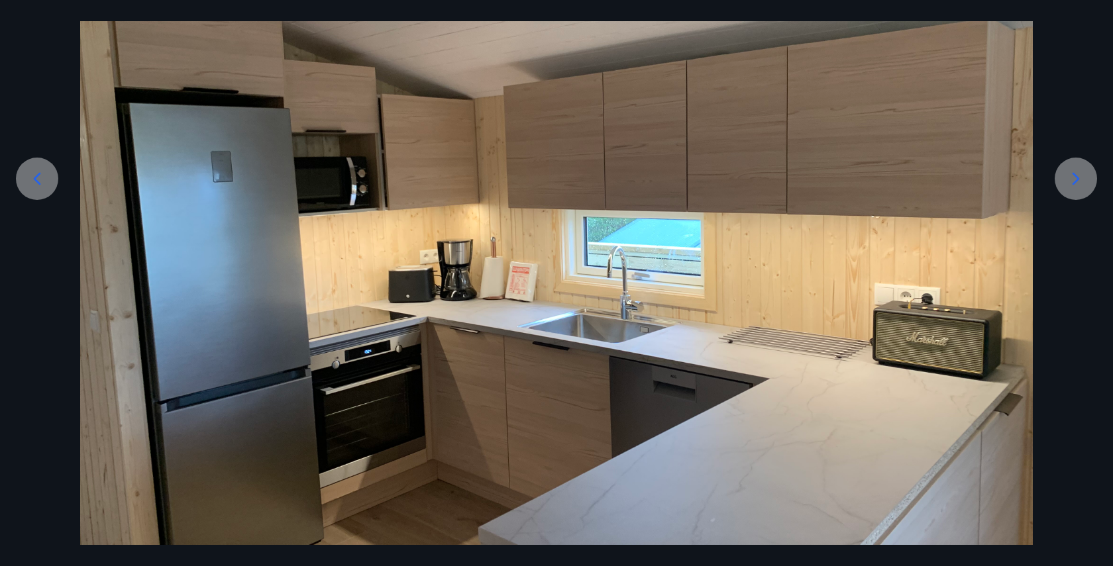
click at [1063, 181] on icon at bounding box center [1075, 178] width 21 height 21
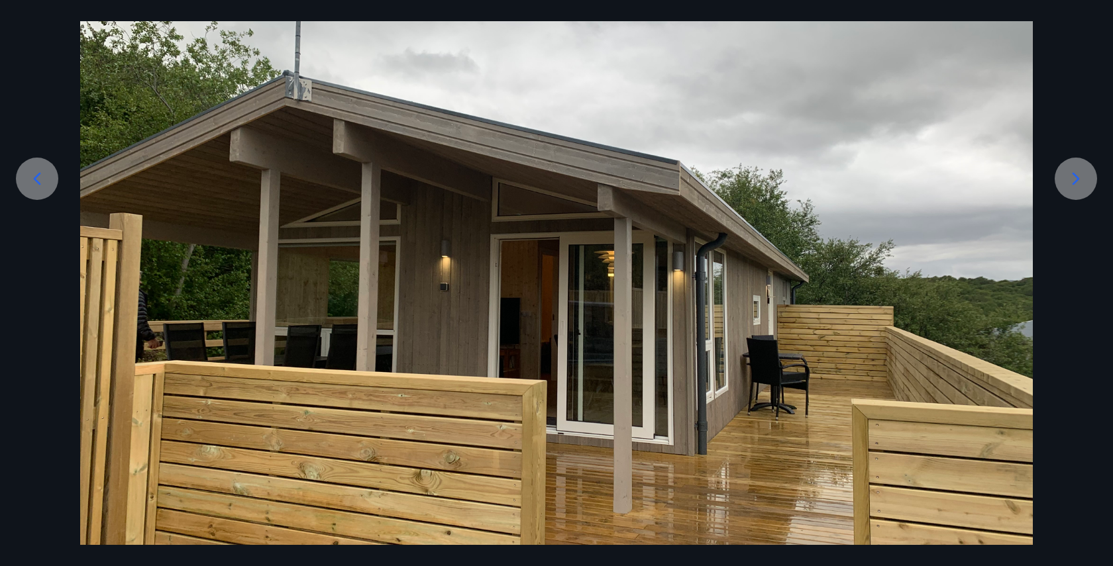
click at [1063, 181] on icon at bounding box center [1075, 178] width 21 height 21
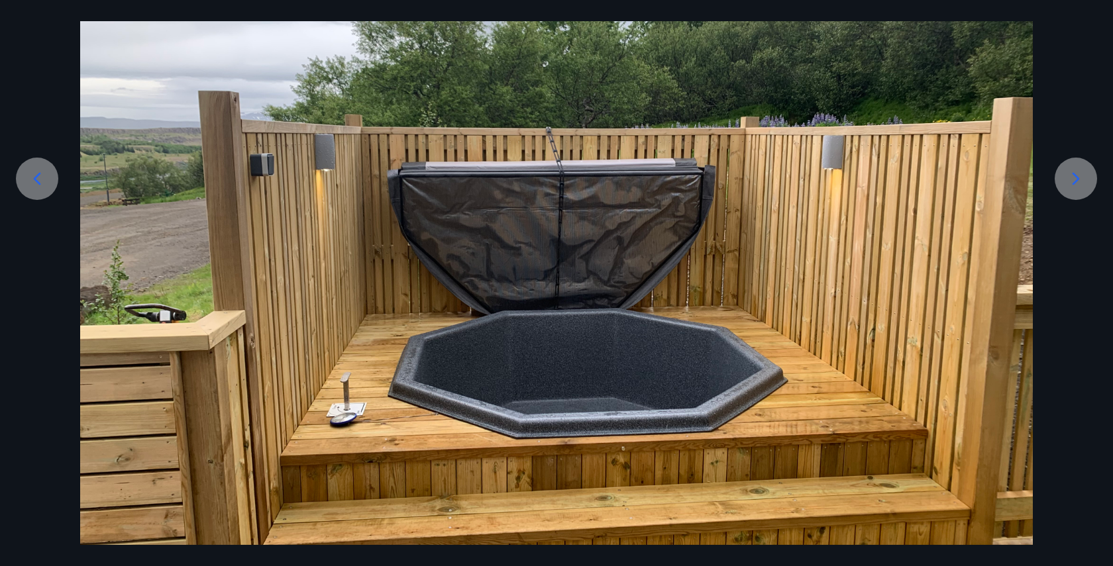
click at [1063, 181] on icon at bounding box center [1075, 178] width 21 height 21
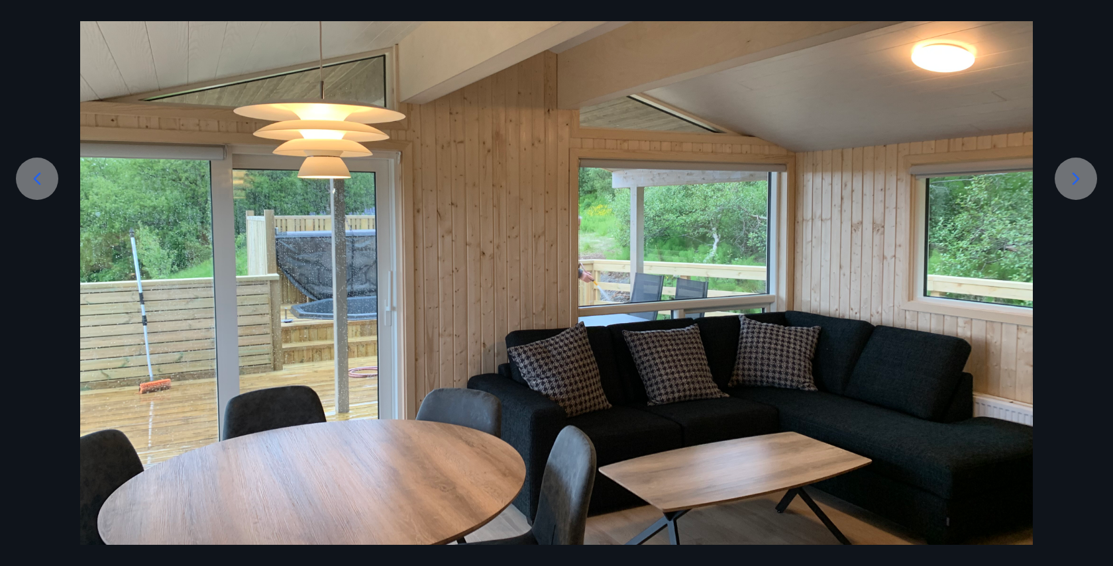
click at [1063, 181] on icon at bounding box center [1075, 178] width 21 height 21
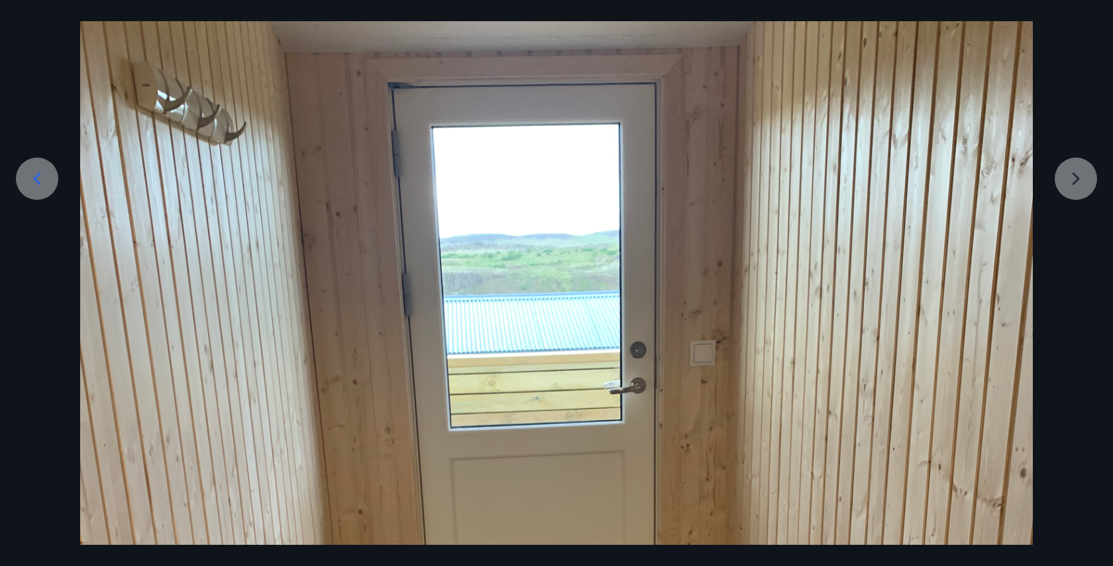
click at [1063, 181] on div at bounding box center [556, 530] width 1113 height 1270
